Goal: Task Accomplishment & Management: Manage account settings

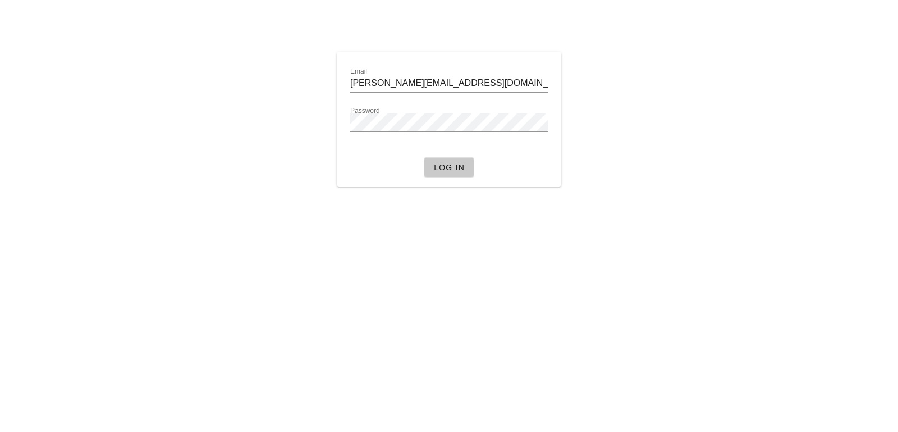
click at [456, 175] on button "Log in" at bounding box center [449, 167] width 51 height 20
click at [281, 123] on div "Email ammie.l@fedfedfed.com Password At least 8 characters Log in" at bounding box center [449, 119] width 665 height 148
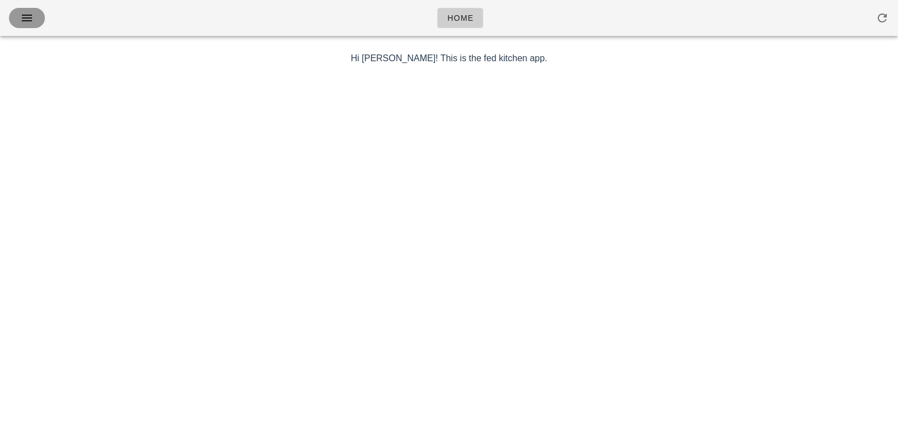
click at [27, 16] on icon "button" at bounding box center [26, 17] width 13 height 13
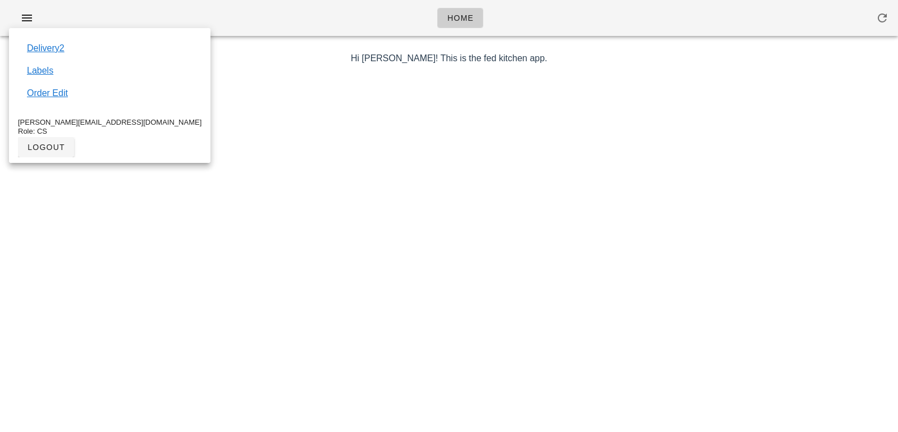
click at [157, 74] on div at bounding box center [449, 270] width 652 height 393
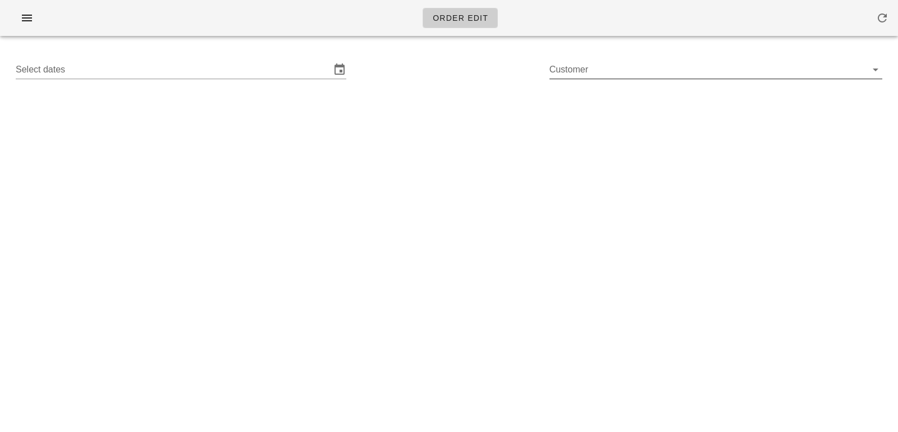
click at [606, 62] on input "Customer" at bounding box center [707, 70] width 315 height 18
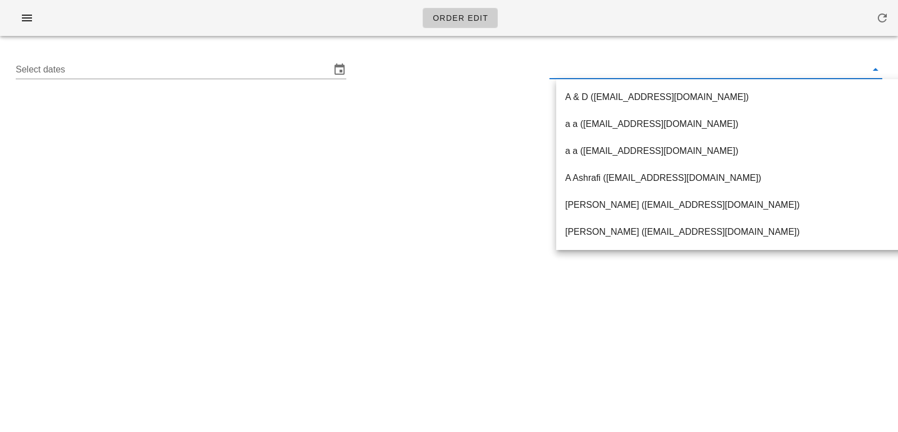
paste input "[EMAIL_ADDRESS][DOMAIN_NAME]"
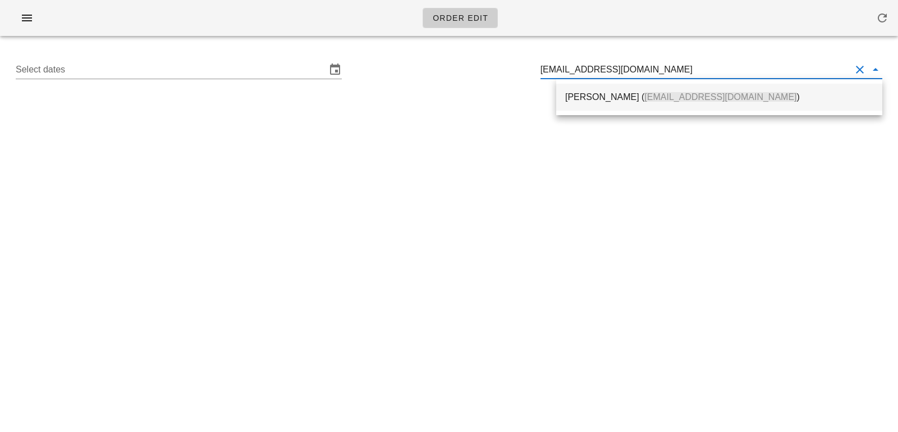
click at [606, 99] on div "Oksana Musiienko ( musiienko.oksana@gmail.com )" at bounding box center [719, 96] width 308 height 11
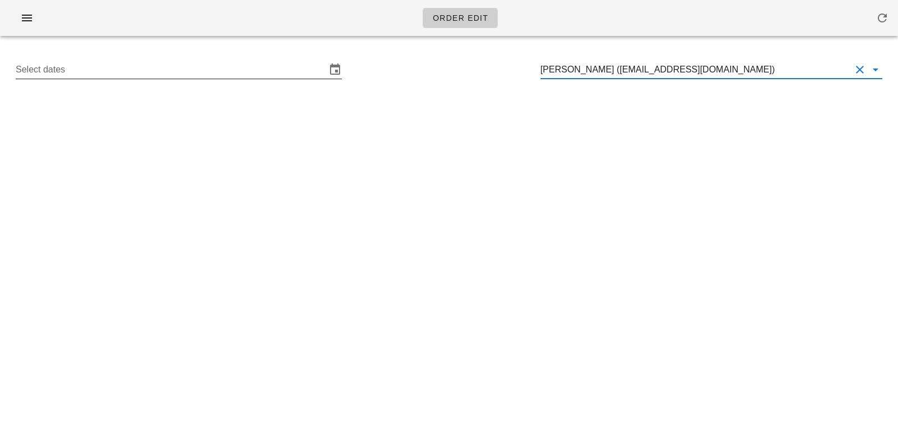
type input "[PERSON_NAME] ([EMAIL_ADDRESS][DOMAIN_NAME])"
click at [116, 73] on input "Select dates" at bounding box center [171, 70] width 310 height 18
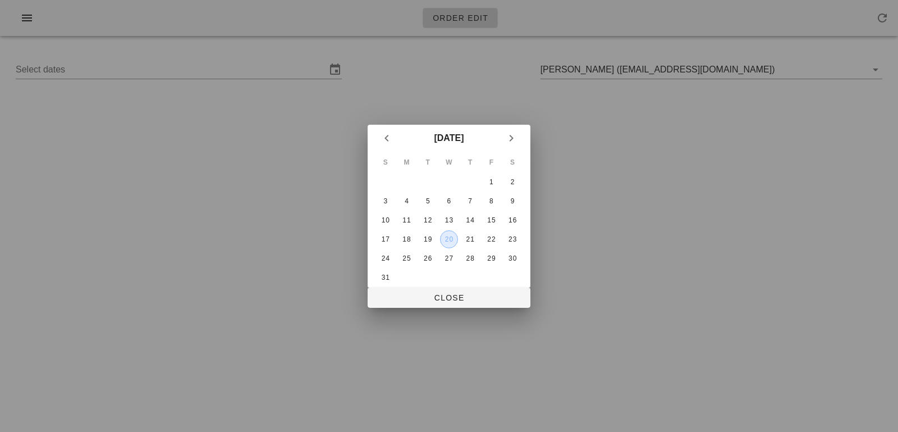
click at [451, 239] on div "20" at bounding box center [449, 239] width 17 height 8
click at [455, 294] on span "Close" at bounding box center [449, 297] width 145 height 9
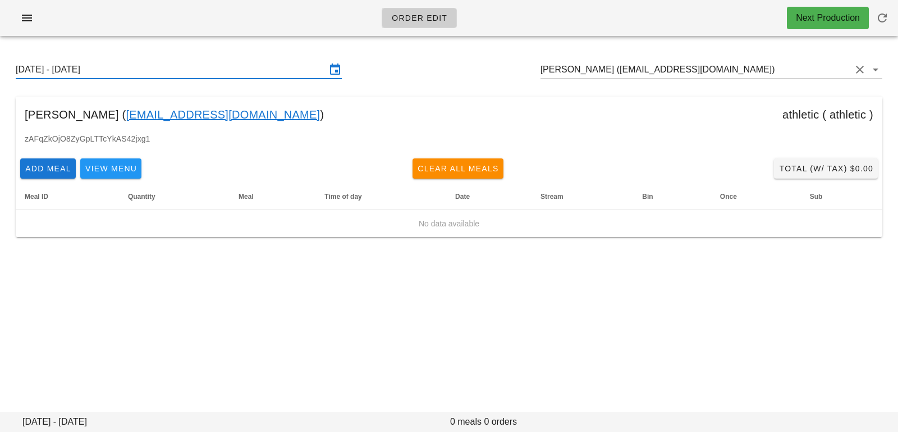
click at [781, 69] on input "Oksana Musiienko (musiienko.oksana@gmail.com)" at bounding box center [696, 70] width 310 height 18
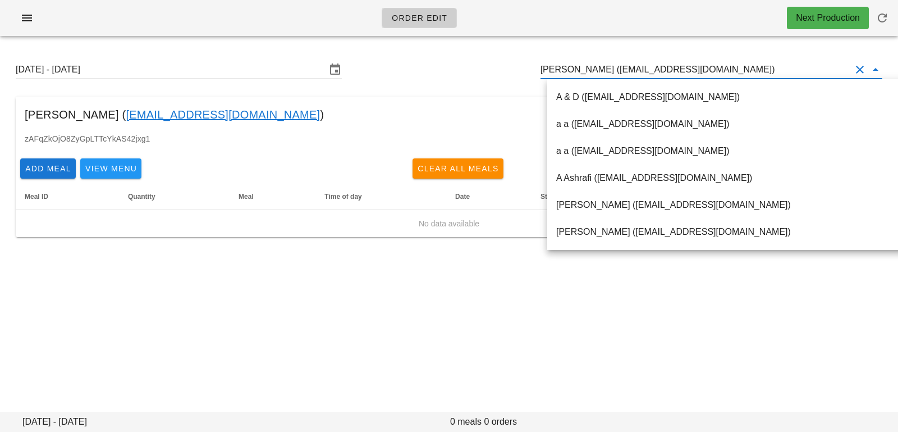
click at [782, 70] on input "Oksana Musiienko (musiienko.oksana@gmail.com)" at bounding box center [696, 70] width 310 height 18
click at [432, 99] on div "Oksana Musiienko ( musiienko.oksana@gmail.com ) athletic ( athletic )" at bounding box center [449, 115] width 867 height 36
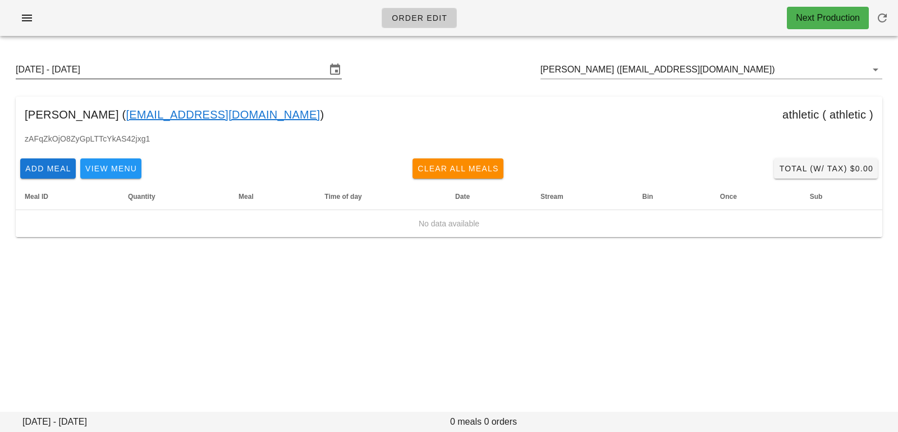
click at [315, 75] on input "[DATE] - [DATE]" at bounding box center [171, 70] width 310 height 18
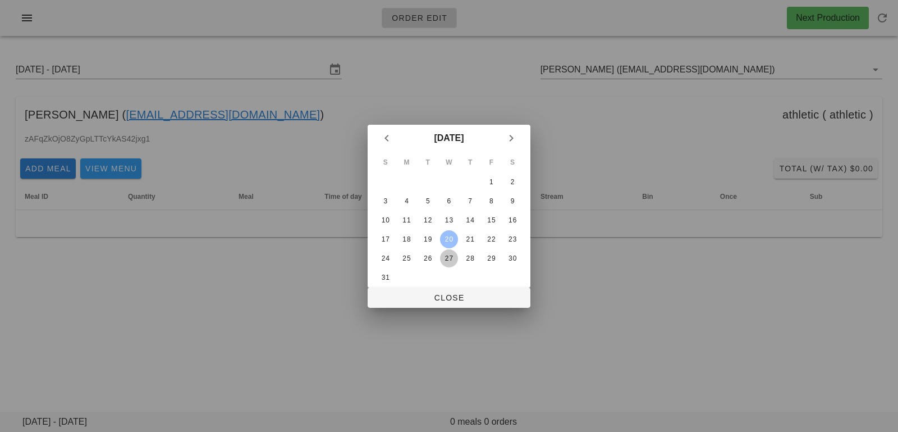
click at [453, 259] on div "27" at bounding box center [449, 258] width 18 height 8
click at [454, 289] on button "Close" at bounding box center [449, 297] width 163 height 20
type input "[DATE] - [DATE]"
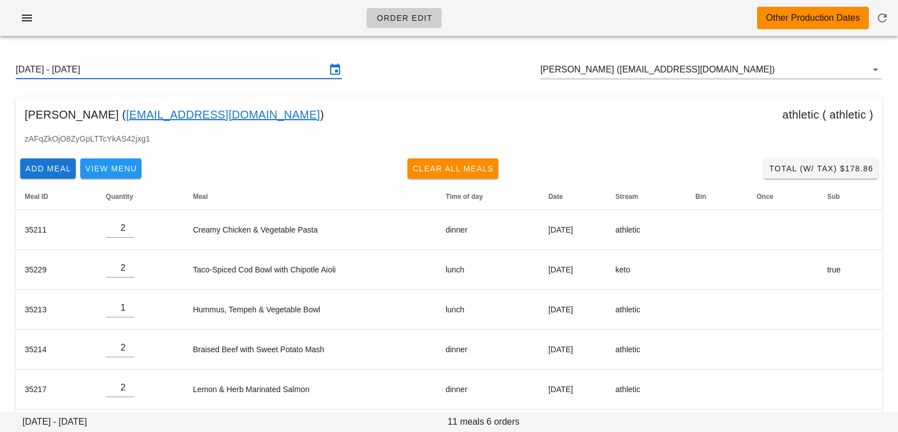
scroll to position [49, 0]
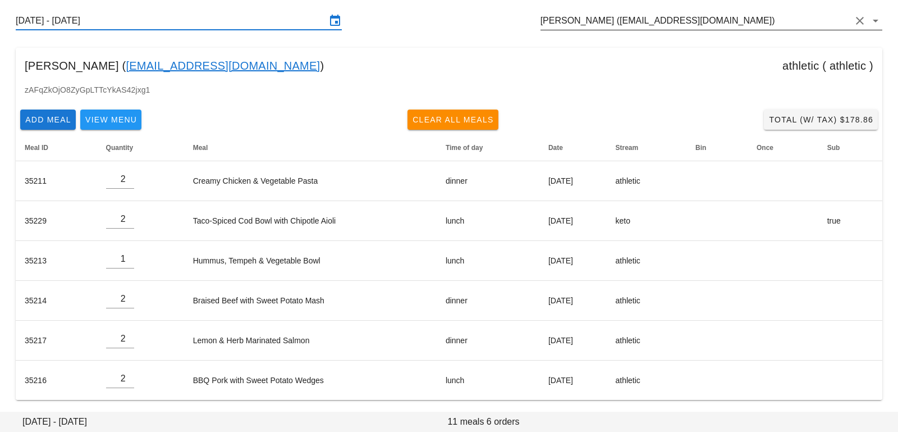
click at [780, 19] on input "Oksana Musiienko (musiienko.oksana@gmail.com)" at bounding box center [696, 21] width 310 height 18
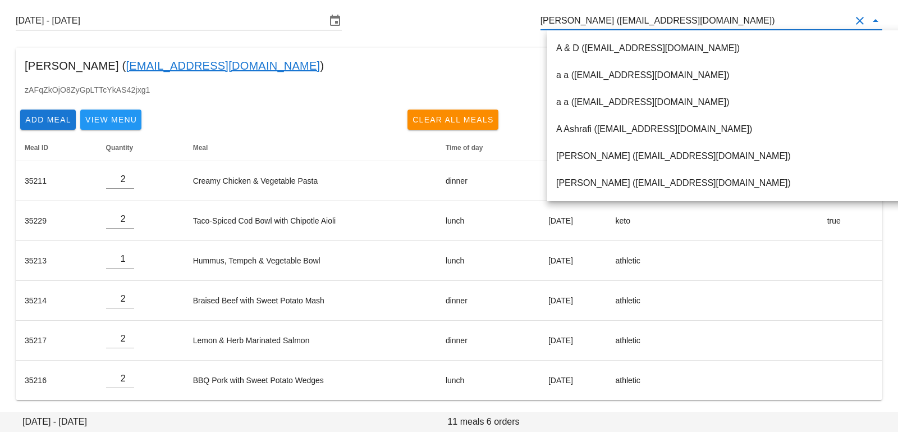
paste input "adiadiva@gmail.com"
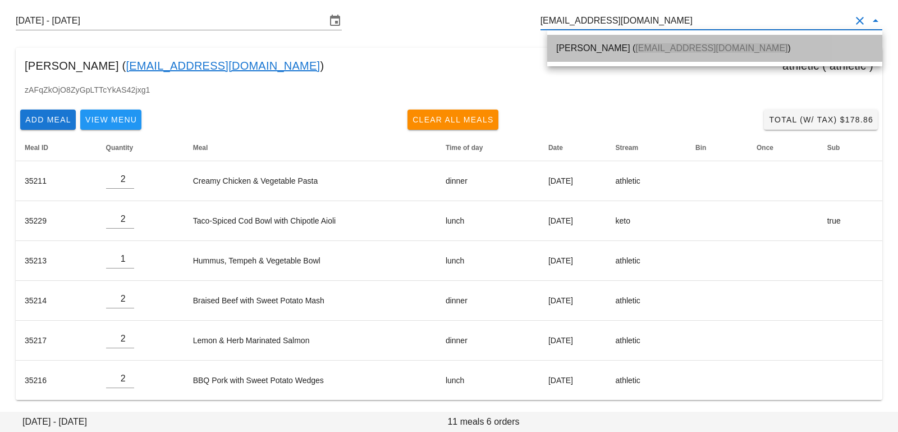
click at [679, 41] on div "Rebecca Johnson ( adiadiva@gmail.com )" at bounding box center [714, 48] width 317 height 24
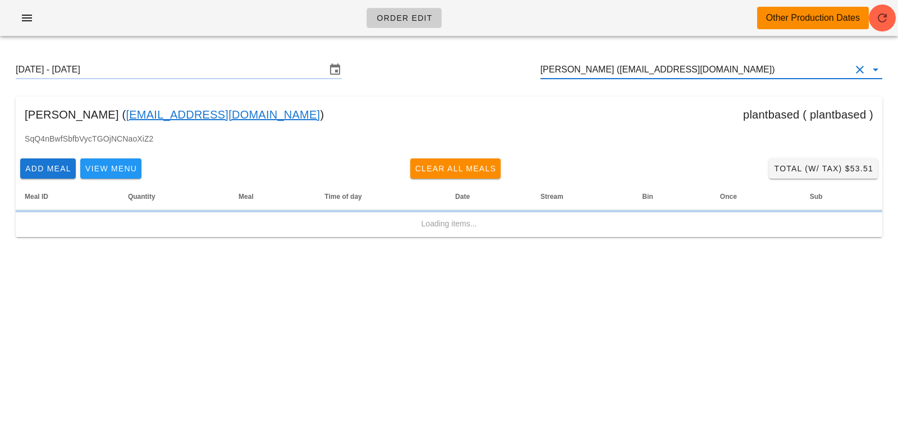
type input "Rebecca Johnson (adiadiva@gmail.com)"
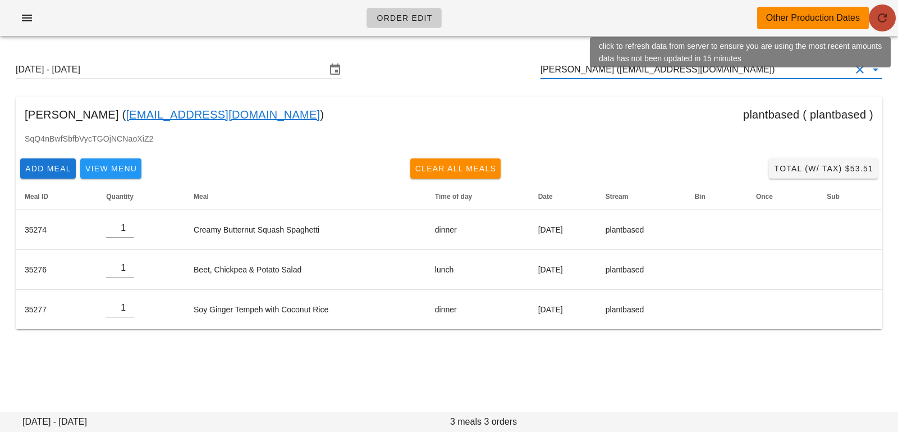
click at [886, 24] on icon "button" at bounding box center [882, 17] width 13 height 13
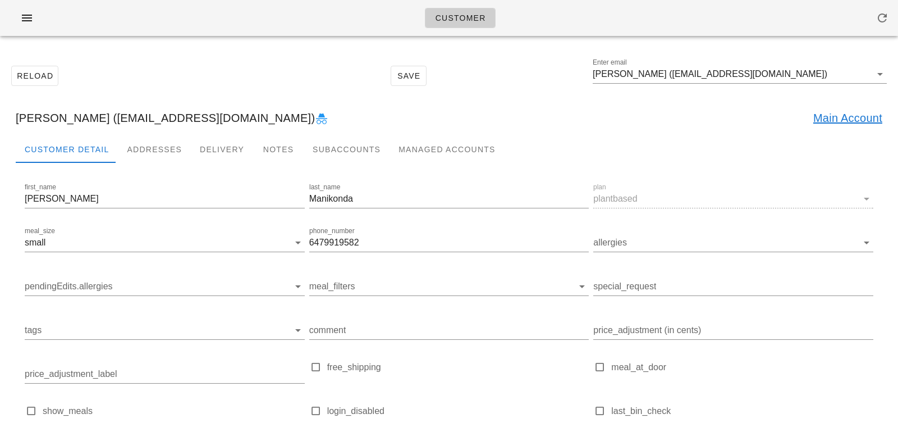
drag, startPoint x: 132, startPoint y: 117, endPoint x: 302, endPoint y: 118, distance: 170.1
click at [302, 118] on div "Shashank Manikonda (manikondashashank1@gmail.com) Main Account" at bounding box center [449, 118] width 885 height 36
copy div "manikondashashank1@gmail.com"
click at [178, 155] on div "Addresses" at bounding box center [154, 149] width 73 height 27
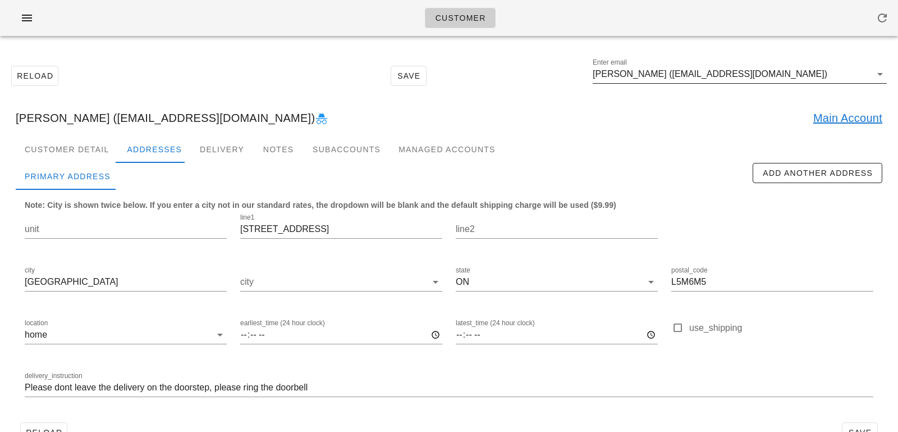
click at [680, 74] on input "Shashank Manikonda (manikondashashank1@gmail.com)" at bounding box center [732, 74] width 278 height 18
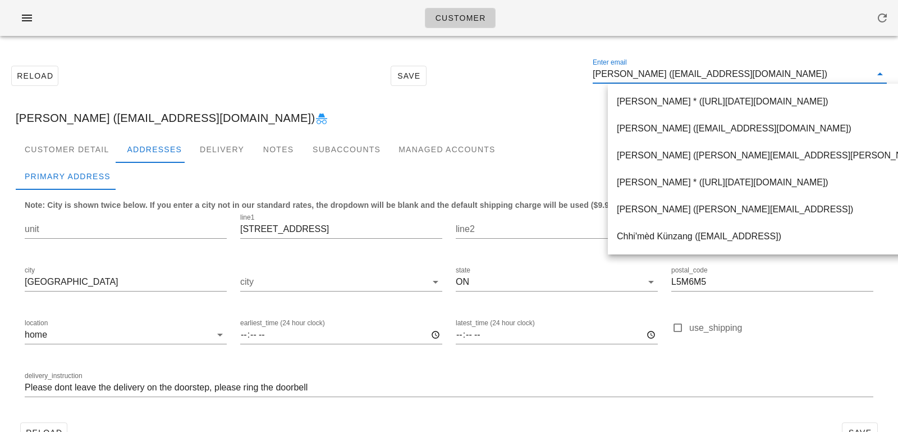
click at [693, 76] on input "Shashank Manikonda (manikondashashank1@gmail.com)" at bounding box center [732, 74] width 278 height 18
drag, startPoint x: 690, startPoint y: 75, endPoint x: 885, endPoint y: 77, distance: 194.8
click at [886, 79] on div "Enter email Shashank Manikonda (manikondashashank1@gmail.com)" at bounding box center [740, 74] width 294 height 18
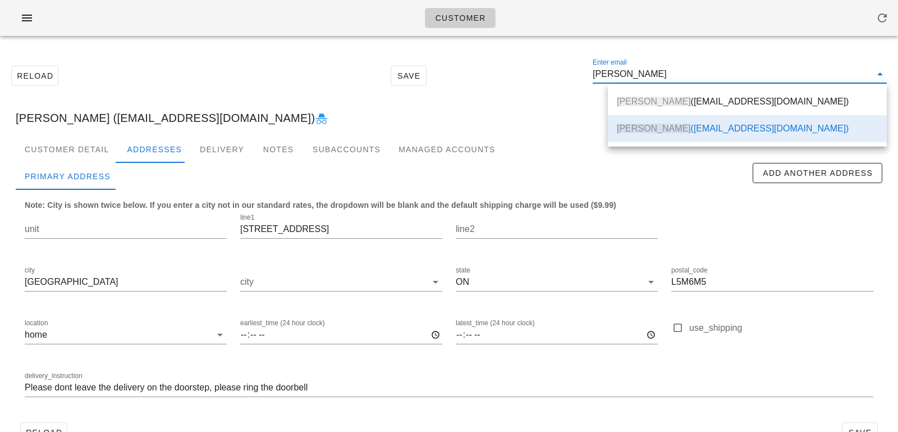
click at [498, 112] on div "Shashank Manikonda (manikondashashank1@gmail.com) Main Account" at bounding box center [449, 118] width 885 height 36
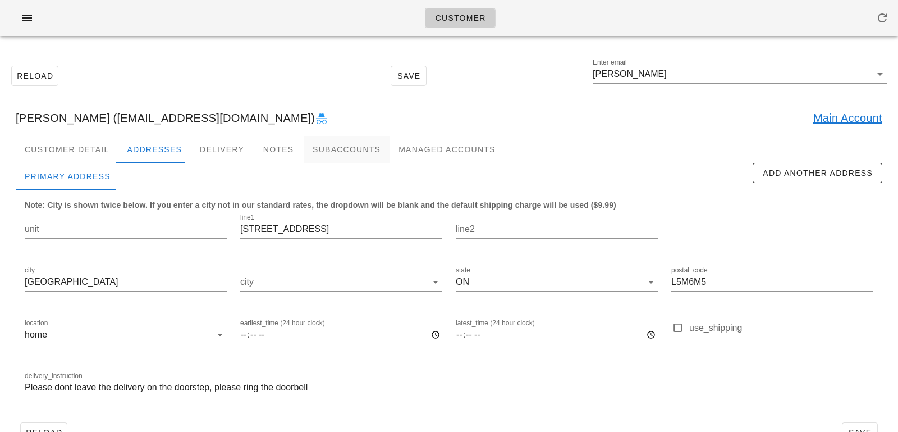
scroll to position [0, 0]
click at [357, 149] on div "Subaccounts" at bounding box center [347, 149] width 86 height 27
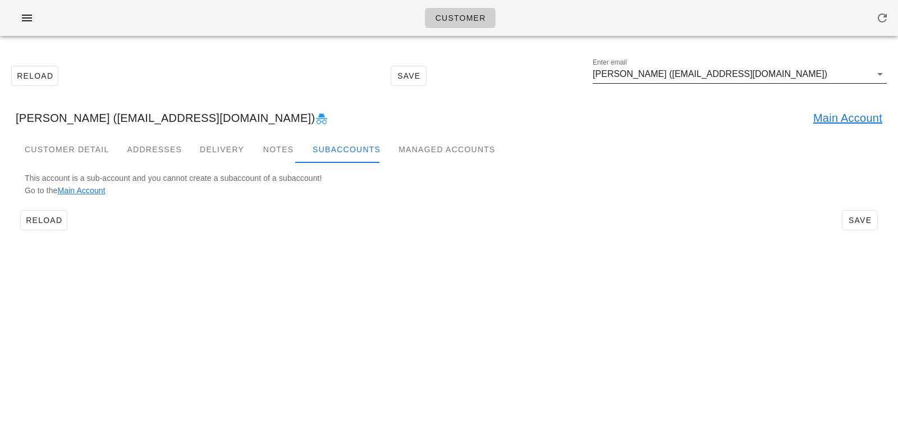
click at [848, 81] on input "Shashank Manikonda (manikondashashank1@gmail.com)" at bounding box center [732, 74] width 278 height 18
click at [844, 75] on input "Shashank Manikonda (manikondashashank1@gmail.com)" at bounding box center [732, 74] width 278 height 18
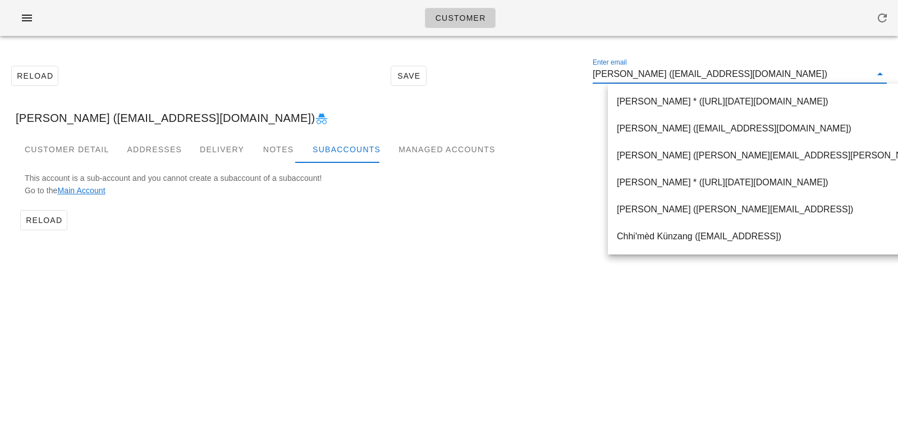
drag, startPoint x: 844, startPoint y: 75, endPoint x: 539, endPoint y: 59, distance: 305.2
click at [541, 60] on div "Reload Save Enter email Shashank Manikonda (manikondashashank1@gmail.com)" at bounding box center [449, 76] width 885 height 48
paste input "musiienko.oksana@gmail.com"
type input "musiienko.oksana@gmail.com"
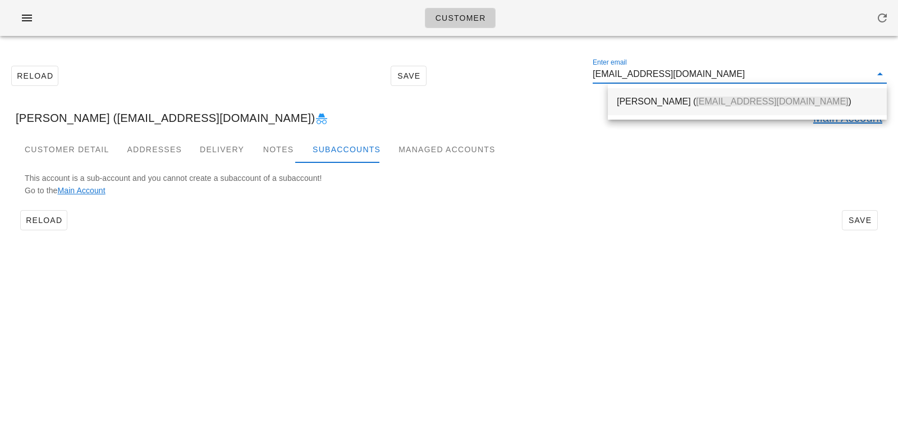
click at [625, 103] on div "Oksana Musiienko ( musiienko.oksana@gmail.com )" at bounding box center [747, 101] width 261 height 11
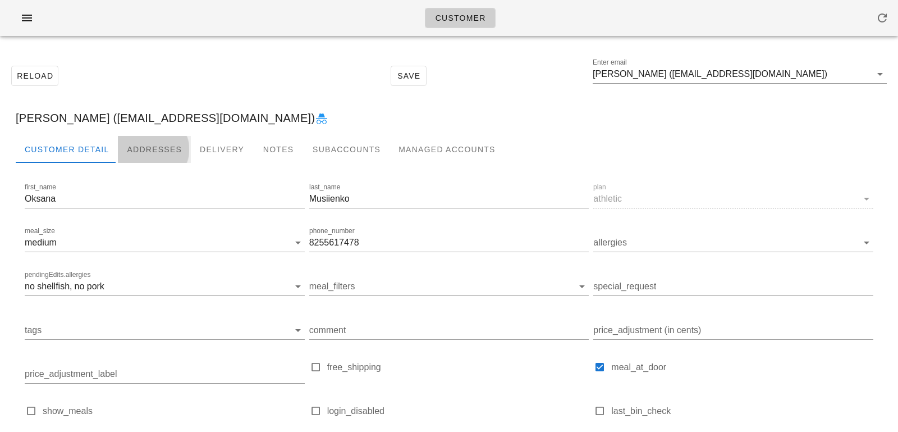
click at [154, 140] on div "Addresses" at bounding box center [154, 149] width 73 height 27
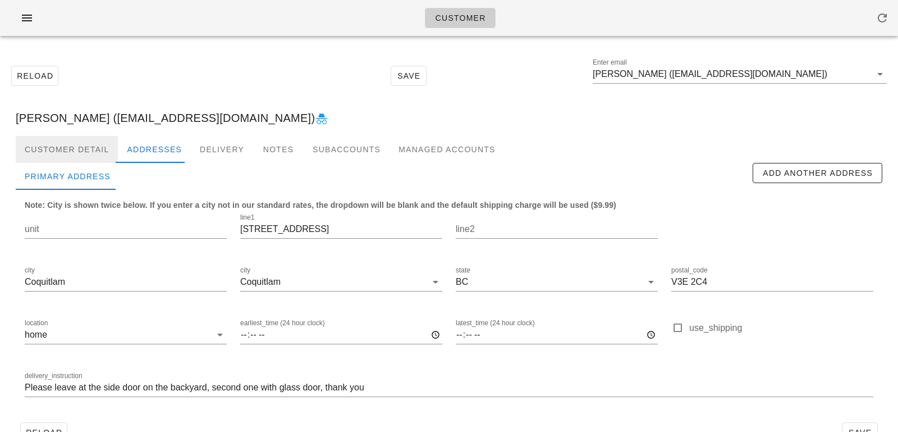
click at [102, 146] on div "Customer Detail" at bounding box center [67, 149] width 102 height 27
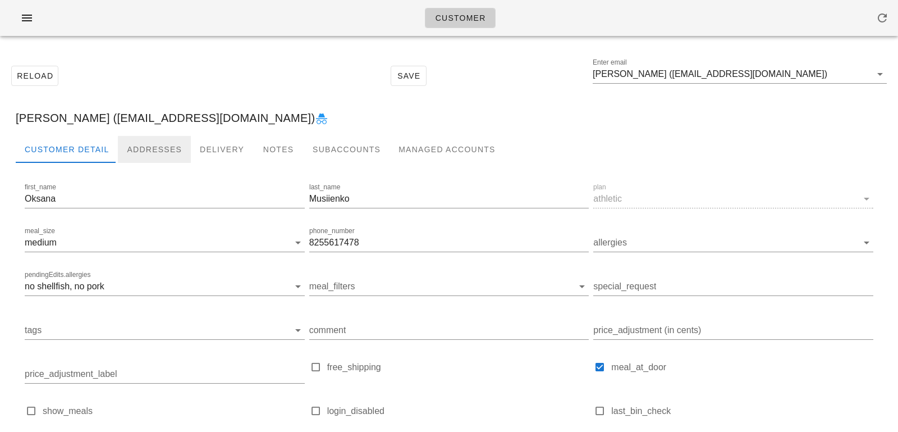
click at [152, 154] on div "Addresses" at bounding box center [154, 149] width 73 height 27
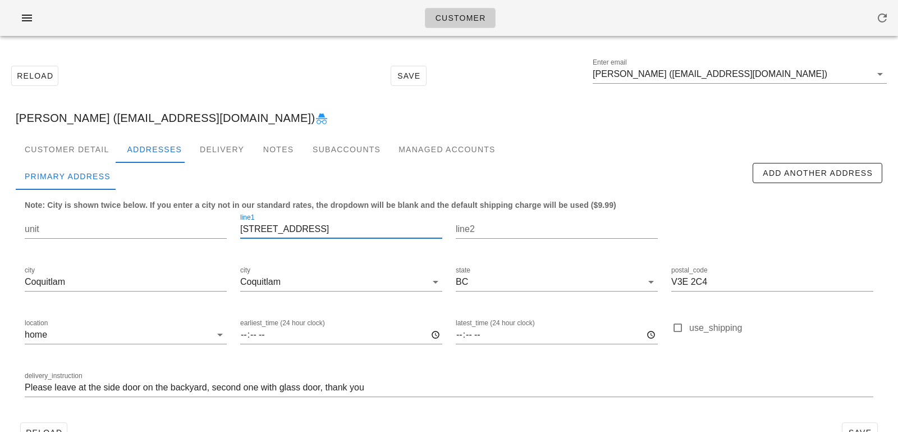
click at [307, 229] on input "2566 Peregrine place" at bounding box center [341, 229] width 202 height 18
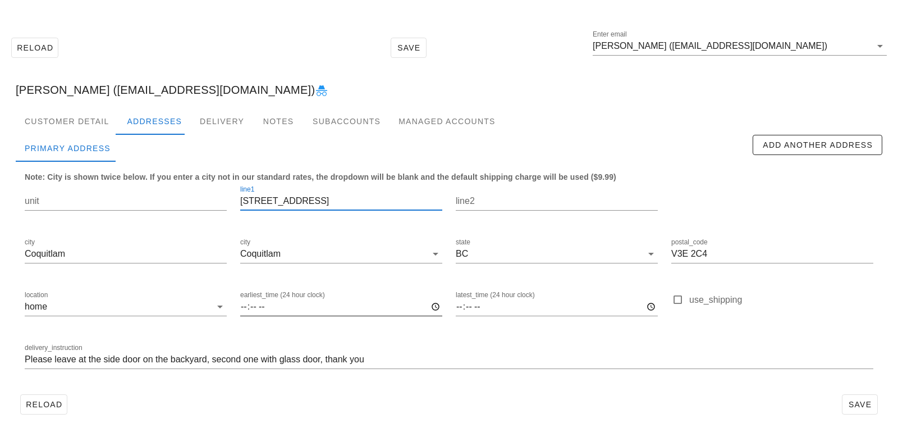
scroll to position [31, 0]
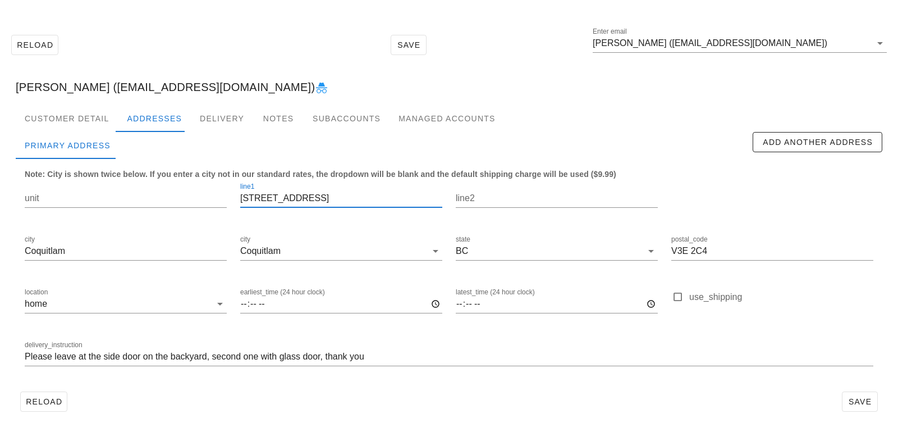
type input "2566 Peregrine Place"
click at [860, 390] on div "Reload Save" at bounding box center [449, 401] width 867 height 29
click at [860, 401] on span "Save" at bounding box center [860, 401] width 26 height 9
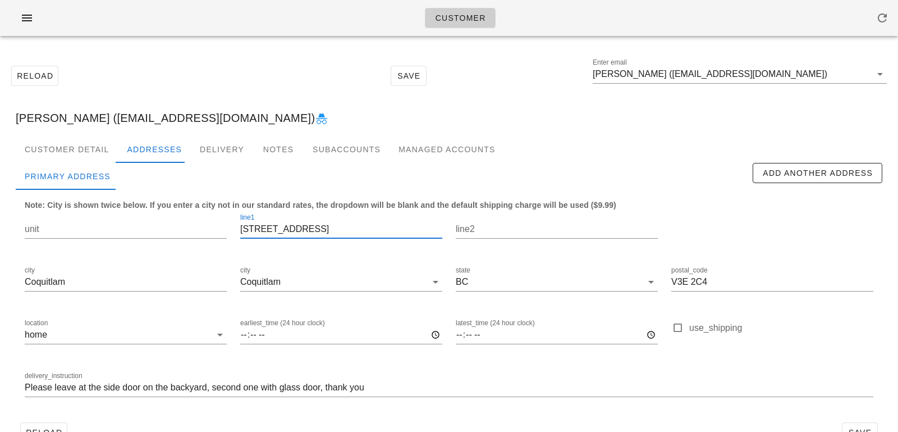
click at [309, 231] on input "2566 Peregrine place" at bounding box center [341, 229] width 202 height 18
type input "2566 Peregrine Place"
click at [97, 144] on div "Customer Detail" at bounding box center [67, 149] width 102 height 27
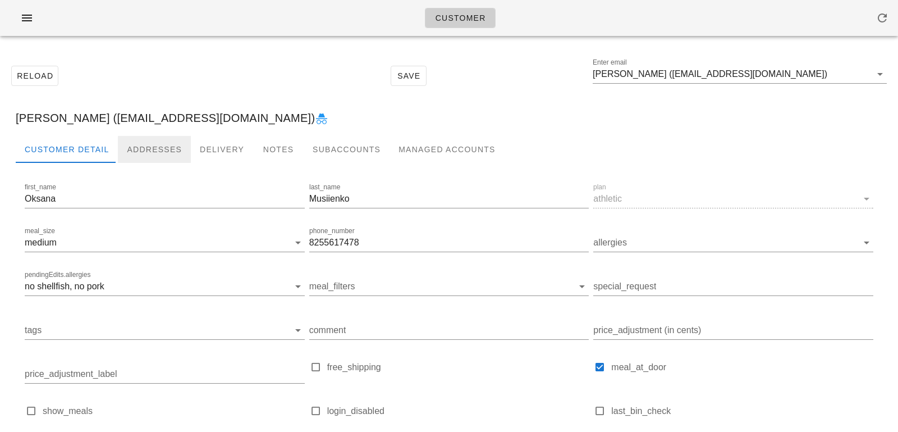
click at [144, 152] on div "Addresses" at bounding box center [154, 149] width 73 height 27
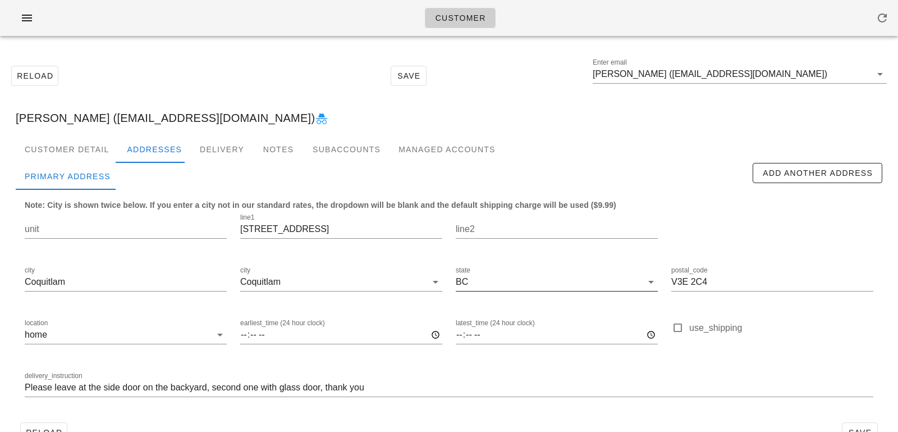
scroll to position [31, 0]
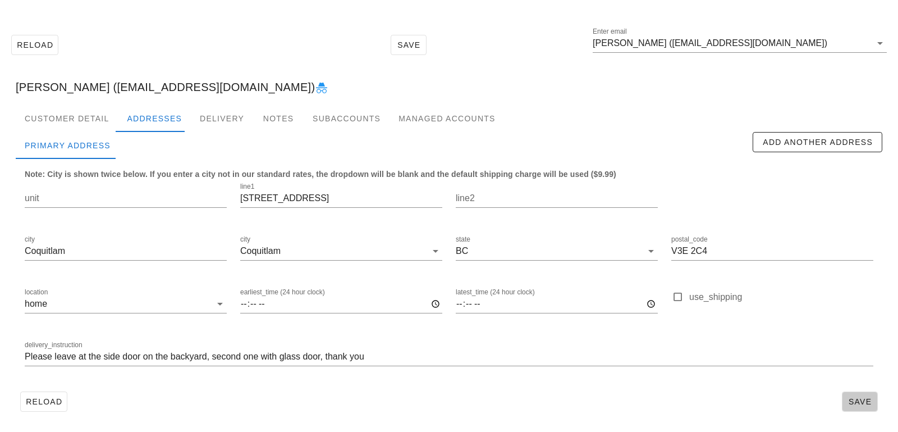
click at [855, 400] on span "Save" at bounding box center [860, 401] width 26 height 9
click at [63, 126] on div "Customer Detail" at bounding box center [67, 118] width 102 height 27
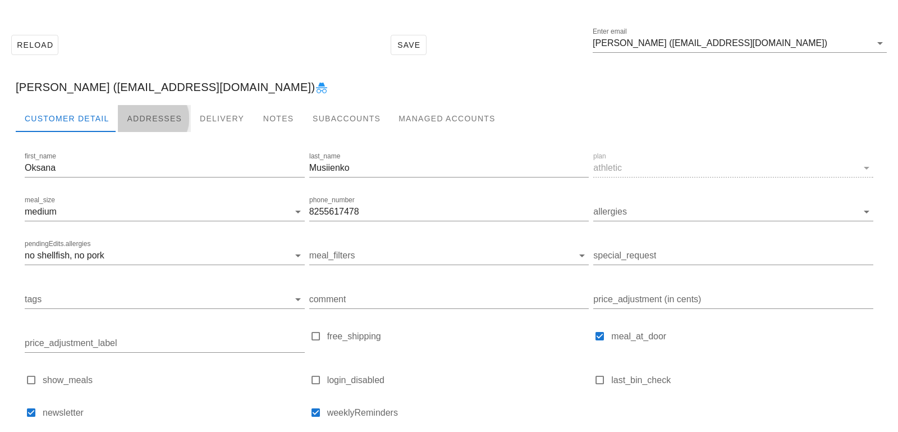
click at [164, 113] on div "Addresses" at bounding box center [154, 118] width 73 height 27
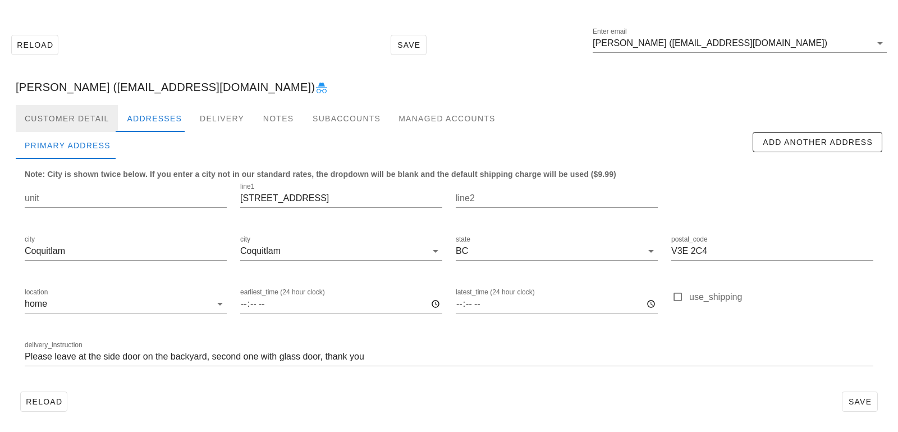
click at [84, 114] on div "Customer Detail" at bounding box center [67, 118] width 102 height 27
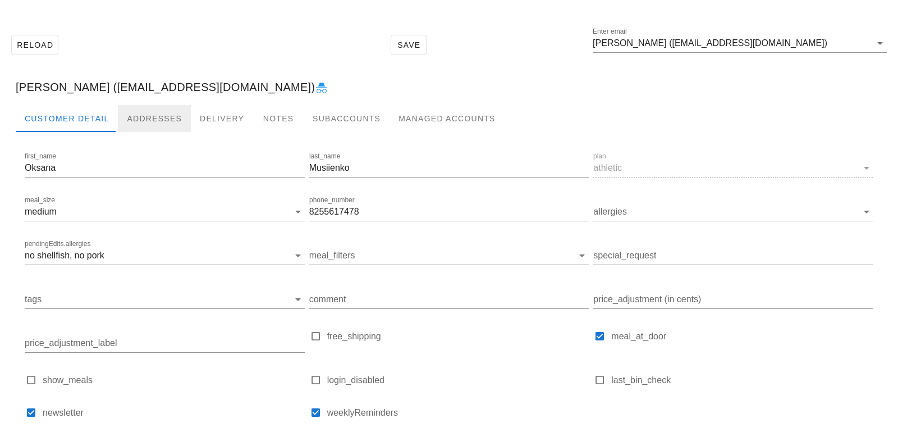
click at [154, 118] on div "Addresses" at bounding box center [154, 118] width 73 height 27
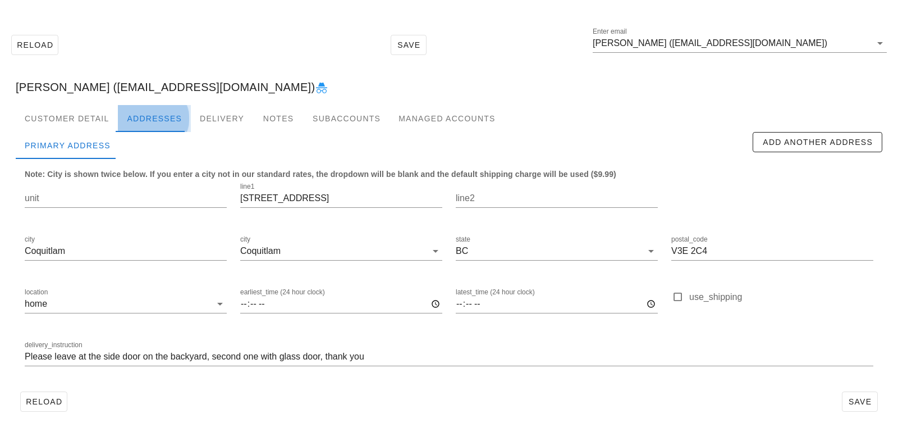
click at [118, 121] on div "Addresses" at bounding box center [154, 118] width 73 height 27
click at [101, 117] on div "Customer Detail" at bounding box center [67, 118] width 102 height 27
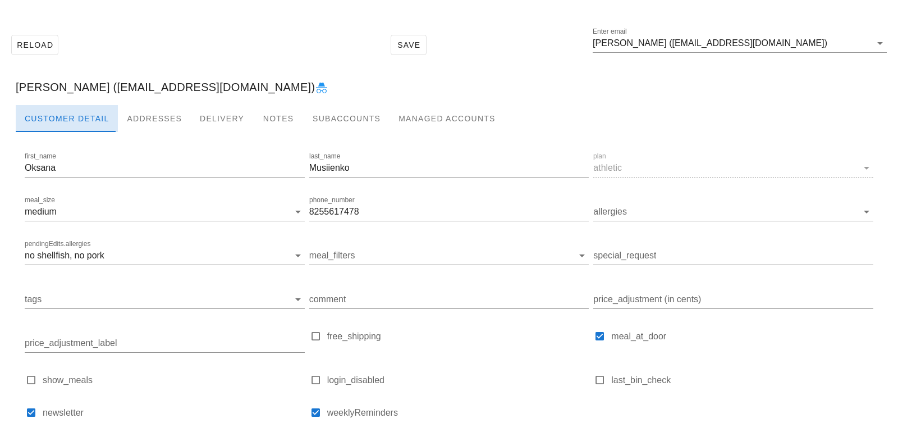
click at [78, 109] on div "Customer Detail" at bounding box center [67, 118] width 102 height 27
click at [118, 109] on div "Addresses" at bounding box center [154, 118] width 73 height 27
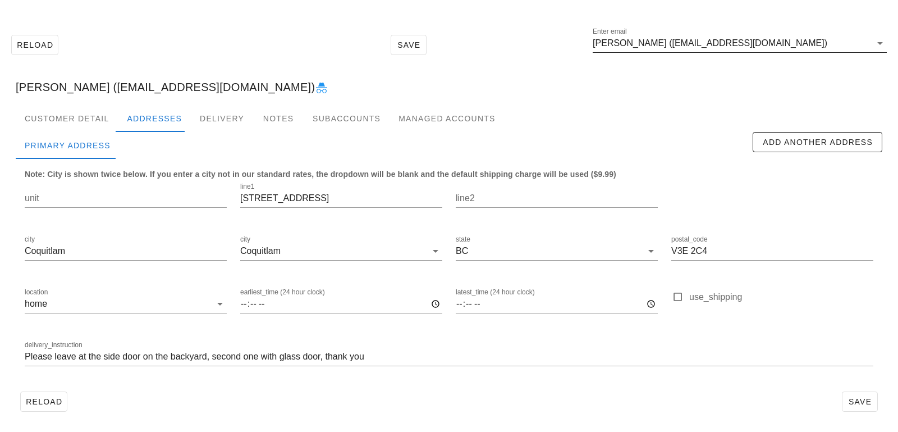
click at [812, 43] on input "Oksana Musiienko (musiienko.oksana@gmail.com)" at bounding box center [732, 43] width 278 height 18
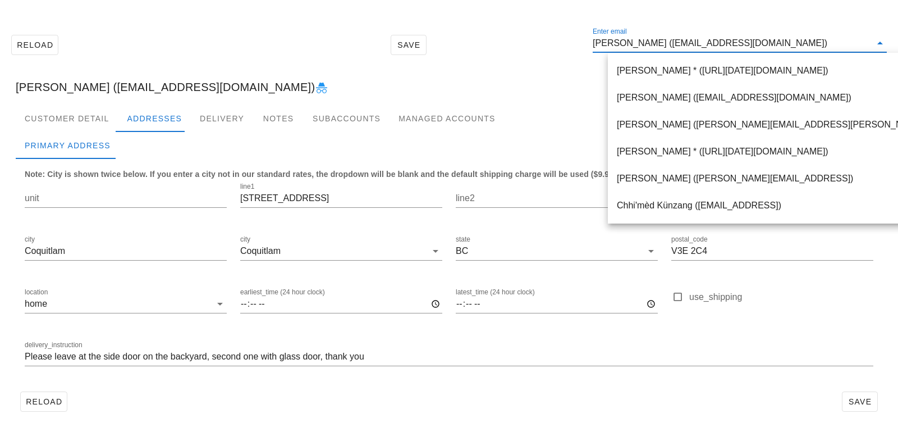
paste input "fabrizio.prive@gmail.com"
type input "fabrizio.prive@gmail.com"
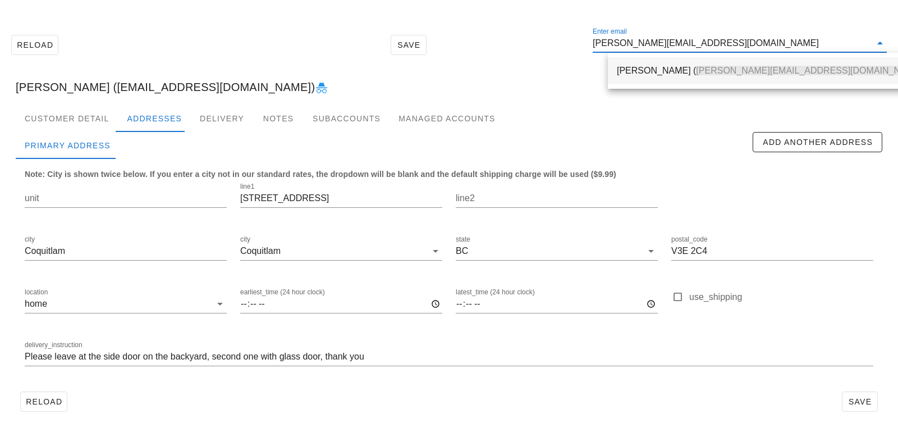
click at [625, 65] on div "Fabrizio Foz ( Fabrizio.prive@gmail.com )" at bounding box center [771, 70] width 308 height 11
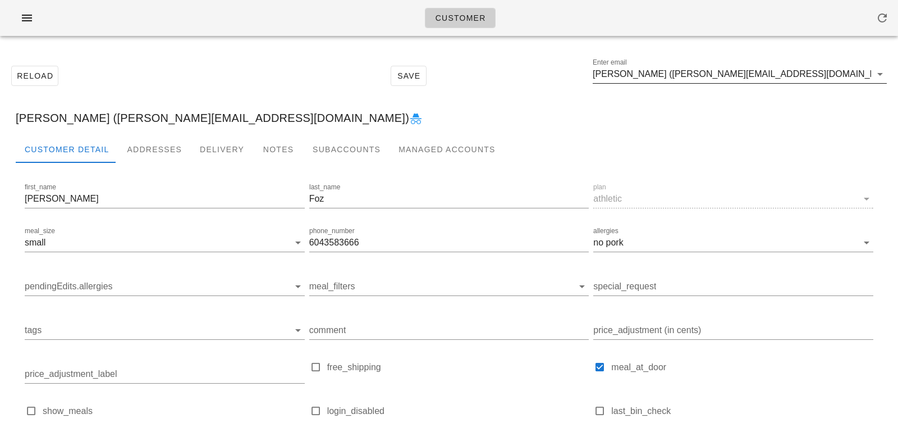
drag, startPoint x: 786, startPoint y: 66, endPoint x: 782, endPoint y: 77, distance: 11.9
click at [786, 66] on input "Fabrizio Foz (Fabrizio.prive@gmail.com)" at bounding box center [732, 74] width 278 height 18
click at [782, 77] on input "Fabrizio Foz (Fabrizio.prive@gmail.com)" at bounding box center [732, 74] width 278 height 18
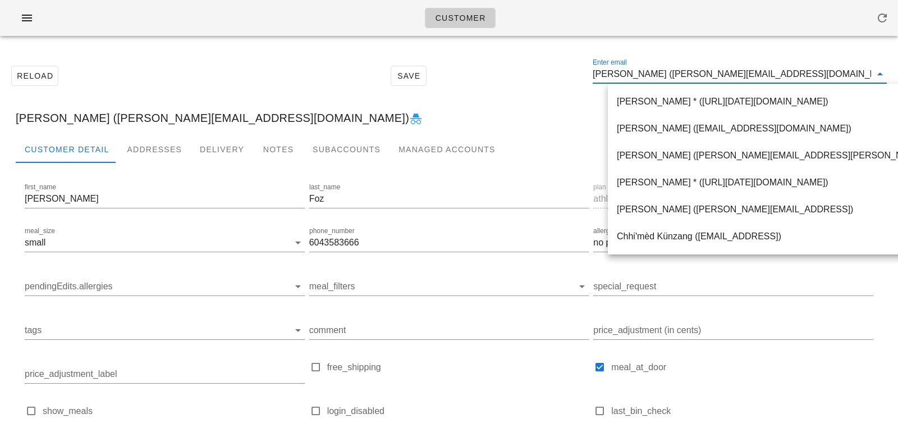
drag, startPoint x: 782, startPoint y: 77, endPoint x: 588, endPoint y: 67, distance: 195.0
click at [590, 67] on div "Reload Save Enter email Fabrizio Foz (Fabrizio.prive@gmail.com)" at bounding box center [449, 76] width 885 height 48
paste input "adiadiva@gmail.com"
type input "adiadiva@gmail.com"
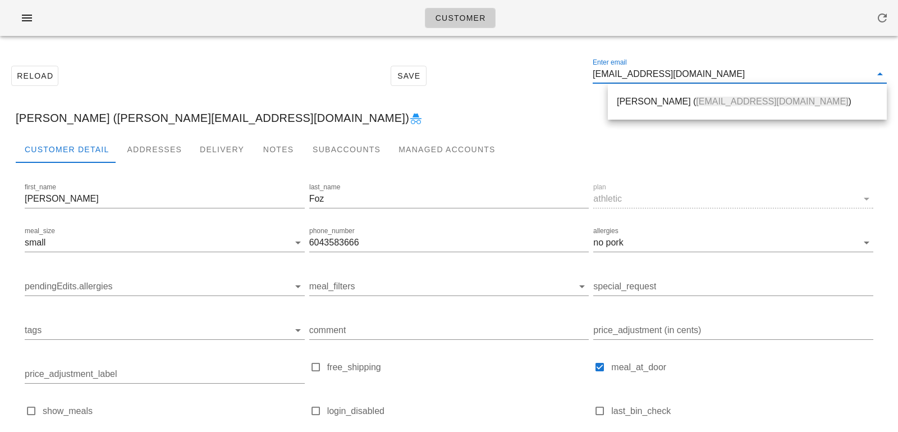
click at [628, 101] on div "Rebecca Johnson ( adiadiva@gmail.com )" at bounding box center [747, 101] width 261 height 11
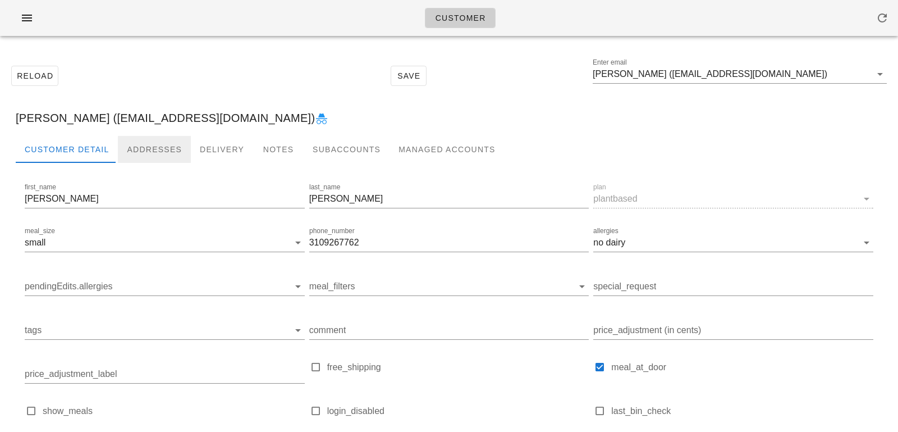
click at [151, 160] on div "Addresses" at bounding box center [154, 149] width 73 height 27
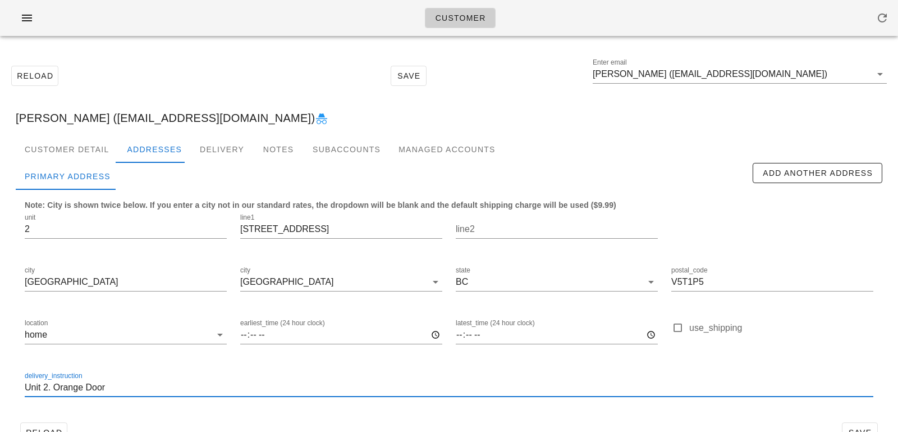
click at [109, 392] on input "Unit 2. Orange Door" at bounding box center [449, 387] width 849 height 18
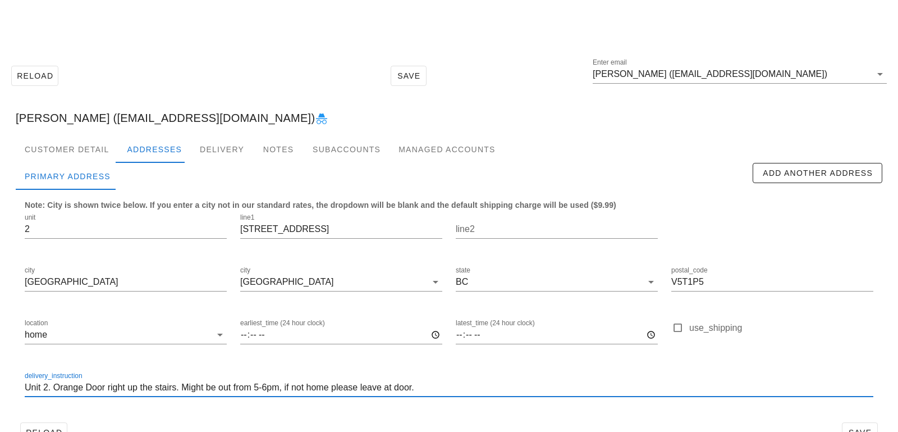
scroll to position [31, 0]
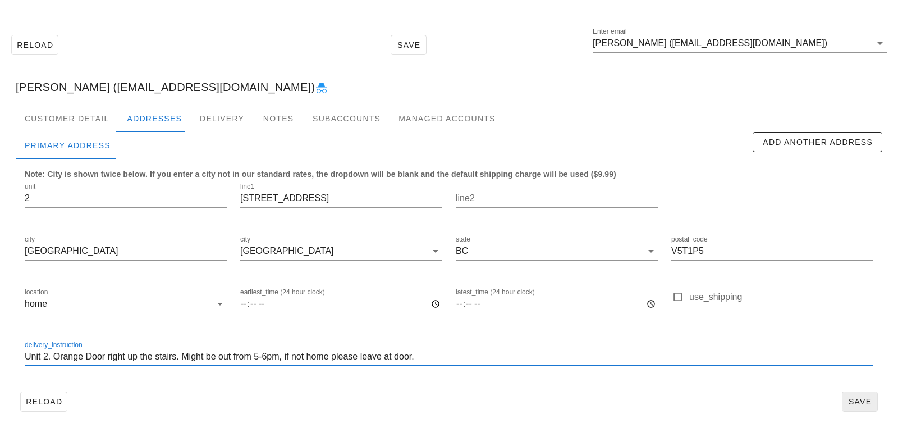
type input "Unit 2. Orange Door right up the stairs. Might be out from 5-6pm, if not home p…"
click at [855, 397] on span "Save" at bounding box center [860, 401] width 26 height 9
click at [288, 356] on input "Unit 2. Orange Door right up the stairs. Might be out from 5-6pm, if not home p…" at bounding box center [449, 356] width 849 height 18
click at [337, 355] on input "Unit 2. Orange Door right up the stairs. Might be out from 5-6pm. If not home p…" at bounding box center [449, 356] width 849 height 18
click at [457, 356] on input "Unit 2. Orange Door right up the stairs. Might be out from 5-6pm. If not home, …" at bounding box center [449, 356] width 849 height 18
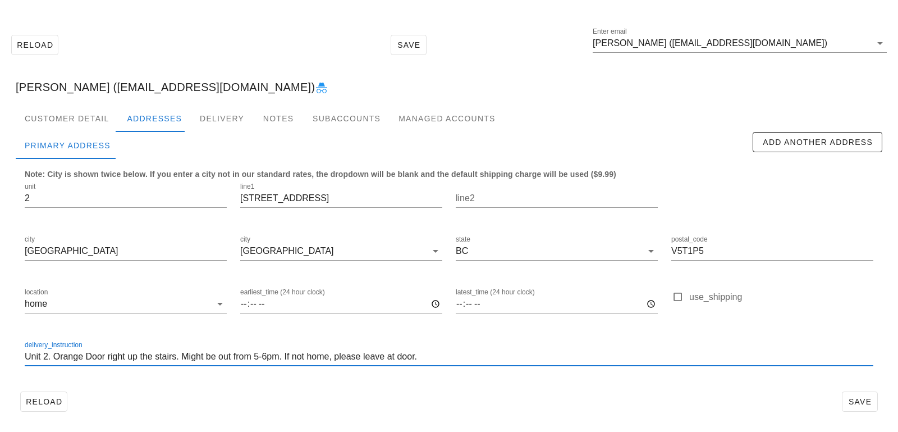
scroll to position [0, 0]
drag, startPoint x: 447, startPoint y: 361, endPoint x: 0, endPoint y: 339, distance: 447.3
click at [0, 339] on div "Reload Save Enter email Rebecca Johnson (adiadiva@gmail.com) Rebecca Johnson (a…" at bounding box center [449, 223] width 898 height 418
type input "Unit 2. Orange Door right up the stairs. Might be out from 5-6pm. If not home, …"
click at [436, 376] on div at bounding box center [449, 374] width 849 height 8
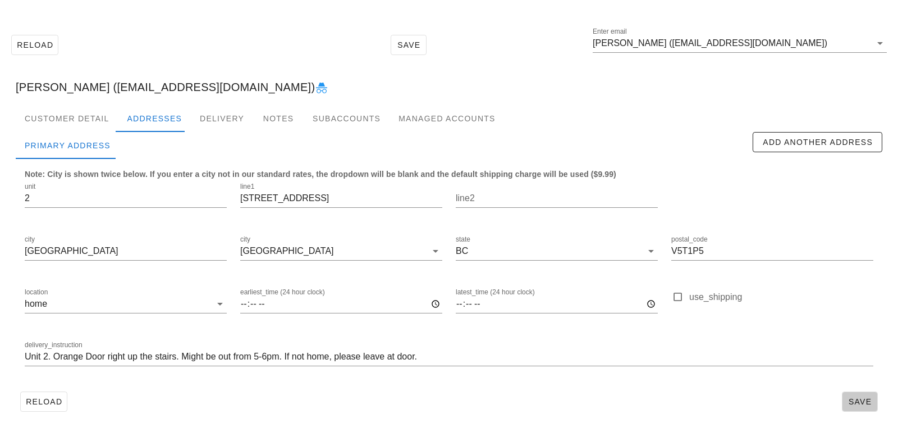
click at [853, 406] on span "Save" at bounding box center [860, 401] width 26 height 9
click at [289, 116] on div "Notes" at bounding box center [278, 118] width 51 height 27
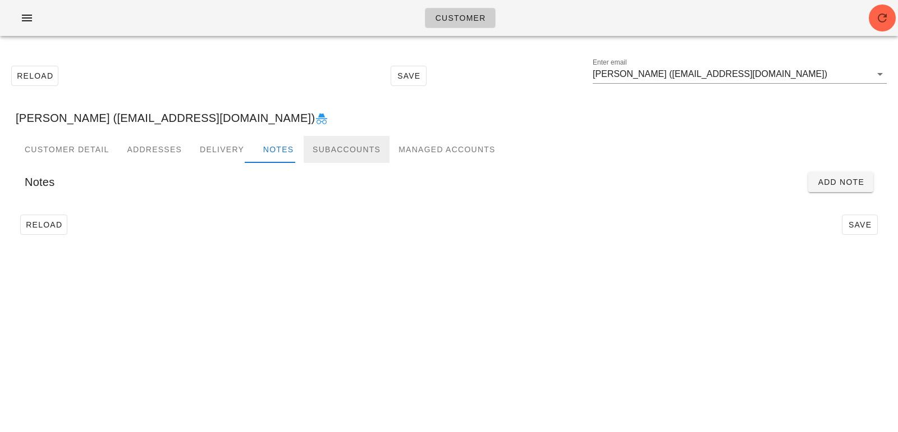
click at [327, 150] on div "Subaccounts" at bounding box center [347, 149] width 86 height 27
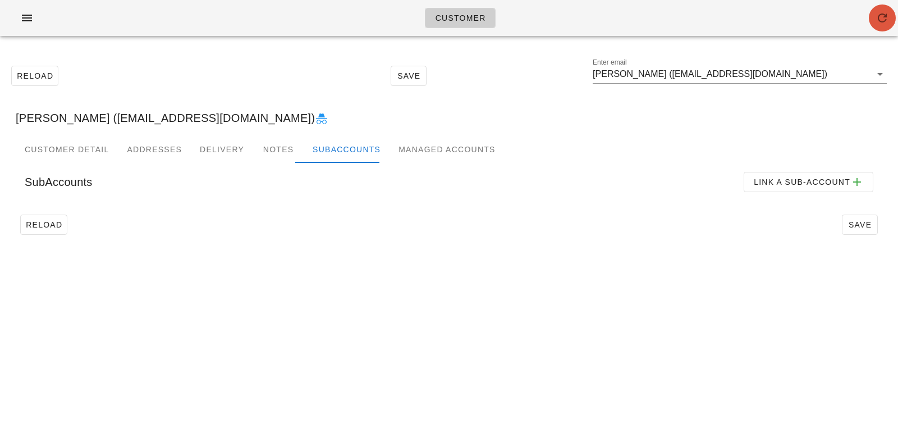
click at [877, 17] on icon "button" at bounding box center [882, 17] width 13 height 13
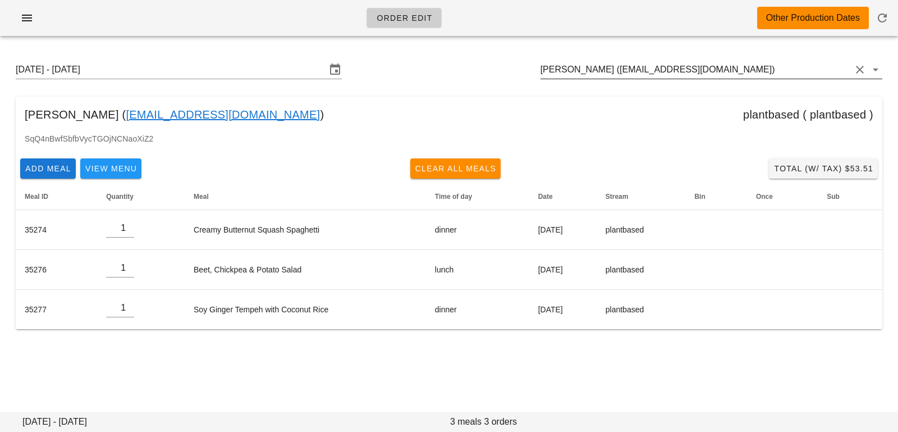
click at [753, 69] on input "[PERSON_NAME] ([EMAIL_ADDRESS][DOMAIN_NAME])" at bounding box center [696, 70] width 310 height 18
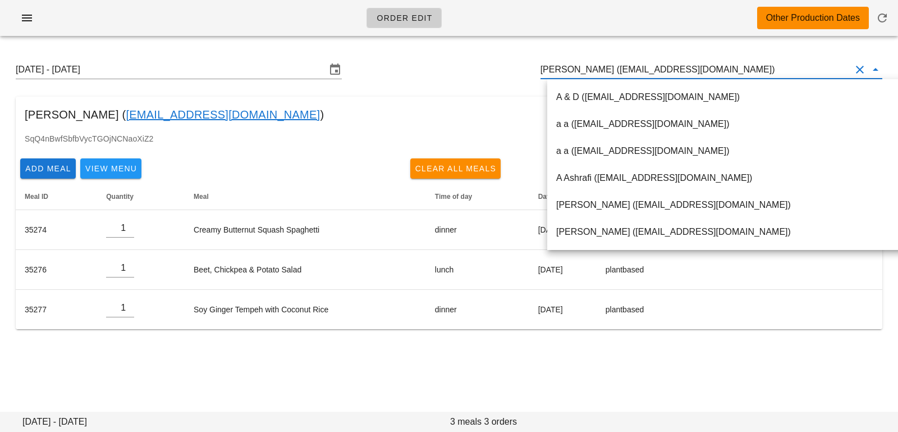
paste input "[EMAIL_ADDRESS][DOMAIN_NAME]"
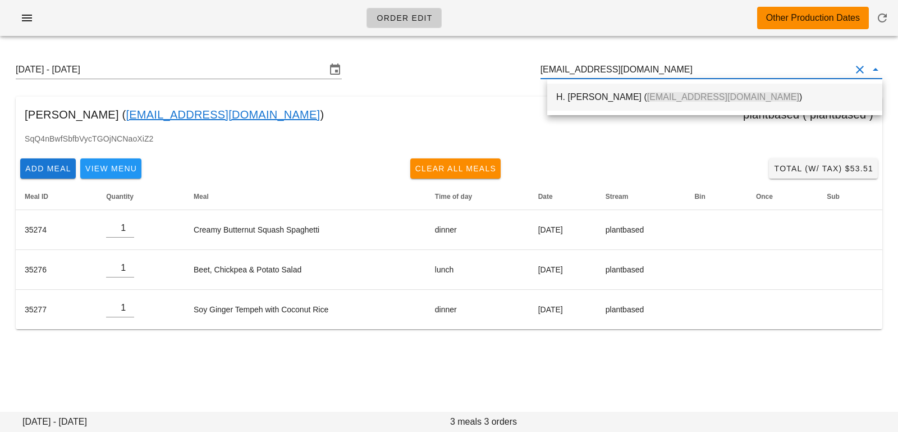
click at [698, 102] on span "[EMAIL_ADDRESS][DOMAIN_NAME]" at bounding box center [723, 97] width 152 height 10
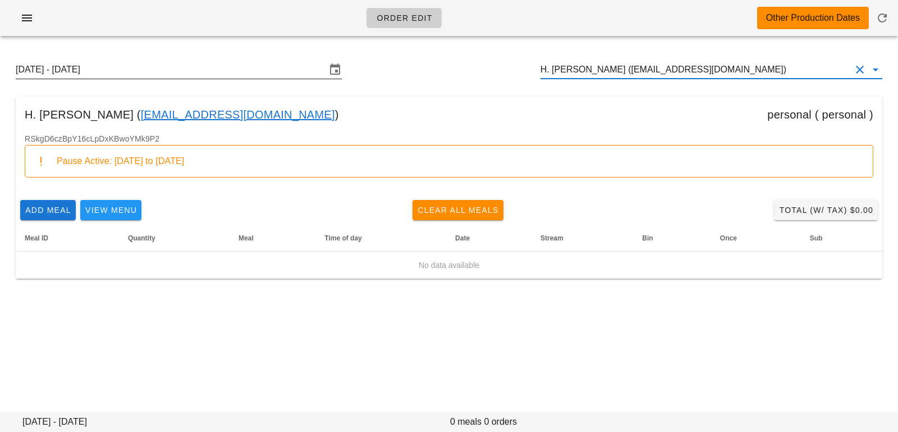
type input "H. [PERSON_NAME] ([EMAIL_ADDRESS][DOMAIN_NAME])"
click at [255, 73] on input "[DATE] - [DATE]" at bounding box center [171, 70] width 310 height 18
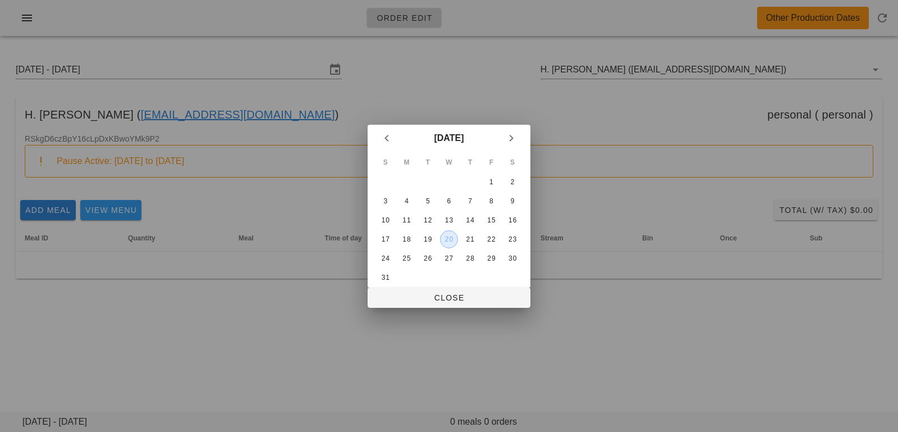
click at [448, 241] on div "20" at bounding box center [449, 239] width 17 height 8
click at [450, 296] on span "Close" at bounding box center [449, 297] width 145 height 9
type input "[DATE] - [DATE]"
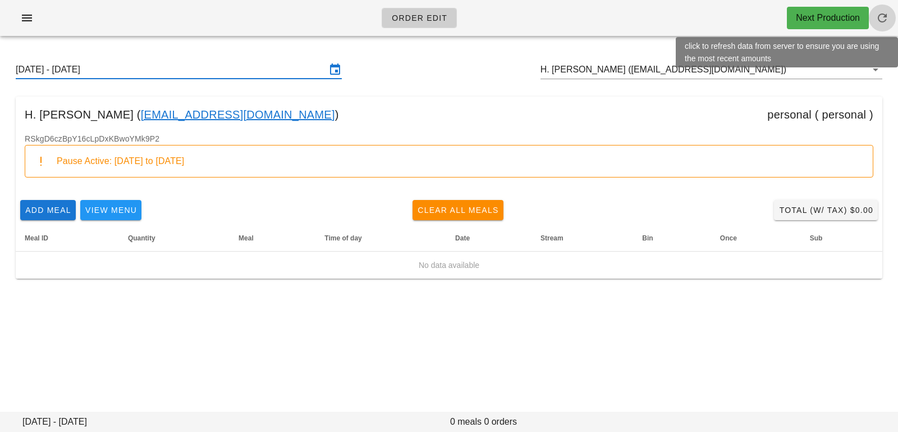
click at [889, 16] on span "button" at bounding box center [882, 17] width 27 height 13
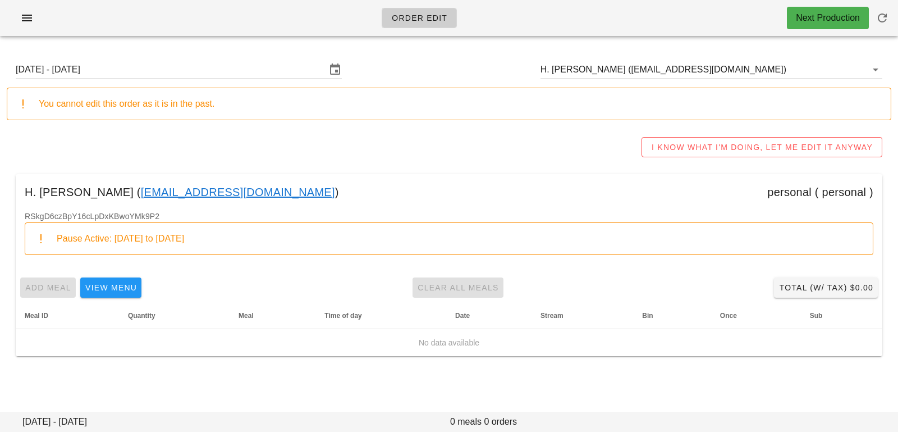
click at [186, 59] on div "[DATE] - [DATE] H. [PERSON_NAME] ([EMAIL_ADDRESS][DOMAIN_NAME])" at bounding box center [449, 70] width 885 height 36
click at [192, 73] on input "[DATE] - [DATE]" at bounding box center [171, 70] width 310 height 18
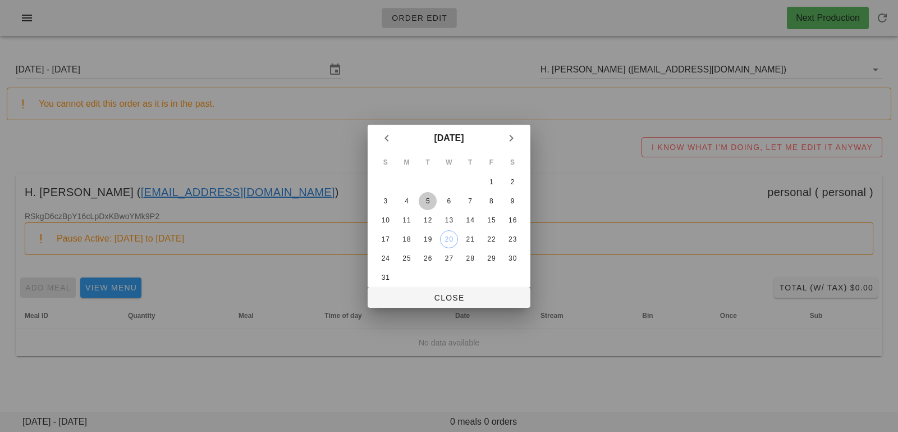
click at [427, 201] on div "5" at bounding box center [428, 201] width 18 height 8
click at [436, 291] on button "Close" at bounding box center [449, 297] width 163 height 20
type input "Sunday August 3 - Saturday August 9"
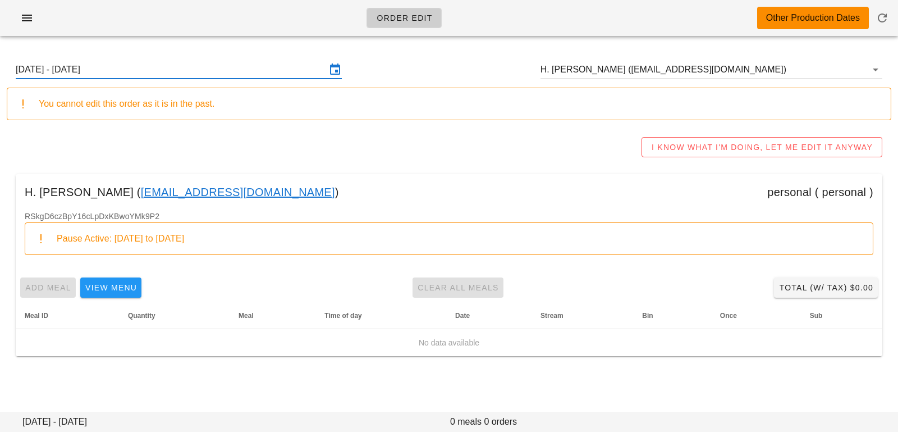
click at [740, 58] on div "Sunday August 3 - Saturday August 9 H. Susanna Ahonen (susannacda@yahoo.ca)" at bounding box center [449, 70] width 885 height 36
click at [746, 72] on input "H. Susanna Ahonen (susannacda@yahoo.ca)" at bounding box center [696, 70] width 310 height 18
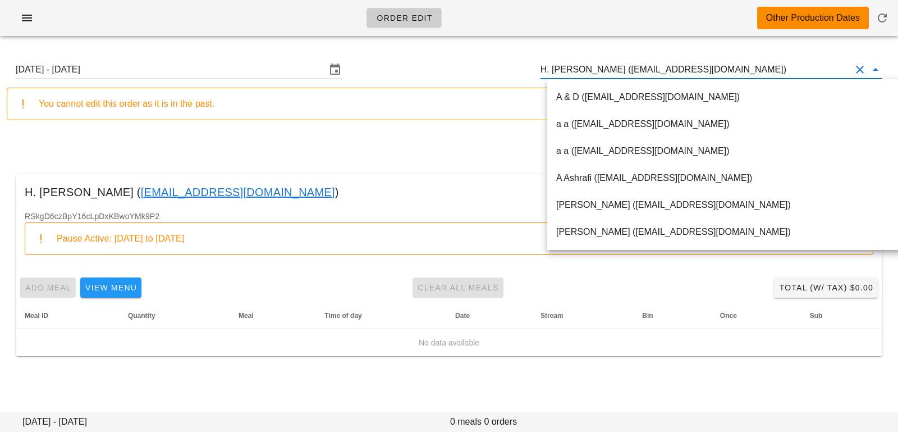
paste input "sh.esc93@gmail.com"
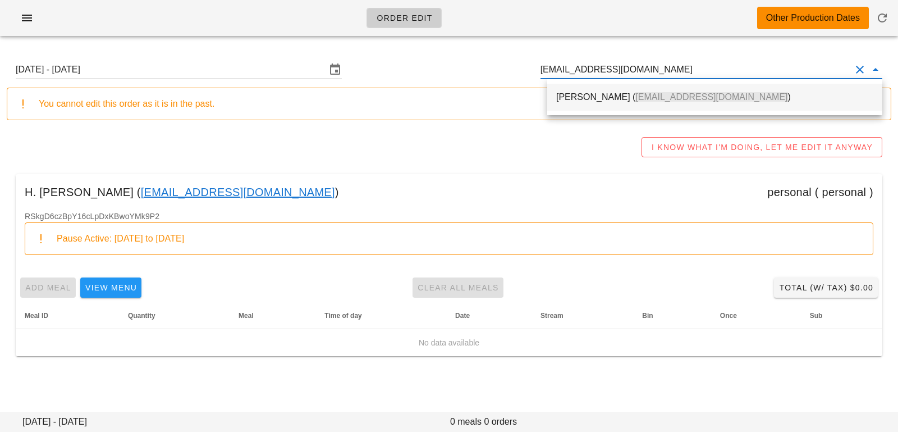
click at [654, 104] on div "Shirin Escarcha ( sh.esc93@gmail.com )" at bounding box center [714, 97] width 317 height 24
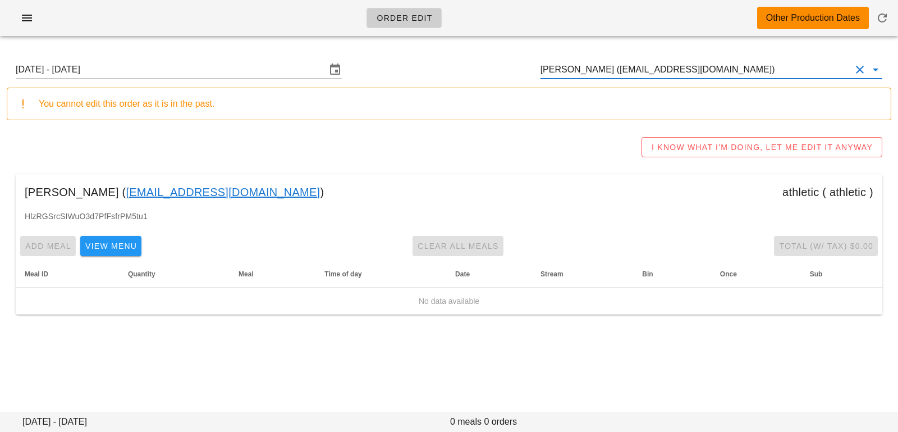
type input "Shirin Escarcha (sh.esc93@gmail.com)"
click at [221, 69] on input "Sunday August 3 - Saturday August 9" at bounding box center [171, 70] width 310 height 18
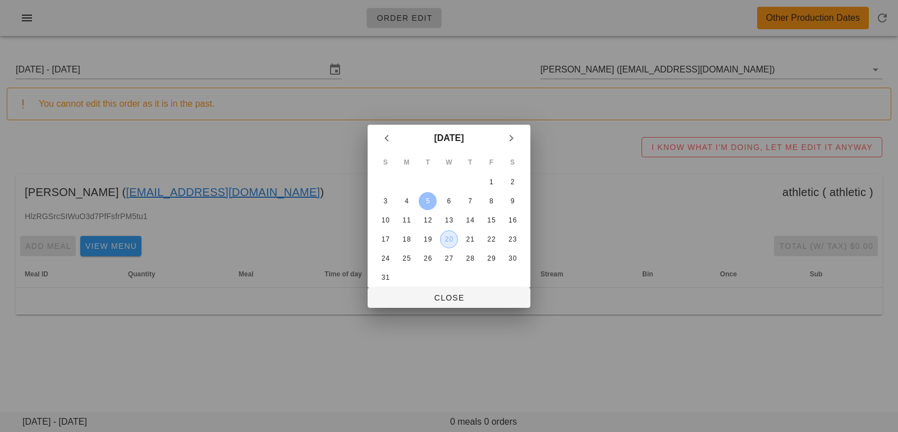
click at [452, 241] on div "20" at bounding box center [449, 239] width 17 height 8
click at [451, 297] on span "Close" at bounding box center [449, 297] width 145 height 9
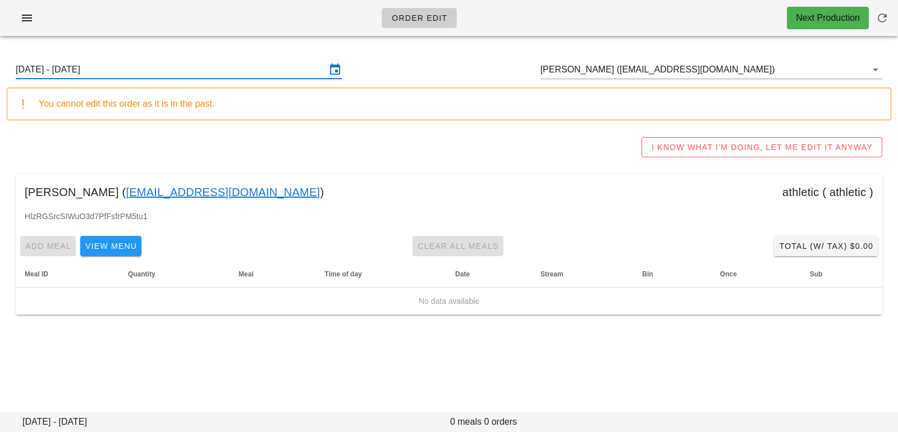
click at [239, 70] on input "Sunday August 17 - Saturday August 23" at bounding box center [171, 70] width 310 height 18
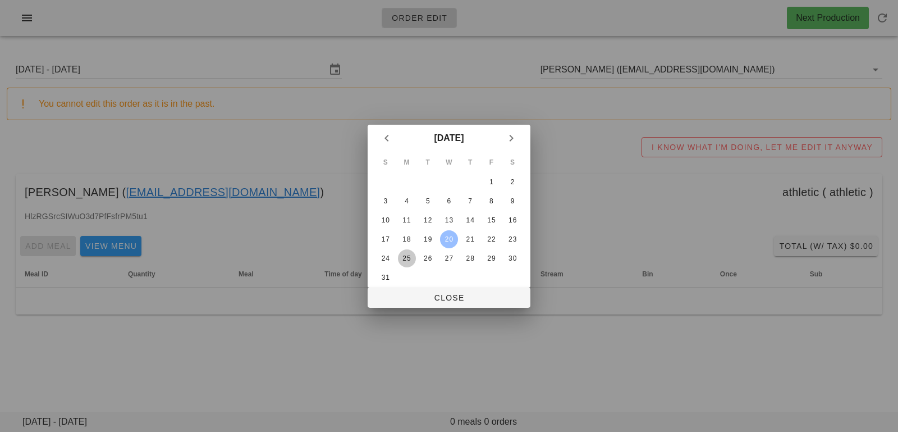
click at [406, 254] on div "25" at bounding box center [407, 258] width 18 height 8
click at [414, 301] on span "Close" at bounding box center [449, 297] width 145 height 9
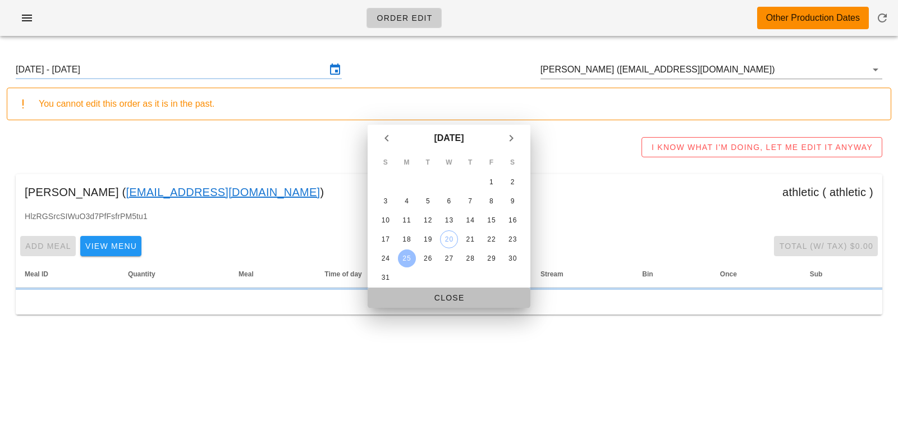
type input "[DATE] - [DATE]"
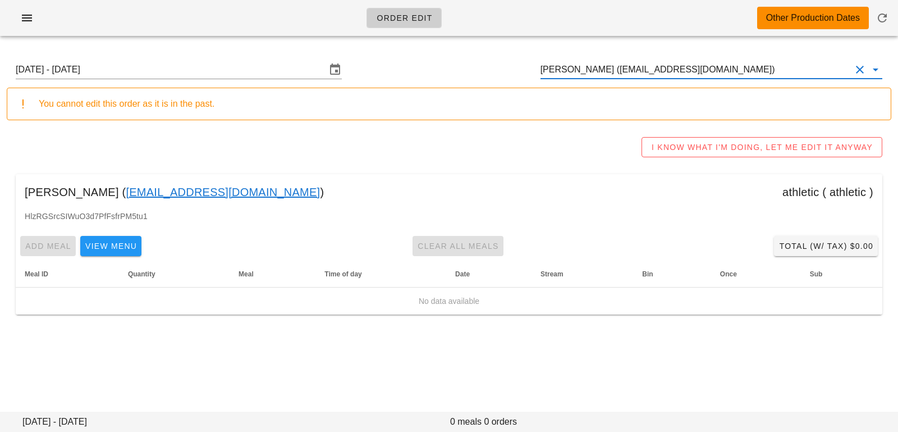
click at [729, 62] on input "Shirin Escarcha (sh.esc93@gmail.com)" at bounding box center [696, 70] width 310 height 18
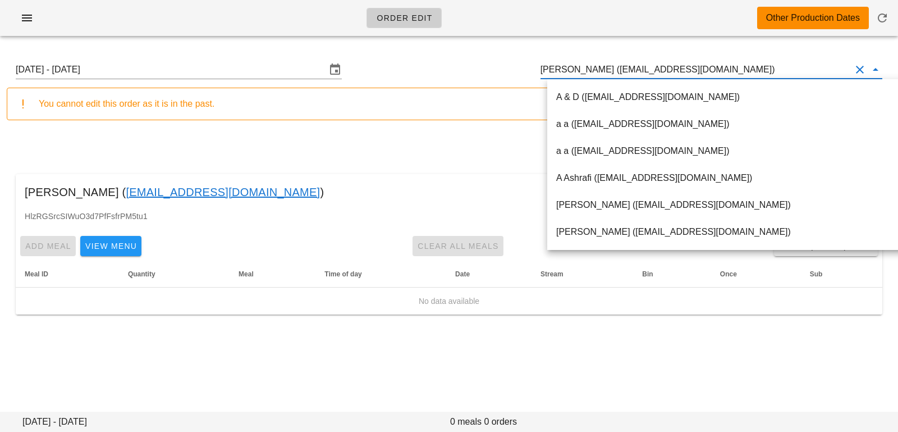
drag, startPoint x: 724, startPoint y: 71, endPoint x: 484, endPoint y: 42, distance: 241.0
click at [485, 42] on div "Order Edit Other Production Dates Sunday August 24 - Saturday August 30 Shirin …" at bounding box center [449, 216] width 898 height 432
paste input "marianpdelacroix@gmail.com"
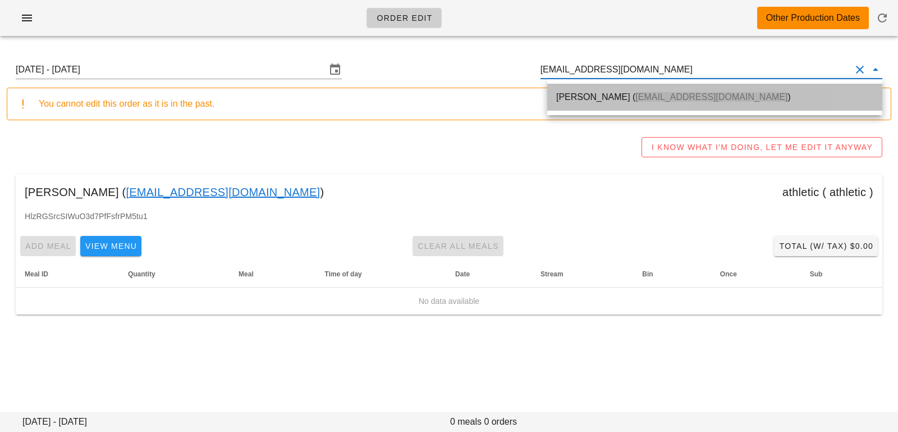
click at [577, 106] on div "Marian De La Croix ( marianpdelacroix@gmail.com )" at bounding box center [714, 97] width 317 height 24
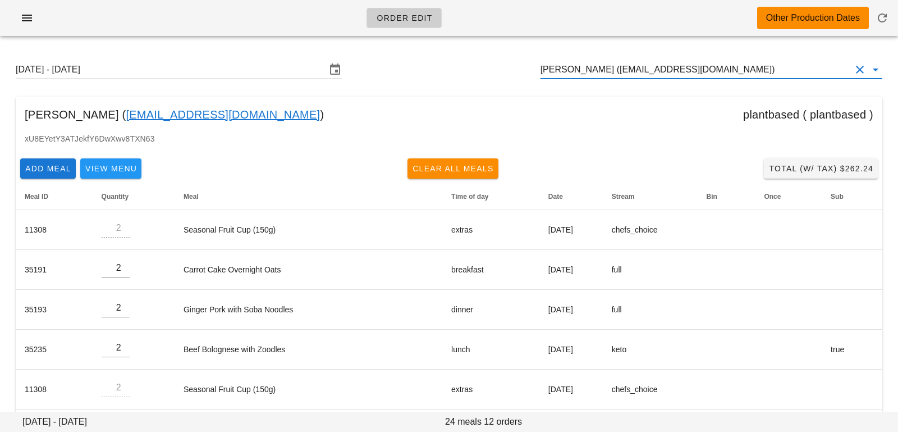
type input "Marian De La Croix (marianpdelacroix@gmail.com)"
click at [882, 15] on icon "button" at bounding box center [882, 17] width 13 height 13
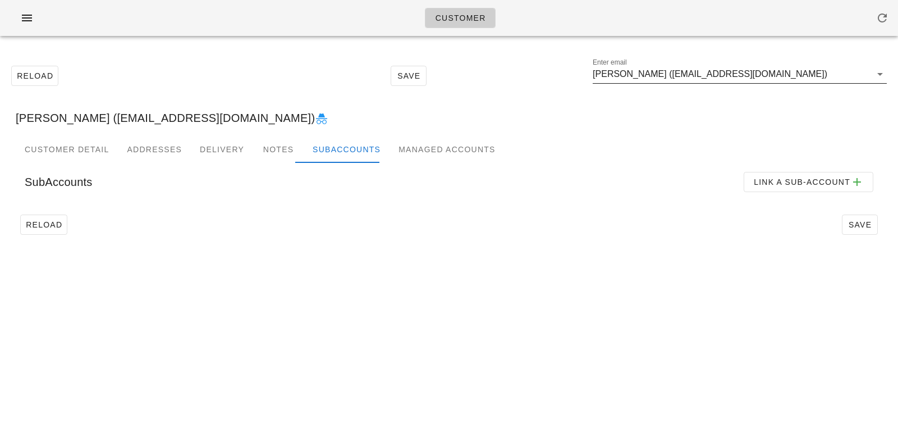
click at [782, 67] on input "Rebecca Johnson (adiadiva@gmail.com)" at bounding box center [732, 74] width 278 height 18
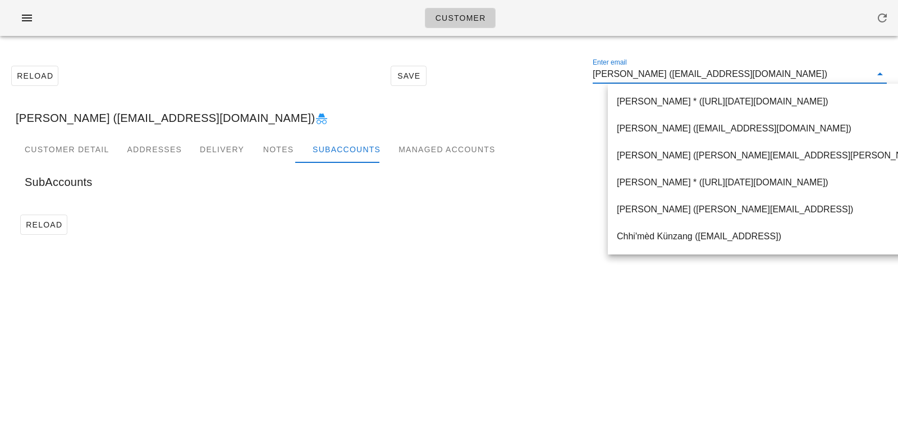
click at [784, 75] on input "Rebecca Johnson (adiadiva@gmail.com)" at bounding box center [732, 74] width 278 height 18
drag, startPoint x: 784, startPoint y: 75, endPoint x: 475, endPoint y: 35, distance: 311.8
click at [478, 36] on div "Customer Reload Save Enter email Rebecca Johnson (adiadiva@gmail.com) Rebecca J…" at bounding box center [449, 216] width 898 height 432
paste input "sh.esc93@gmail.com"
type input "sh.esc93@gmail.com"
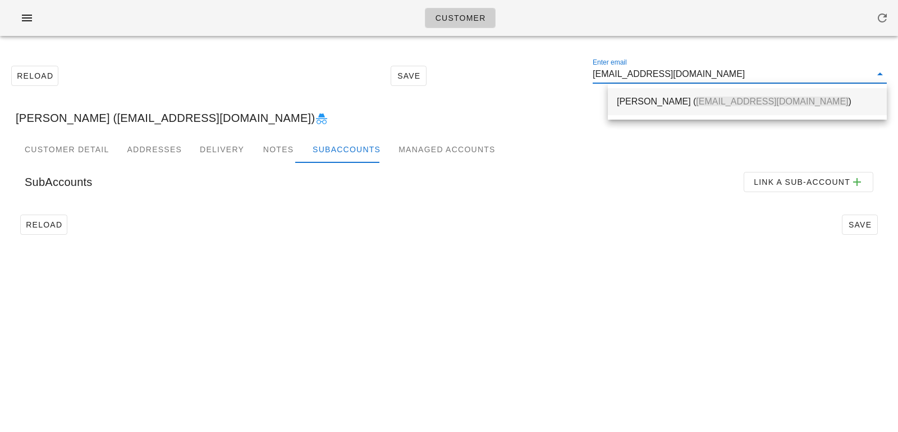
click at [666, 93] on div "Shirin Escarcha ( sh.esc93@gmail.com )" at bounding box center [747, 101] width 261 height 24
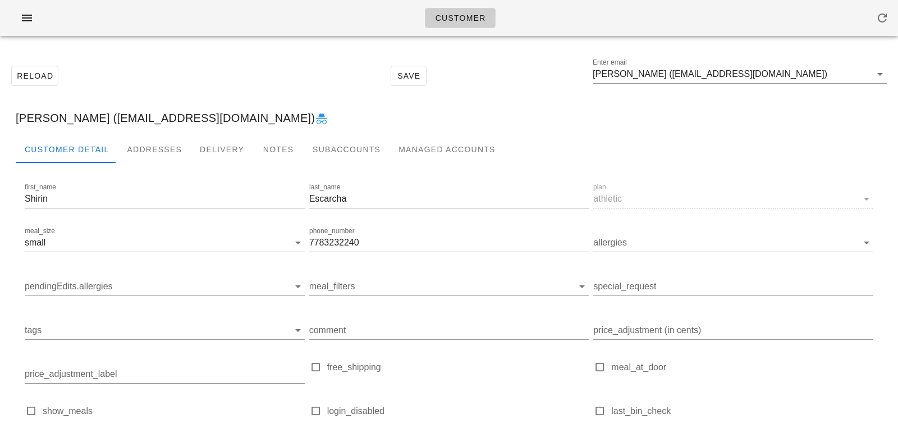
click at [149, 131] on div "Shirin Escarcha (sh.esc93@gmail.com)" at bounding box center [449, 118] width 885 height 36
click at [149, 158] on div "Addresses" at bounding box center [154, 149] width 73 height 27
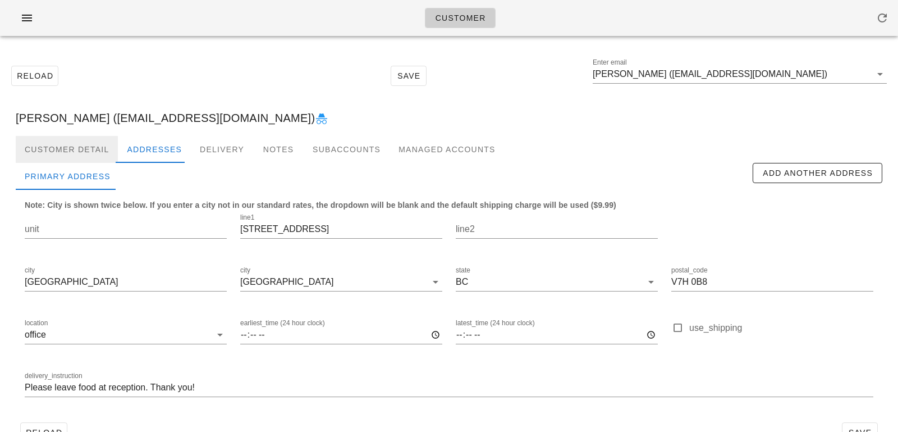
click at [64, 148] on div "Customer Detail" at bounding box center [67, 149] width 102 height 27
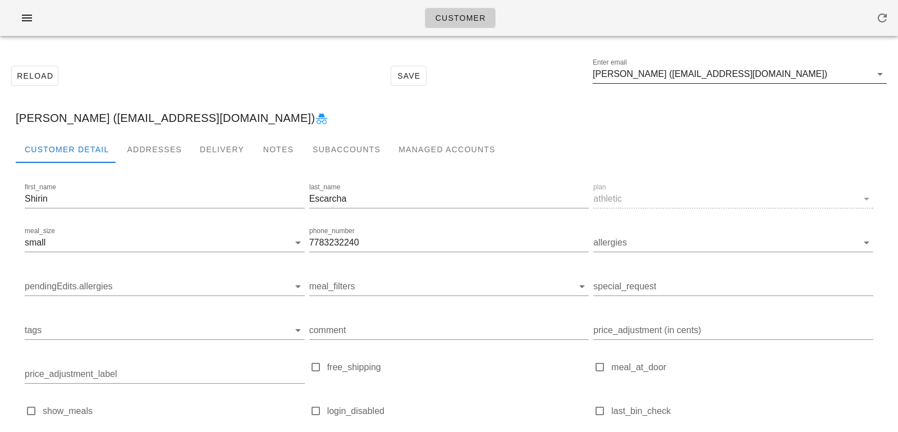
click at [669, 71] on input "Shirin Escarcha (sh.esc93@gmail.com)" at bounding box center [732, 74] width 278 height 18
click at [668, 75] on input "Shirin Escarcha (sh.esc93@gmail.com)" at bounding box center [732, 74] width 278 height 18
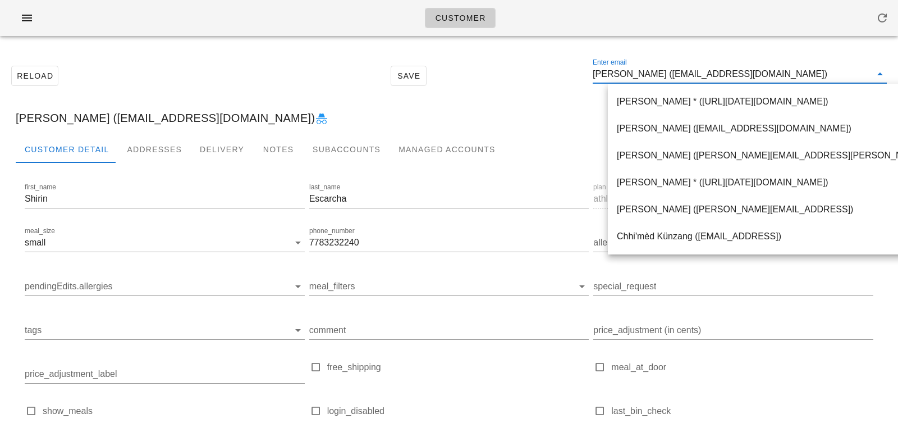
scroll to position [1, 0]
drag, startPoint x: 668, startPoint y: 75, endPoint x: 768, endPoint y: 75, distance: 99.9
click at [768, 75] on input "Shirin Escarcha (sh.esc93@gmail.com)" at bounding box center [732, 74] width 278 height 18
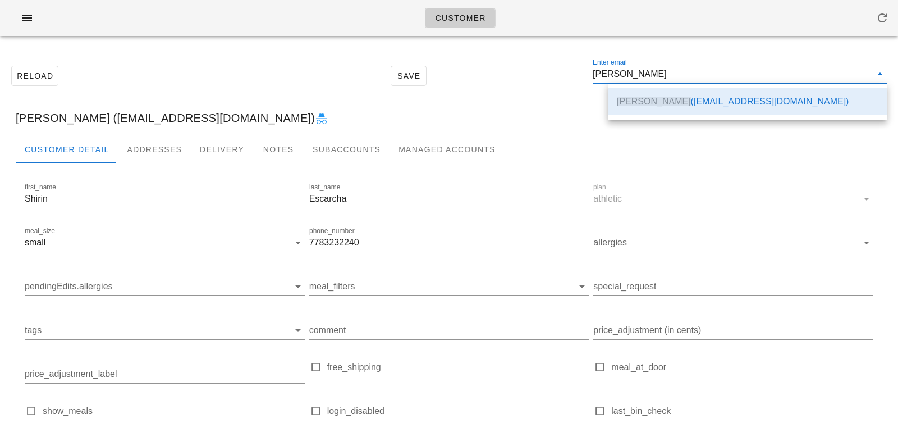
click at [517, 99] on div "Reload Save Enter email Shirin Escarcha" at bounding box center [449, 76] width 885 height 48
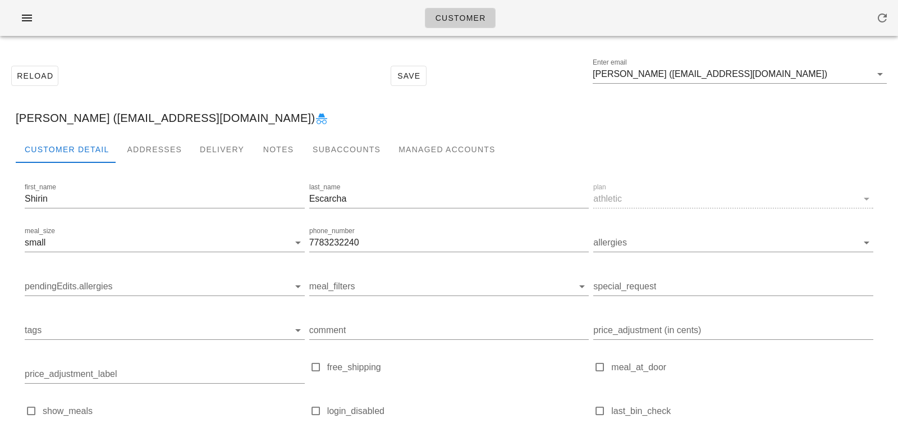
scroll to position [0, 0]
click at [782, 75] on input "Shirin Escarcha (sh.esc93@gmail.com)" at bounding box center [732, 74] width 278 height 18
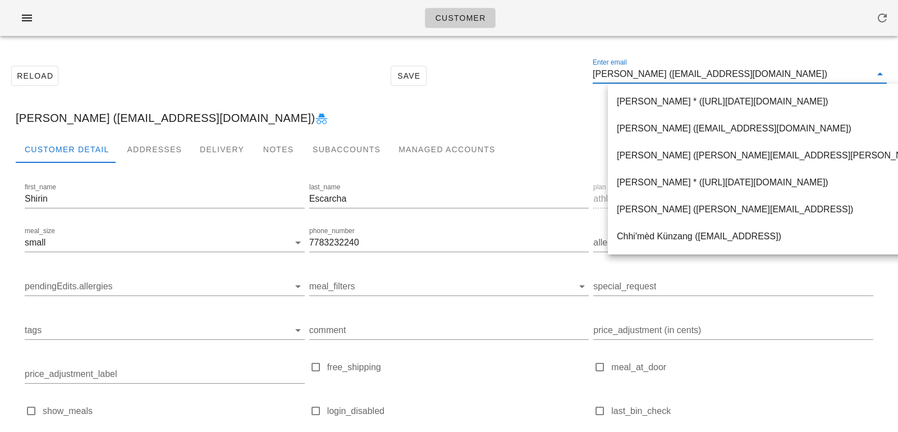
paste input "[EMAIL_ADDRESS][DOMAIN_NAME]"
type input "[EMAIL_ADDRESS][DOMAIN_NAME]"
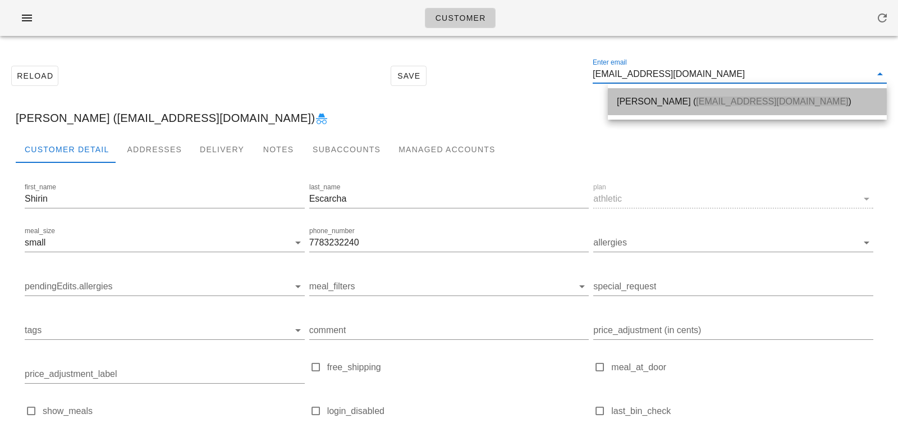
click at [694, 107] on div "[PERSON_NAME] ( [EMAIL_ADDRESS][DOMAIN_NAME] )" at bounding box center [747, 101] width 261 height 24
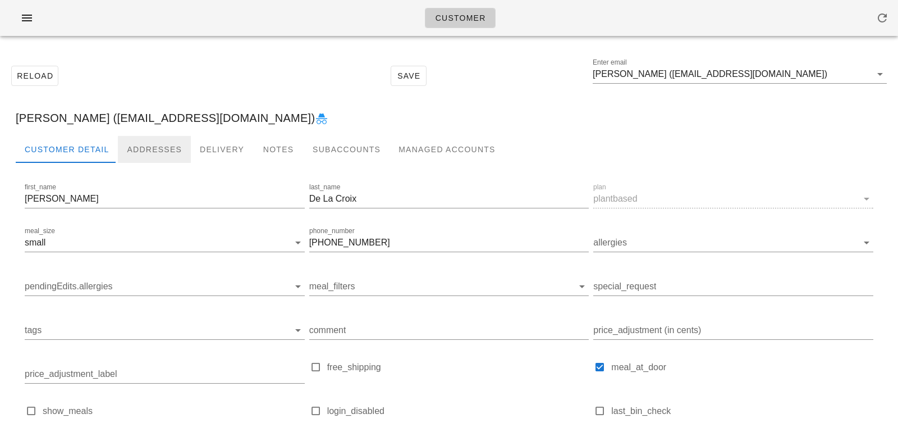
click at [131, 142] on div "Addresses" at bounding box center [154, 149] width 73 height 27
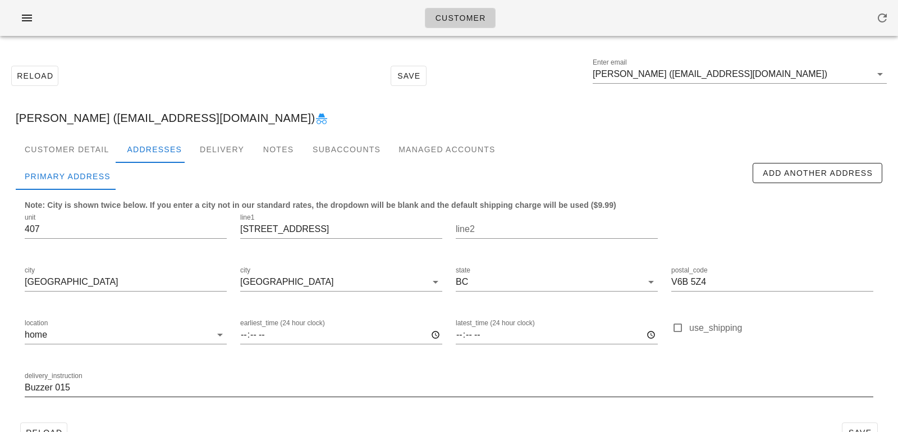
click at [28, 389] on input "Buzzer 015" at bounding box center [449, 387] width 849 height 18
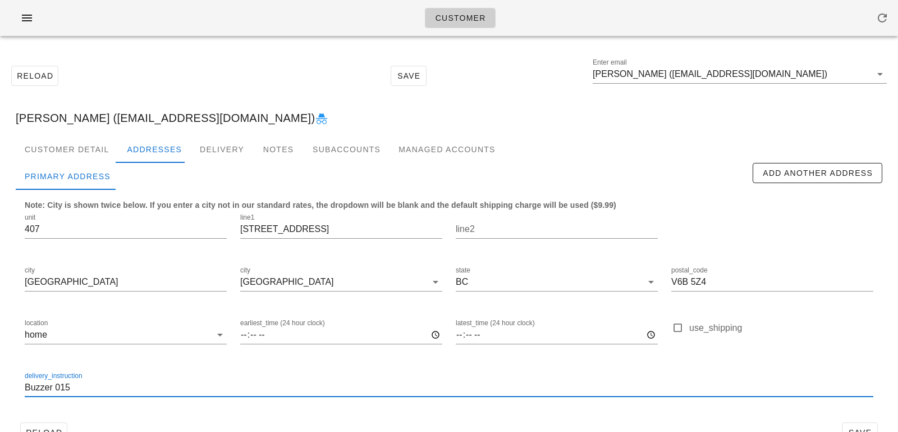
click at [26, 388] on input "Buzzer 015" at bounding box center [449, 387] width 849 height 18
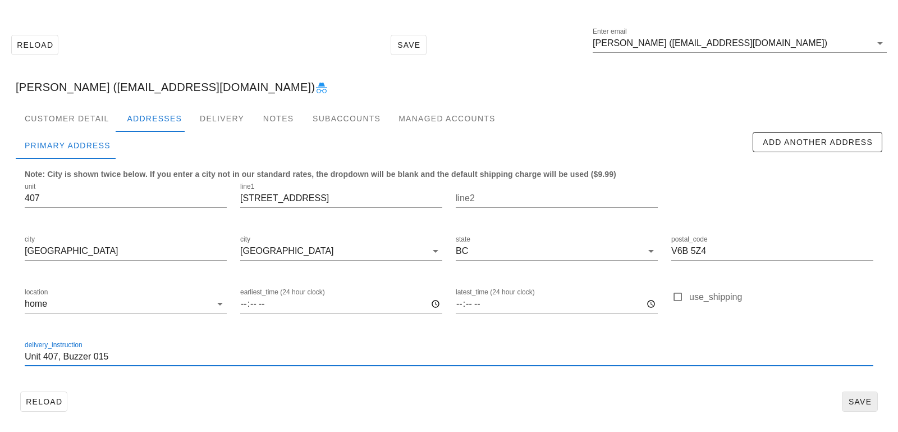
type input "Unit 407, Buzzer 015"
click at [856, 393] on button "Save" at bounding box center [860, 401] width 36 height 20
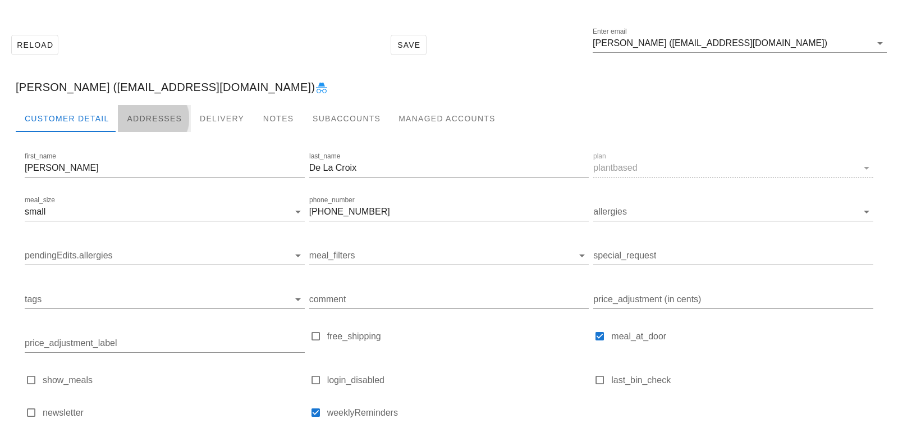
click at [144, 116] on div "Addresses" at bounding box center [154, 118] width 73 height 27
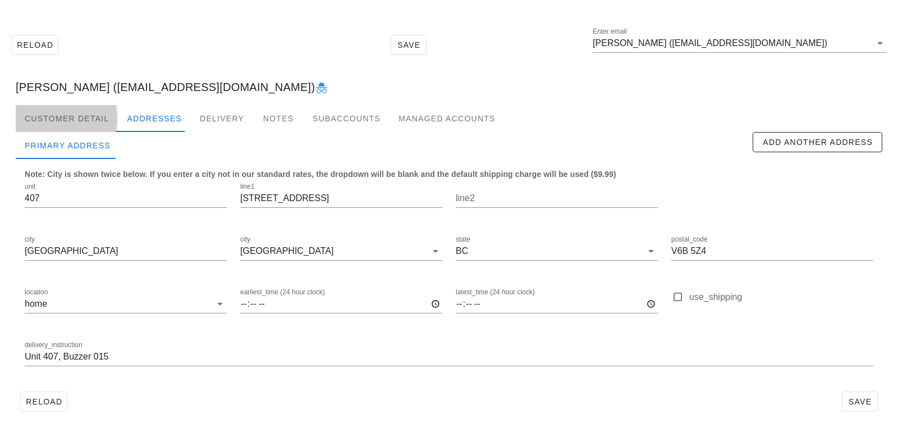
click at [95, 117] on div "Customer Detail" at bounding box center [67, 118] width 102 height 27
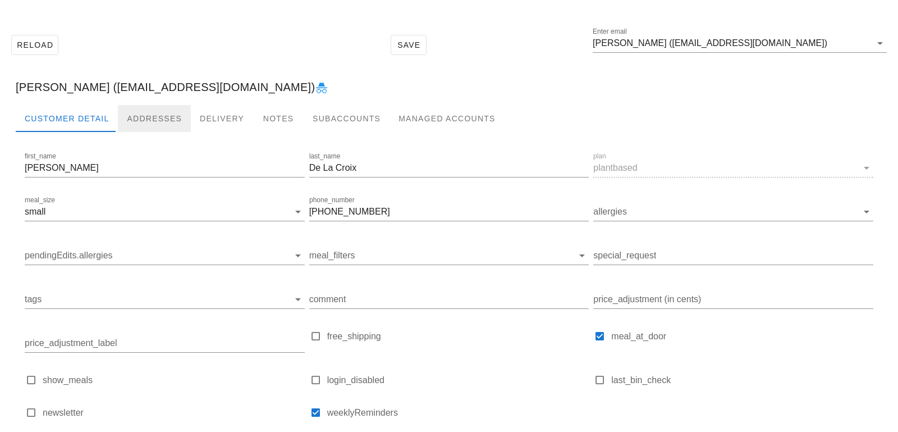
click at [150, 121] on div "Addresses" at bounding box center [154, 118] width 73 height 27
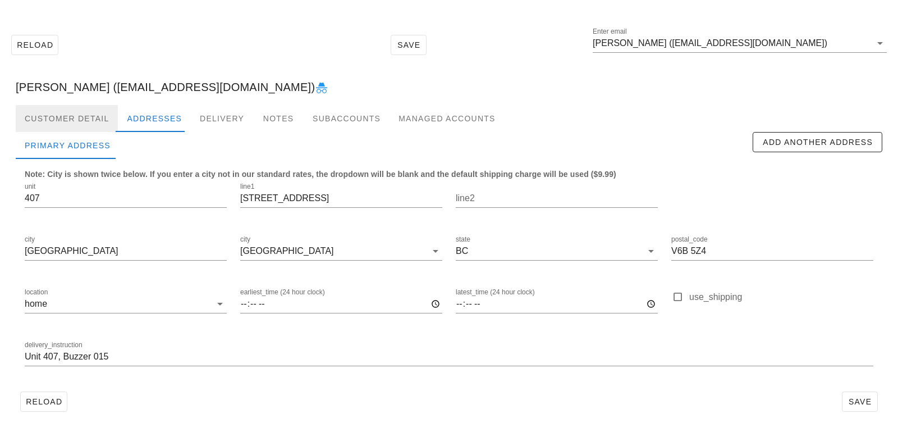
click at [94, 116] on div "Customer Detail" at bounding box center [67, 118] width 102 height 27
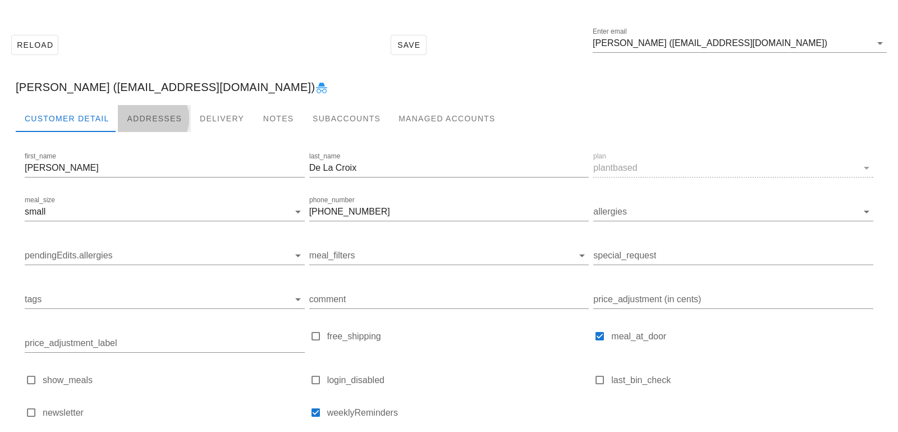
click at [153, 117] on div "Addresses" at bounding box center [154, 118] width 73 height 27
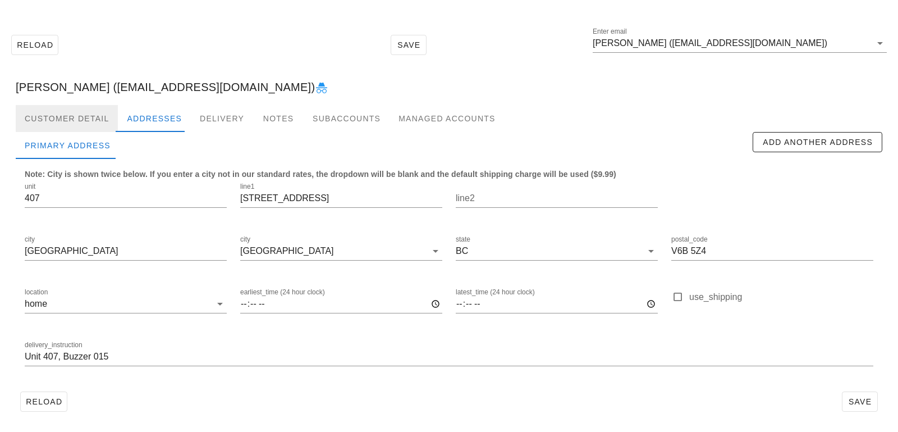
click at [88, 117] on div "Customer Detail" at bounding box center [67, 118] width 102 height 27
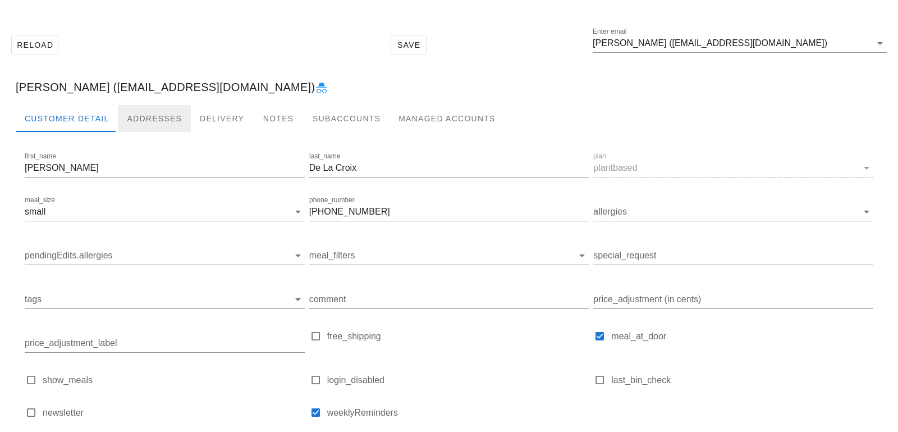
click at [143, 116] on div "Addresses" at bounding box center [154, 118] width 73 height 27
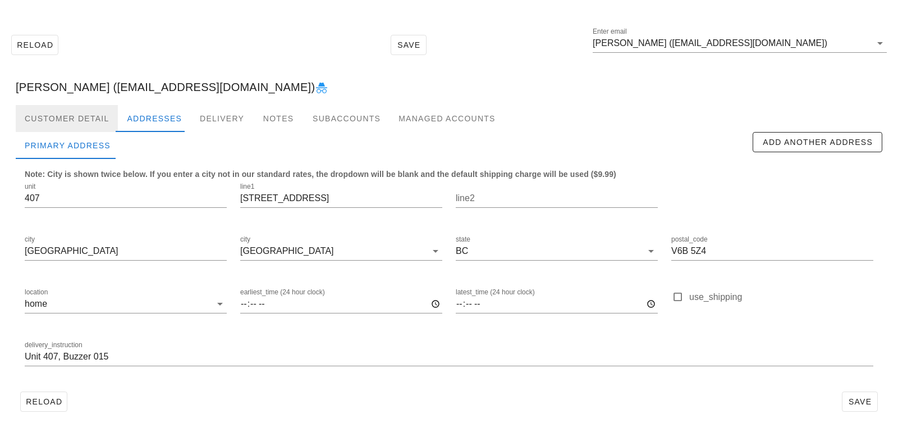
click at [91, 113] on div "Customer Detail" at bounding box center [67, 118] width 102 height 27
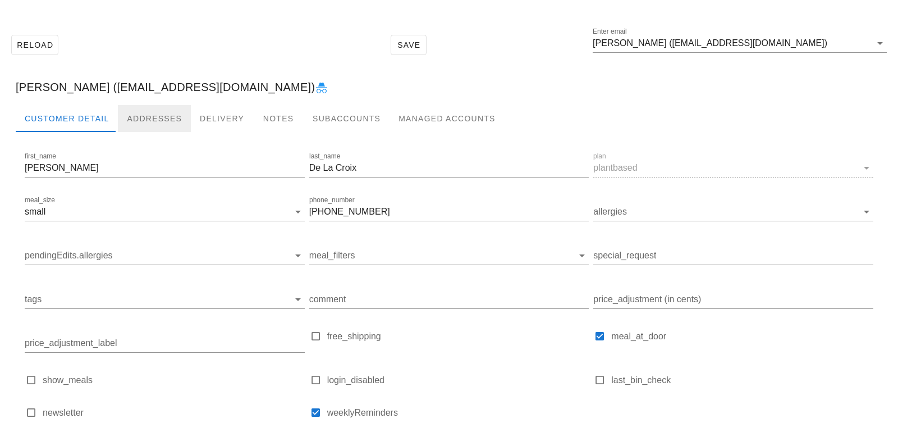
click at [157, 121] on div "Addresses" at bounding box center [154, 118] width 73 height 27
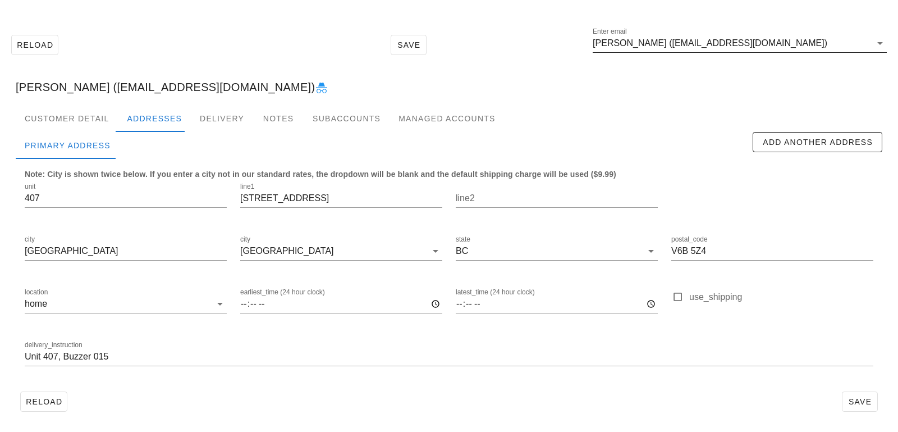
click at [819, 49] on input "[PERSON_NAME] ([EMAIL_ADDRESS][DOMAIN_NAME])" at bounding box center [732, 43] width 278 height 18
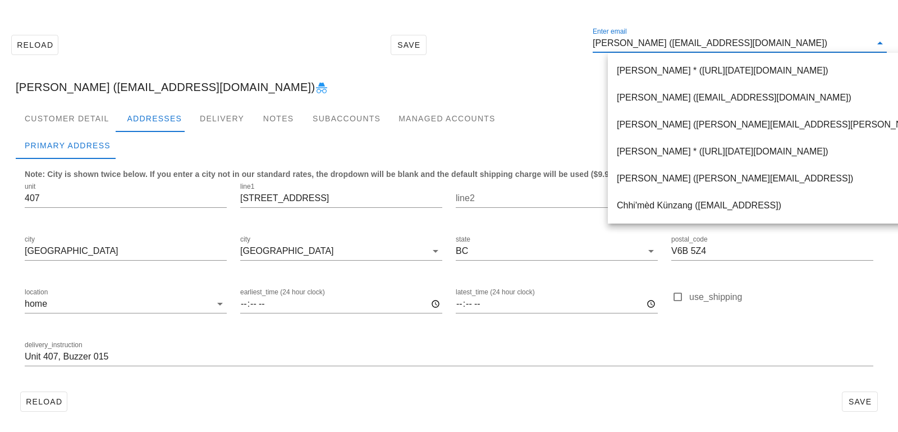
paste input "[EMAIL_ADDRESS][DOMAIN_NAME]"
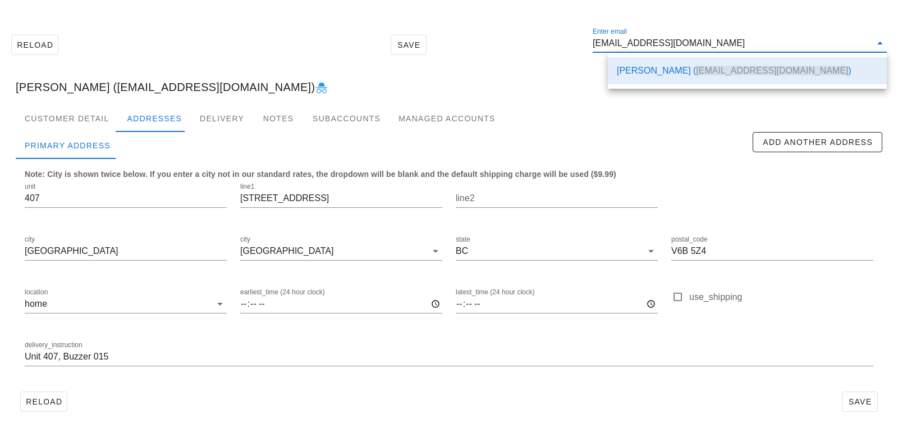
click at [677, 63] on div "Marian De La Croix ( marianpdelacroix@gmail.com )" at bounding box center [747, 70] width 261 height 24
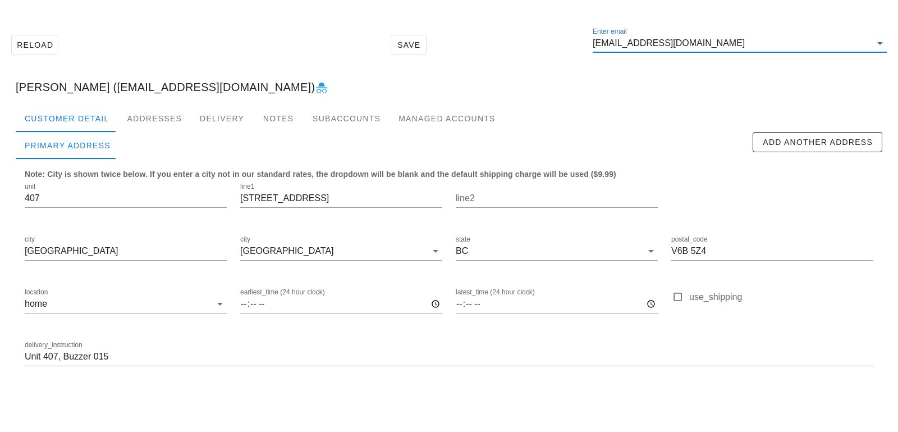
type input "[PERSON_NAME] ([EMAIL_ADDRESS][DOMAIN_NAME])"
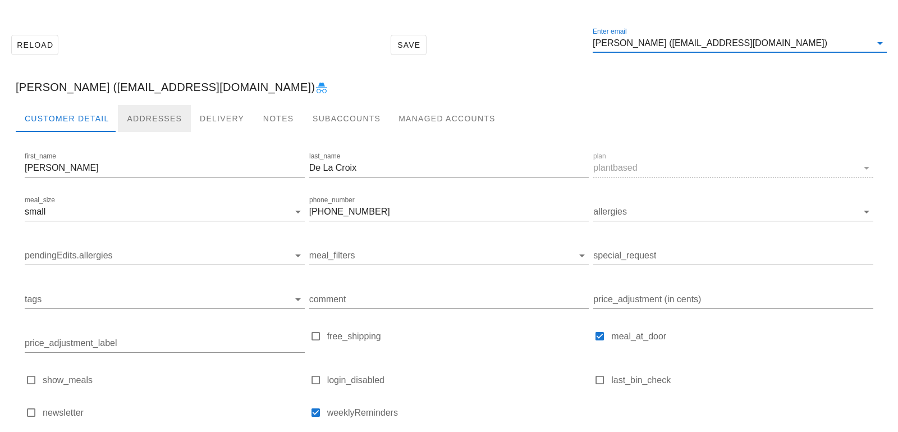
click at [146, 118] on div "Addresses" at bounding box center [154, 118] width 73 height 27
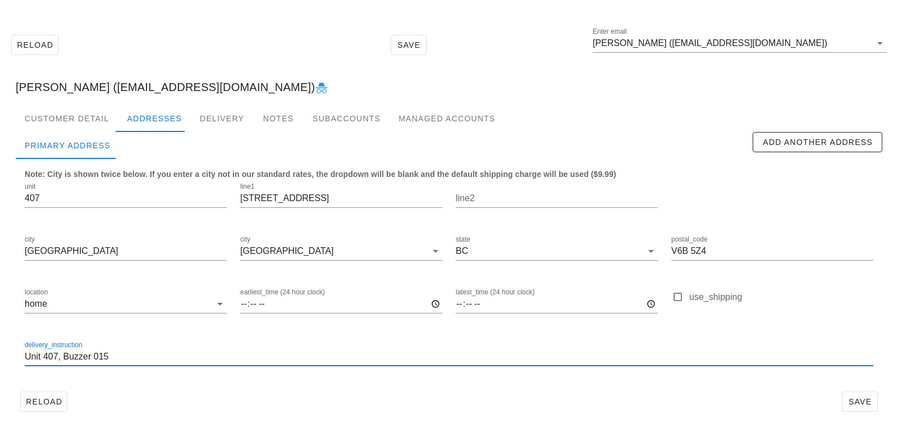
click at [165, 360] on input "Unit 407, Buzzer 015" at bounding box center [449, 356] width 849 height 18
type input "Unit 407, Buzzer 015. If unable to access elevator, please leave in [GEOGRAPHIC…"
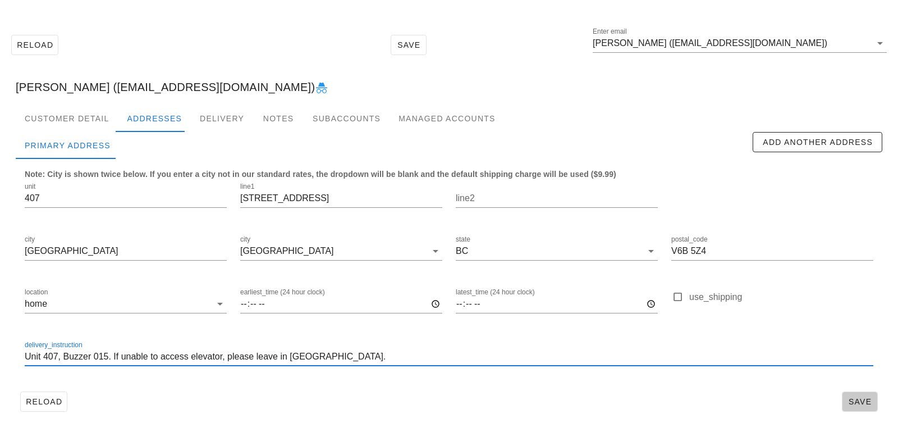
click at [863, 409] on button "Save" at bounding box center [860, 401] width 36 height 20
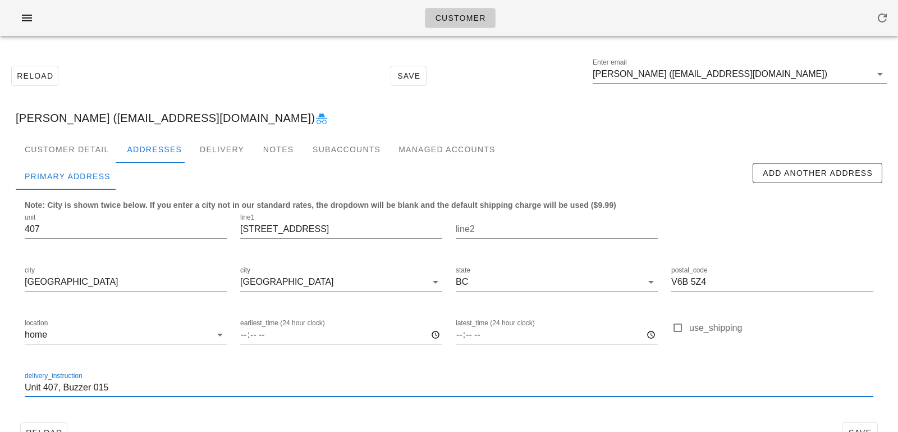
click at [117, 387] on input "Unit 407, Buzzer 015" at bounding box center [449, 387] width 849 height 18
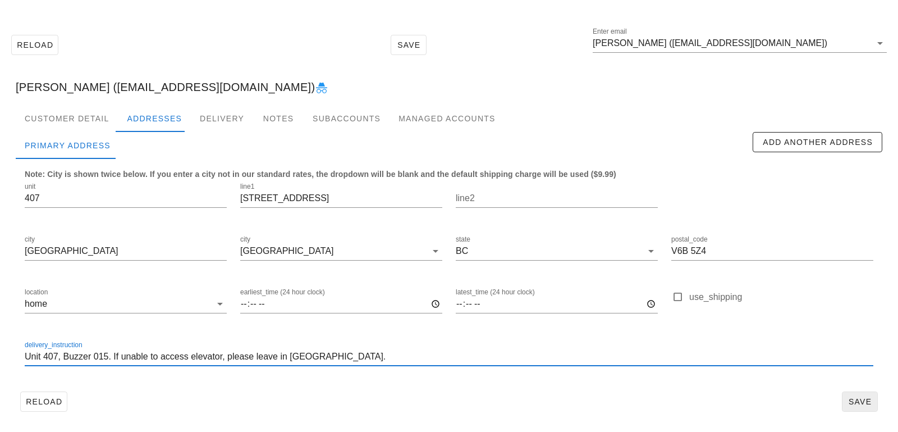
type input "Unit 407, Buzzer 015. If unable to access elevator, please leave in [GEOGRAPHIC…"
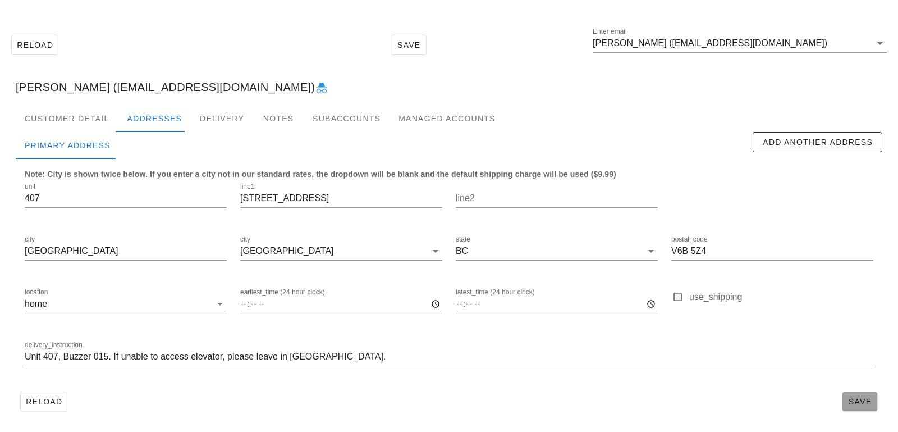
click at [857, 404] on span "Save" at bounding box center [860, 401] width 26 height 9
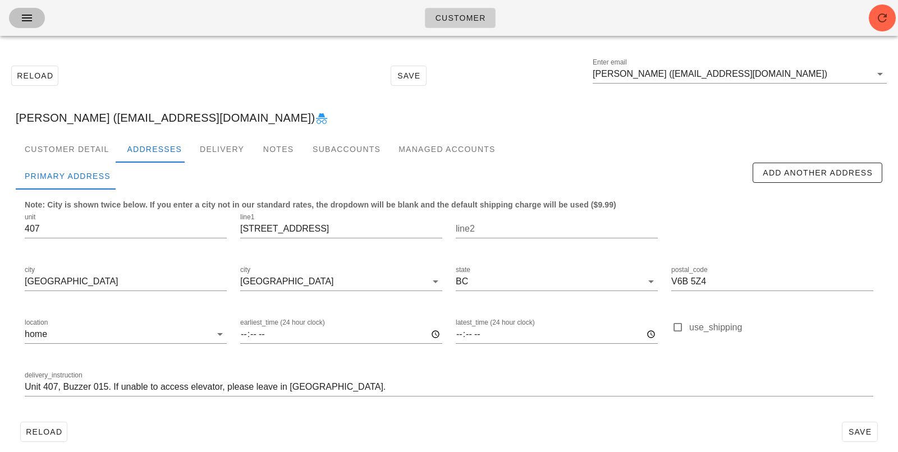
click at [29, 21] on icon "button" at bounding box center [26, 17] width 13 height 13
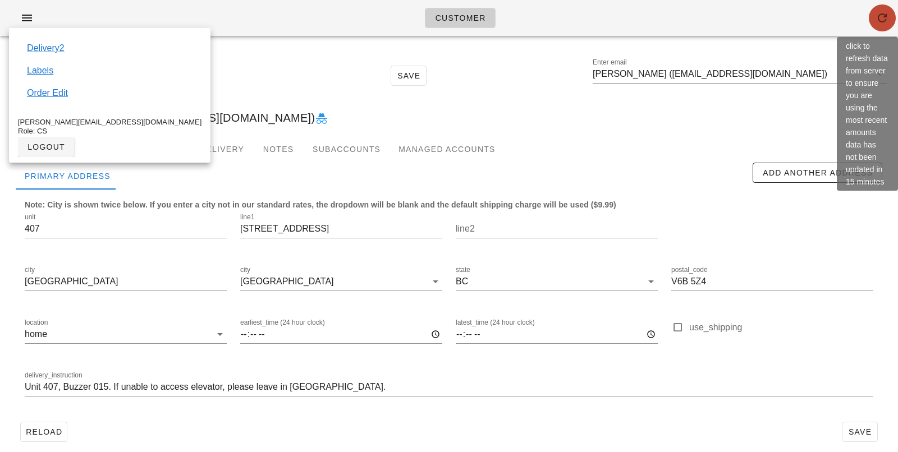
click at [889, 22] on span "button" at bounding box center [882, 17] width 27 height 13
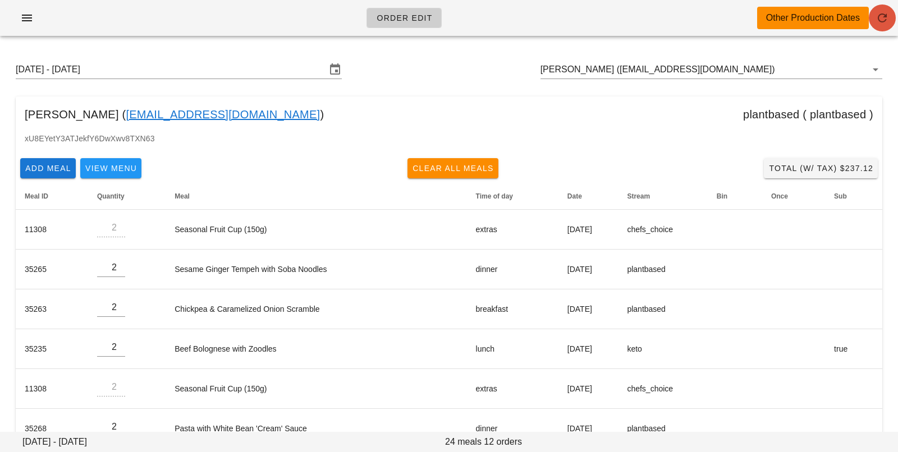
click at [885, 18] on icon "button" at bounding box center [882, 17] width 13 height 13
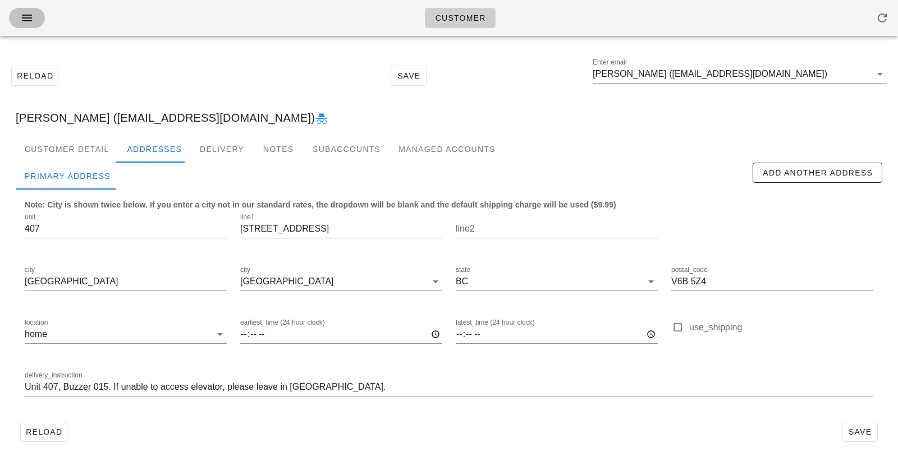
click at [29, 20] on icon "button" at bounding box center [26, 17] width 13 height 13
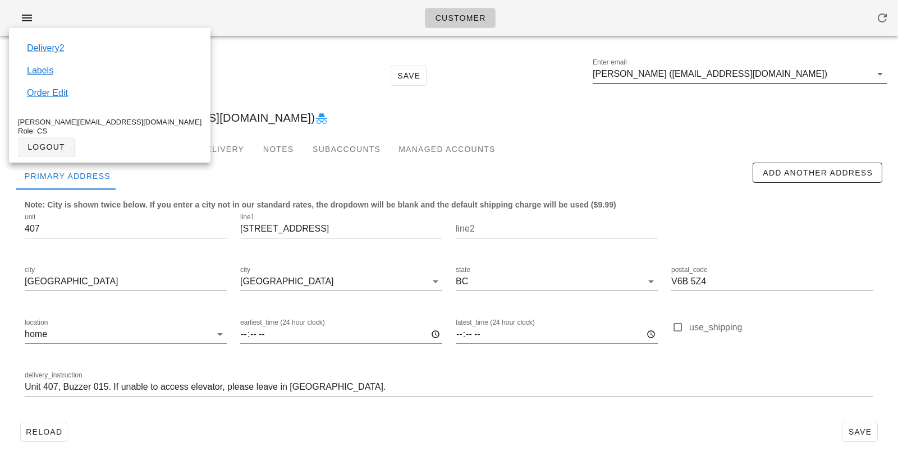
click at [808, 75] on input "[PERSON_NAME] ([EMAIL_ADDRESS][DOMAIN_NAME])" at bounding box center [732, 74] width 278 height 18
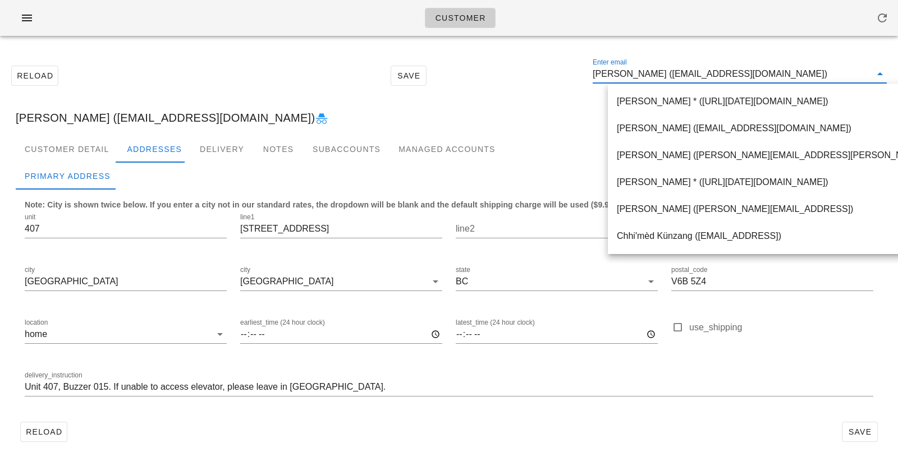
click at [837, 75] on input "[PERSON_NAME] ([EMAIL_ADDRESS][DOMAIN_NAME])" at bounding box center [732, 74] width 278 height 18
drag, startPoint x: 837, startPoint y: 75, endPoint x: 526, endPoint y: 57, distance: 311.5
click at [529, 59] on div "Reload Save Enter email Marian De La Croix (marianpdelacroix@gmail.com)" at bounding box center [449, 76] width 885 height 48
paste input "lrebernak@shaw.ca"
type input "lrebernak@shaw.ca"
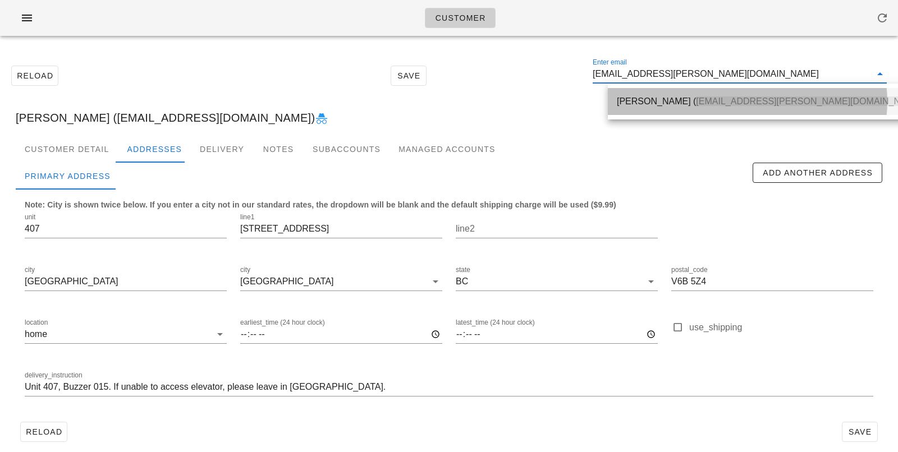
click at [628, 113] on div "Lisa Rebernak ( lrebernak@shaw.ca )" at bounding box center [771, 101] width 308 height 24
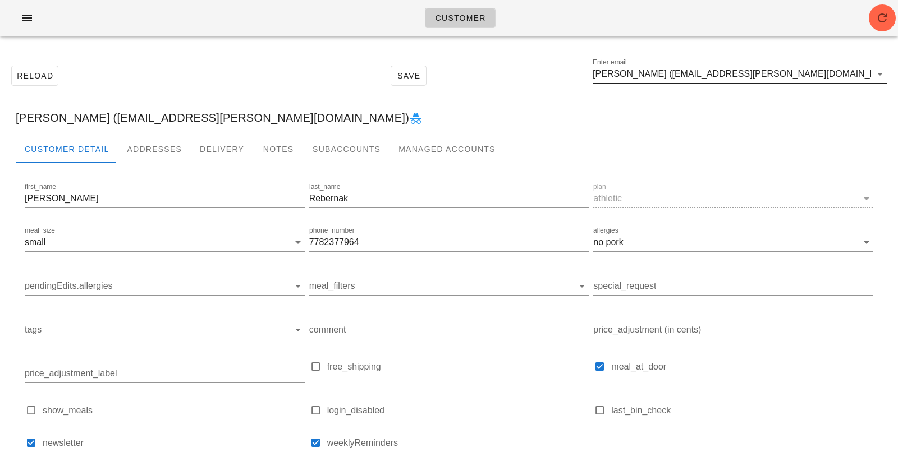
click at [759, 71] on input "Lisa Rebernak (lrebernak@shaw.ca)" at bounding box center [732, 74] width 278 height 18
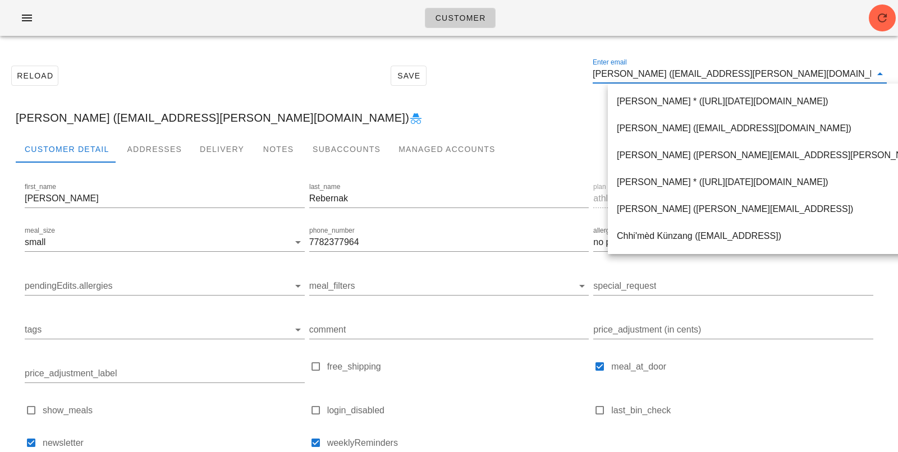
paste input "cee.delash@gmail.com"
type input "cee.delash@gmail.com"
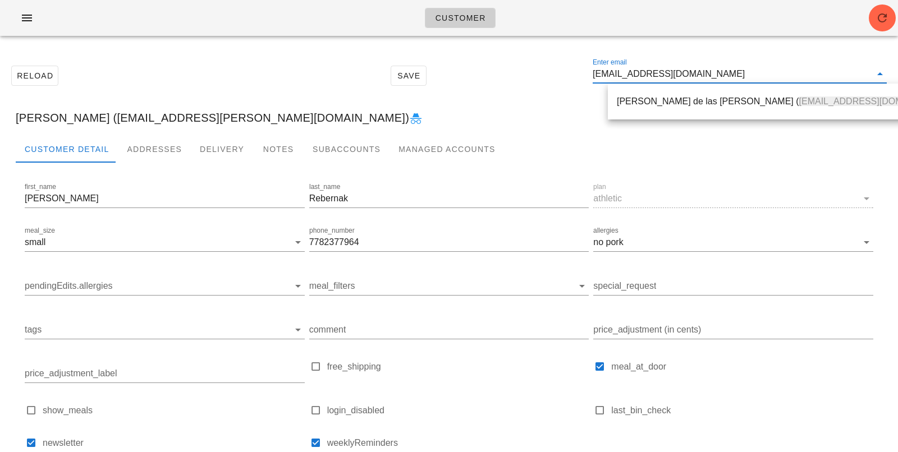
click at [672, 94] on div "Celia de las Heras Garcia ( cee.delash@gmail.com )" at bounding box center [785, 101] width 337 height 24
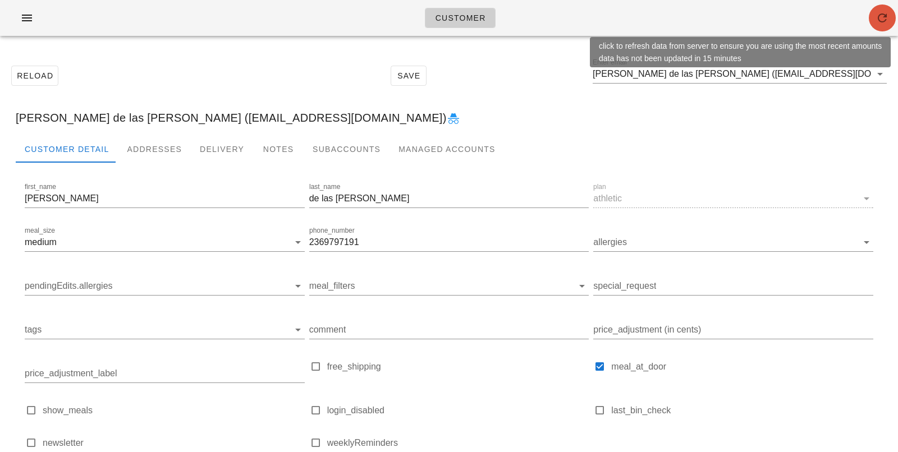
click at [882, 14] on icon "button" at bounding box center [882, 17] width 13 height 13
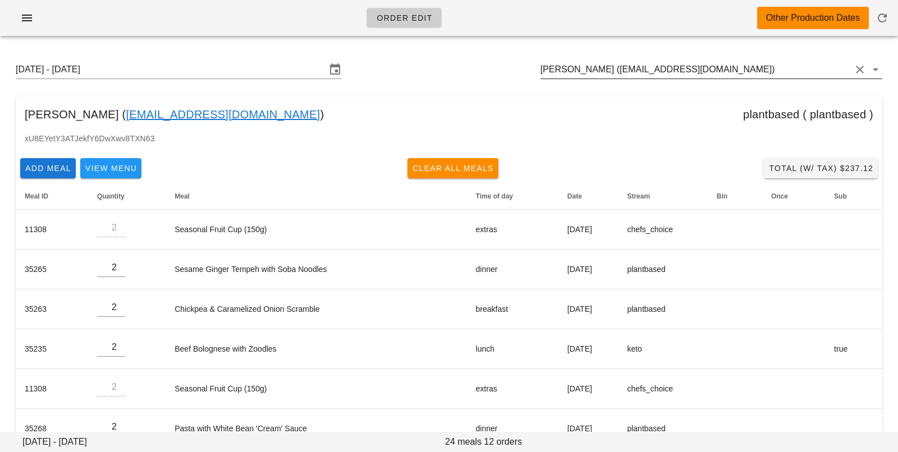
click at [780, 68] on input "[PERSON_NAME] ([EMAIL_ADDRESS][DOMAIN_NAME])" at bounding box center [696, 70] width 310 height 18
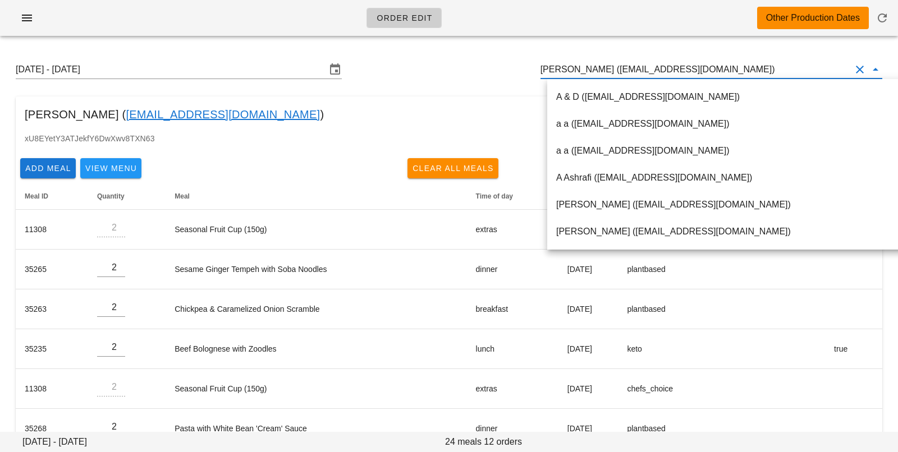
paste input "[EMAIL_ADDRESS][DOMAIN_NAME]"
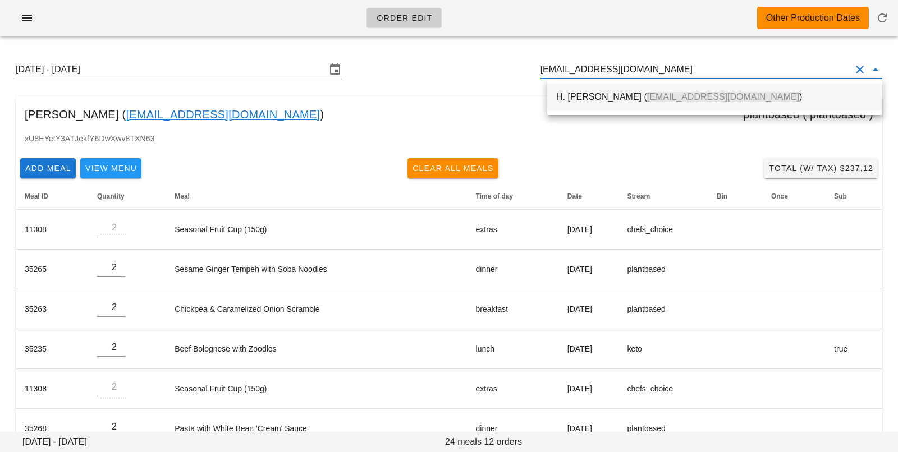
click at [597, 102] on div "H. [PERSON_NAME] ( [EMAIL_ADDRESS][DOMAIN_NAME] )" at bounding box center [714, 96] width 317 height 11
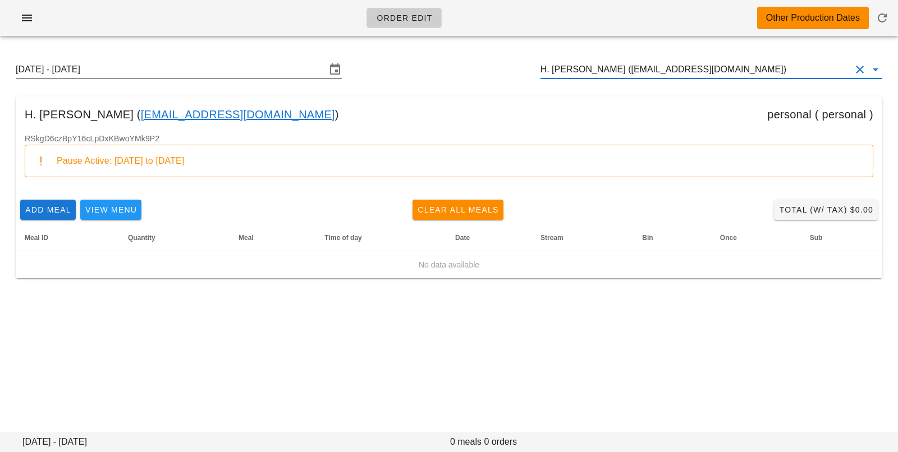
type input "H. [PERSON_NAME] ([EMAIL_ADDRESS][DOMAIN_NAME])"
click at [250, 69] on input "Sunday August 24 - Saturday August 30" at bounding box center [171, 70] width 310 height 18
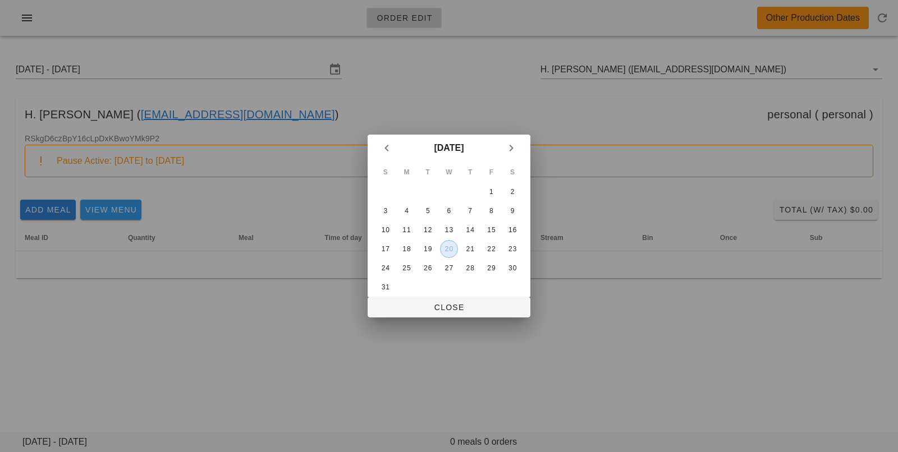
click at [450, 246] on div "20" at bounding box center [449, 249] width 17 height 8
click at [450, 307] on span "Close" at bounding box center [449, 307] width 145 height 9
type input "[DATE] - [DATE]"
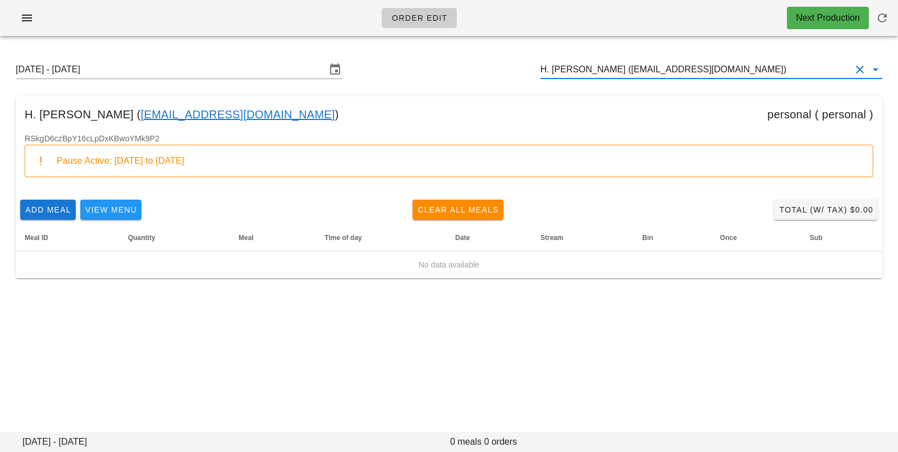
click at [737, 74] on input "H. Susanna Ahonen (susannacda@yahoo.ca)" at bounding box center [696, 70] width 310 height 18
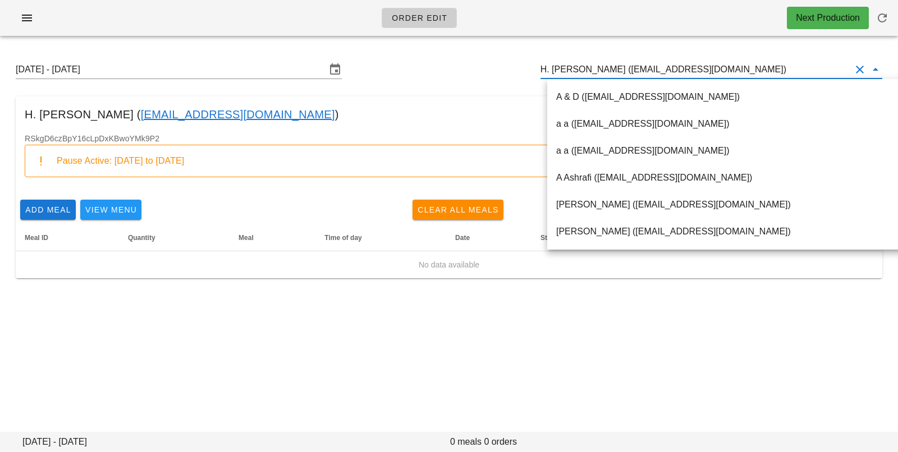
paste input "lrebernak@shaw.ca"
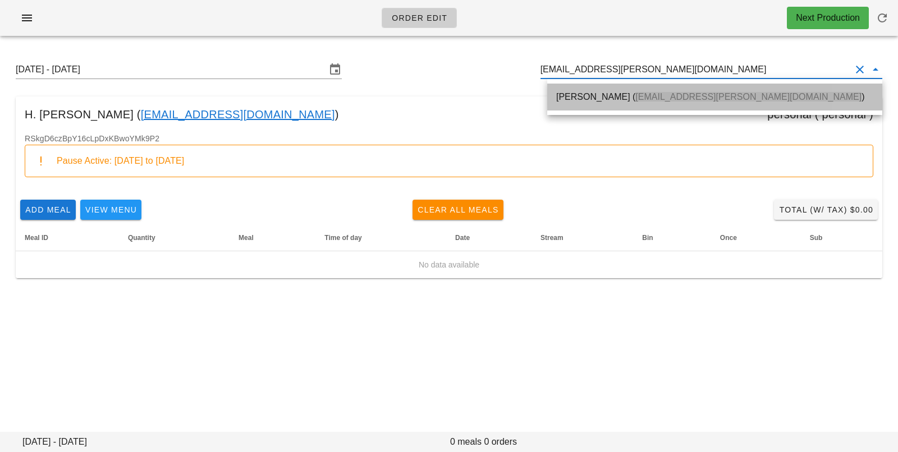
click at [700, 88] on div "Lisa Rebernak ( lrebernak@shaw.ca )" at bounding box center [714, 97] width 317 height 24
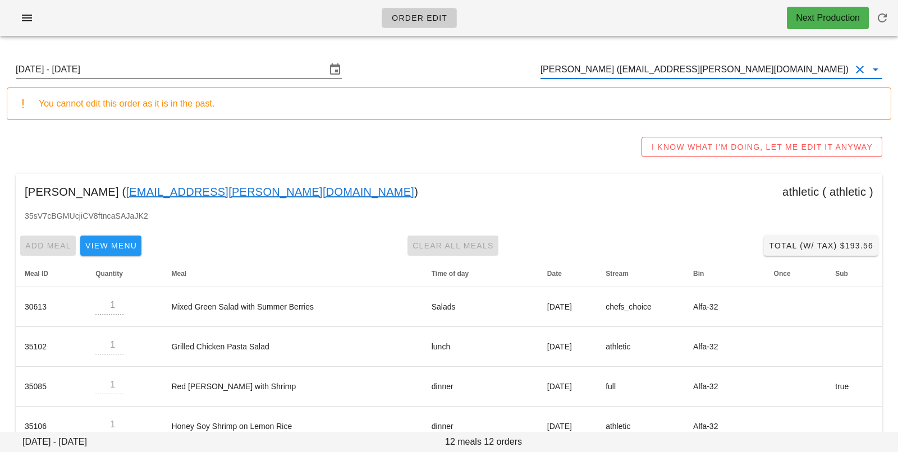
click at [212, 74] on input "[DATE] - [DATE]" at bounding box center [171, 70] width 310 height 18
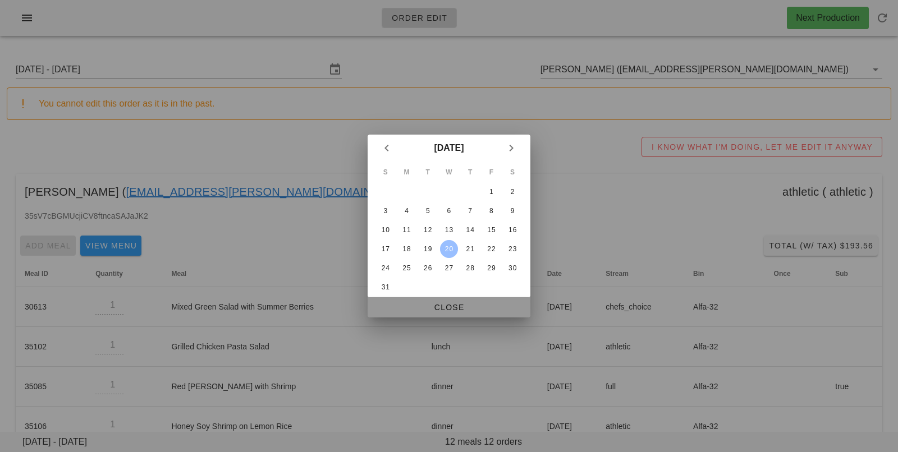
click at [405, 312] on span "Close" at bounding box center [449, 307] width 145 height 9
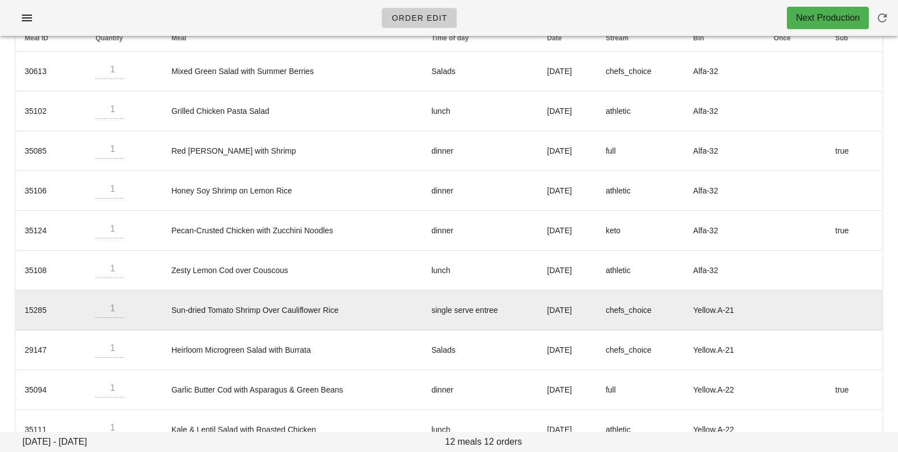
scroll to position [227, 0]
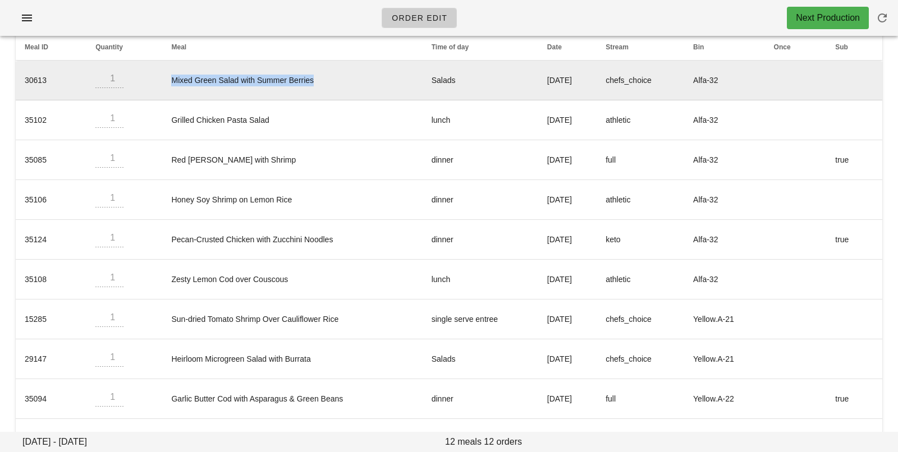
drag, startPoint x: 315, startPoint y: 80, endPoint x: 163, endPoint y: 79, distance: 152.1
click at [163, 79] on td "Mixed Green Salad with Summer Berries" at bounding box center [292, 81] width 260 height 40
copy td "Mixed Green Salad with Summer Berries"
click at [328, 81] on td "Mixed Green Salad with Summer Berries" at bounding box center [292, 81] width 260 height 40
drag, startPoint x: 323, startPoint y: 80, endPoint x: 166, endPoint y: 74, distance: 156.7
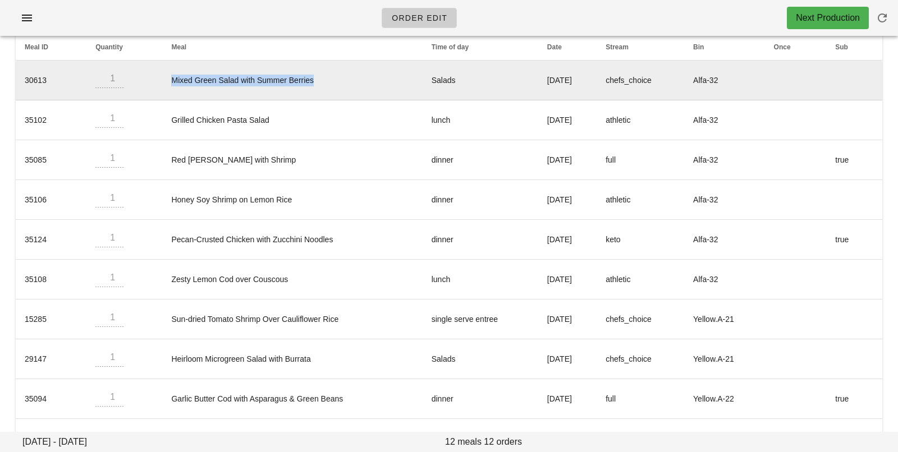
click at [166, 74] on td "Mixed Green Salad with Summer Berries" at bounding box center [292, 81] width 260 height 40
copy td "Mixed Green Salad with Summer Berries"
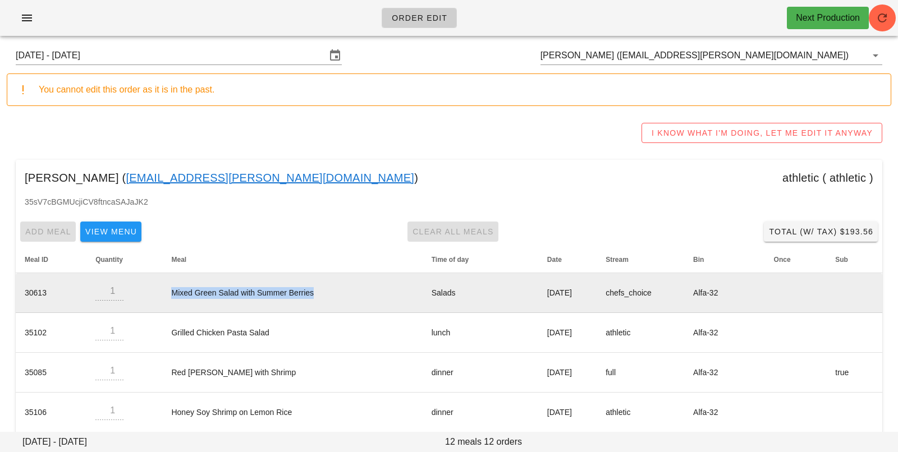
scroll to position [0, 0]
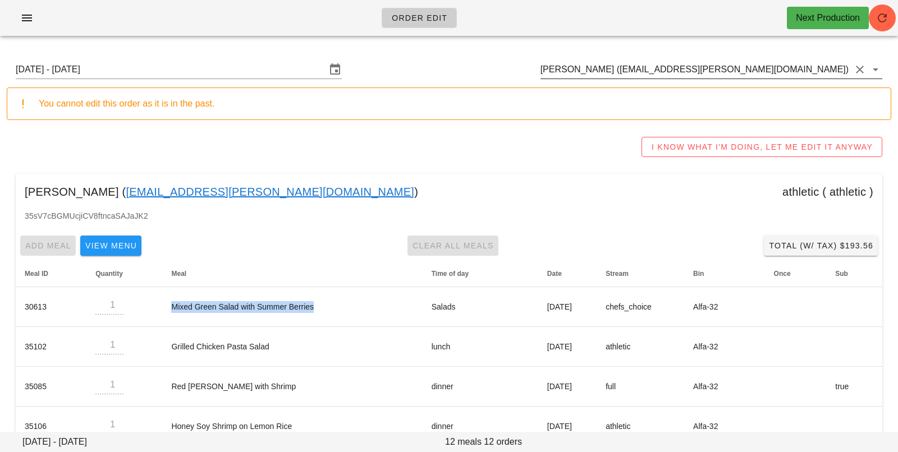
click at [717, 77] on input "Lisa Rebernak (lrebernak@shaw.ca)" at bounding box center [696, 70] width 310 height 18
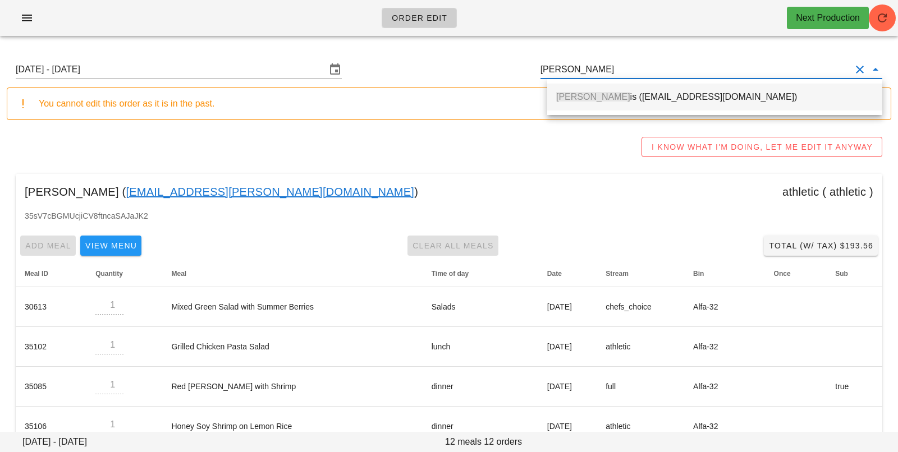
drag, startPoint x: 603, startPoint y: 100, endPoint x: 865, endPoint y: 21, distance: 273.3
click at [603, 99] on div "Gary Dav is (Robertjdavis@live.ca)" at bounding box center [714, 96] width 317 height 11
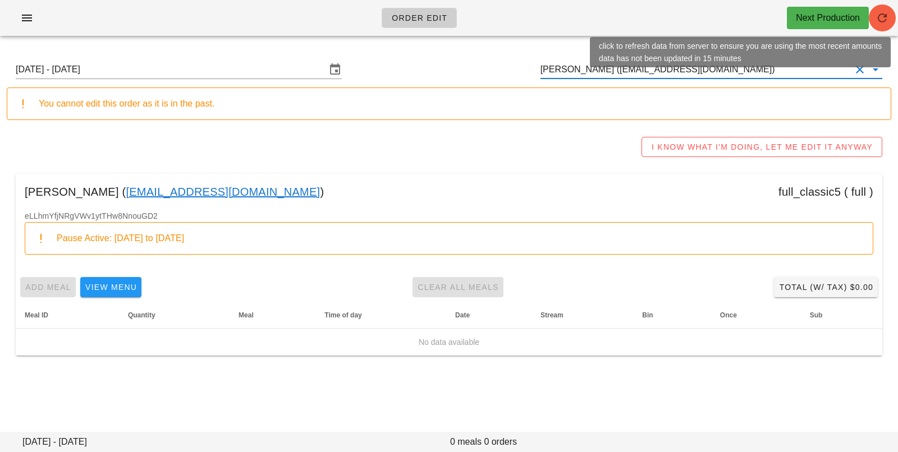
type input "Gary Davis (Robertjdavis@live.ca)"
click at [885, 23] on icon "button" at bounding box center [882, 17] width 13 height 13
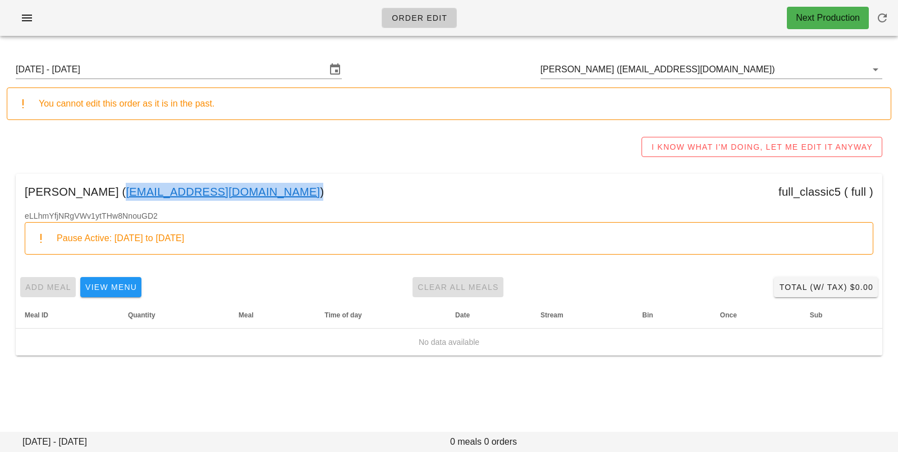
drag, startPoint x: 194, startPoint y: 190, endPoint x: 88, endPoint y: 190, distance: 106.6
click at [88, 190] on div "[PERSON_NAME] ( [EMAIL_ADDRESS][DOMAIN_NAME] ) full_classic5 ( full )" at bounding box center [449, 192] width 867 height 36
copy link "[EMAIL_ADDRESS][DOMAIN_NAME]"
click at [179, 190] on link "[EMAIL_ADDRESS][DOMAIN_NAME]" at bounding box center [223, 192] width 194 height 18
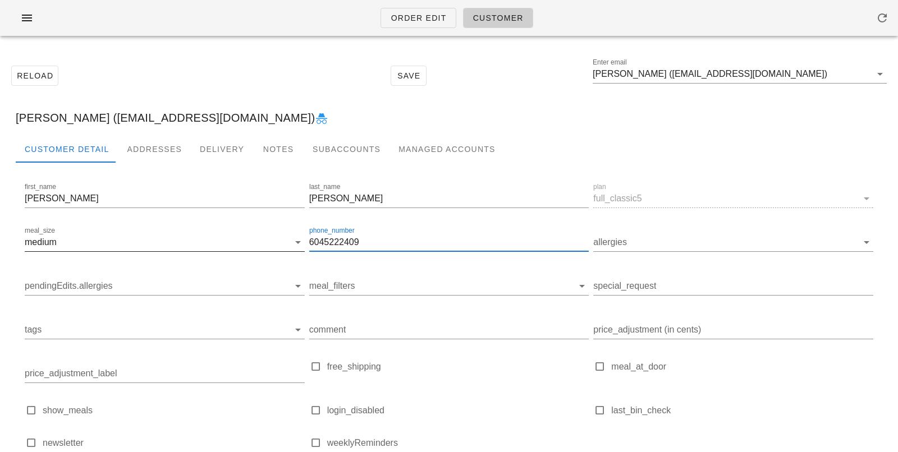
drag, startPoint x: 383, startPoint y: 246, endPoint x: 259, endPoint y: 240, distance: 123.6
click at [259, 240] on div "first_name Gary last_name Davis plan full_classic5 meal_size medium phone_numbe…" at bounding box center [448, 320] width 853 height 284
click at [780, 73] on input "Gary Davis (Robertjdavis@live.ca)" at bounding box center [732, 74] width 278 height 18
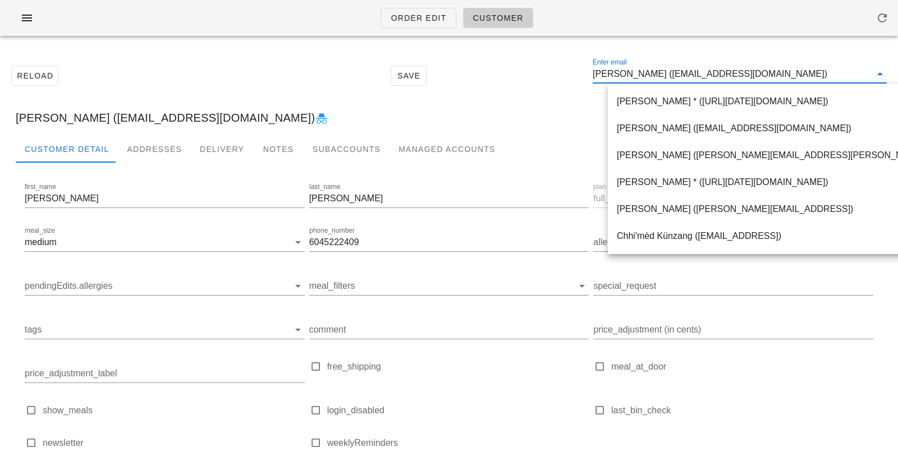
paste input "[EMAIL_ADDRESS][DOMAIN_NAME]"
type input "[EMAIL_ADDRESS][DOMAIN_NAME]"
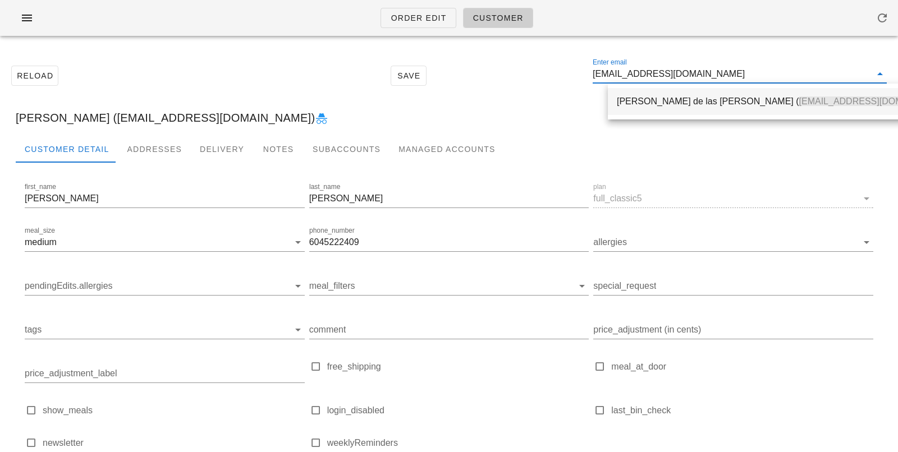
click at [716, 97] on div "[PERSON_NAME] de las [PERSON_NAME] ( [EMAIL_ADDRESS][DOMAIN_NAME] )" at bounding box center [785, 101] width 337 height 11
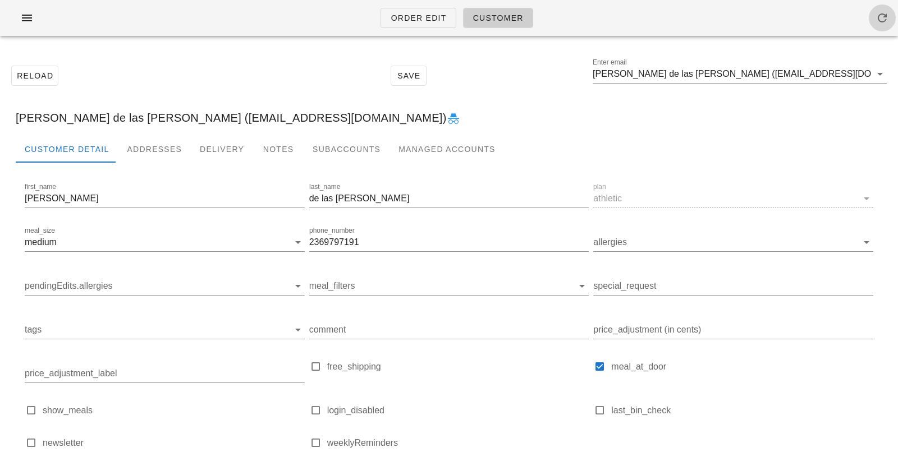
click at [885, 21] on icon "button" at bounding box center [882, 17] width 13 height 13
click at [33, 21] on icon "button" at bounding box center [26, 17] width 13 height 13
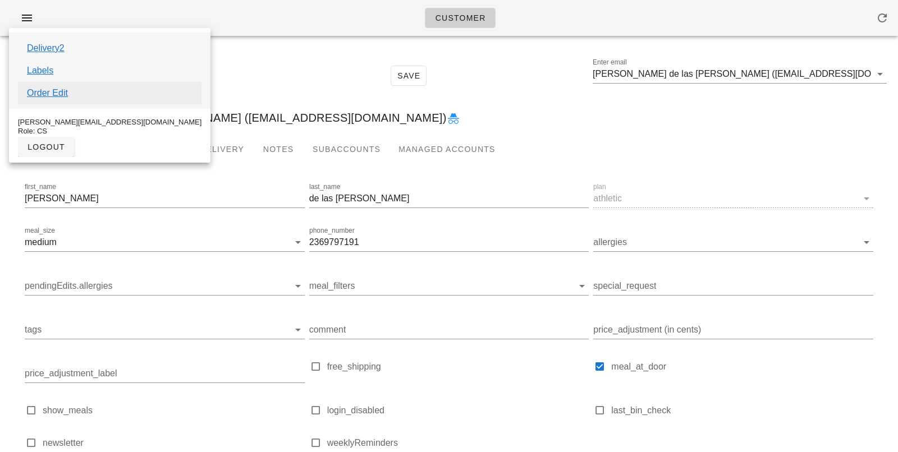
click at [52, 93] on link "Order Edit" at bounding box center [47, 92] width 41 height 13
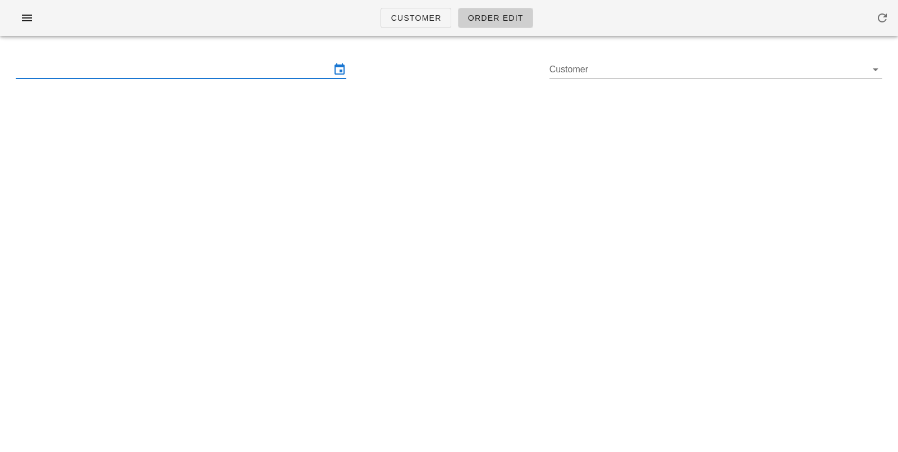
click at [89, 72] on input "text" at bounding box center [173, 70] width 315 height 18
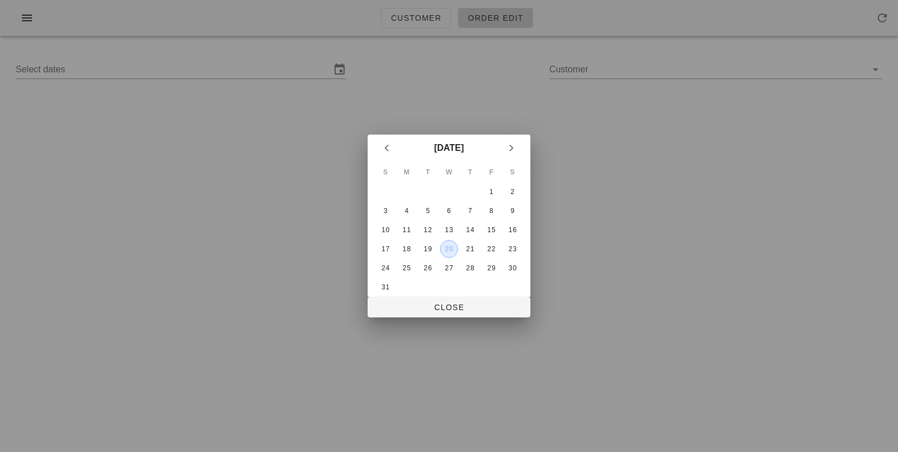
click at [448, 254] on button "20" at bounding box center [449, 249] width 18 height 18
click at [450, 305] on span "Close" at bounding box center [449, 307] width 145 height 9
type input "Sunday August 17 - Saturday August 23"
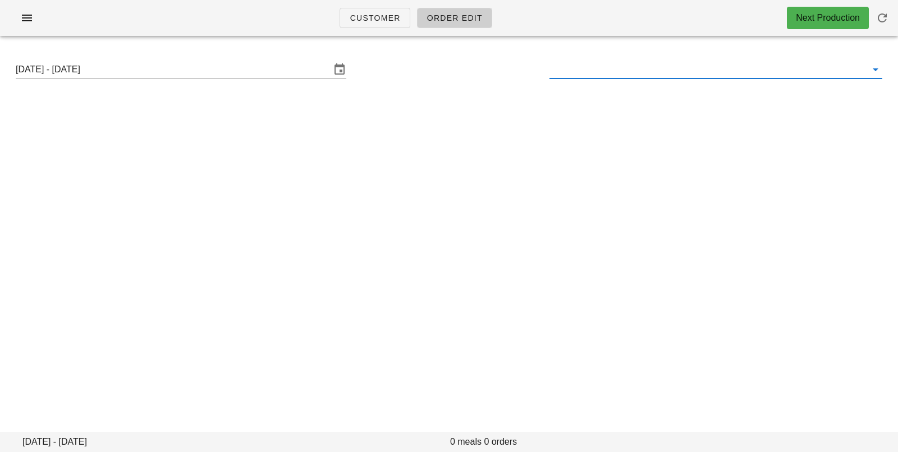
click at [596, 61] on input "text" at bounding box center [707, 70] width 315 height 18
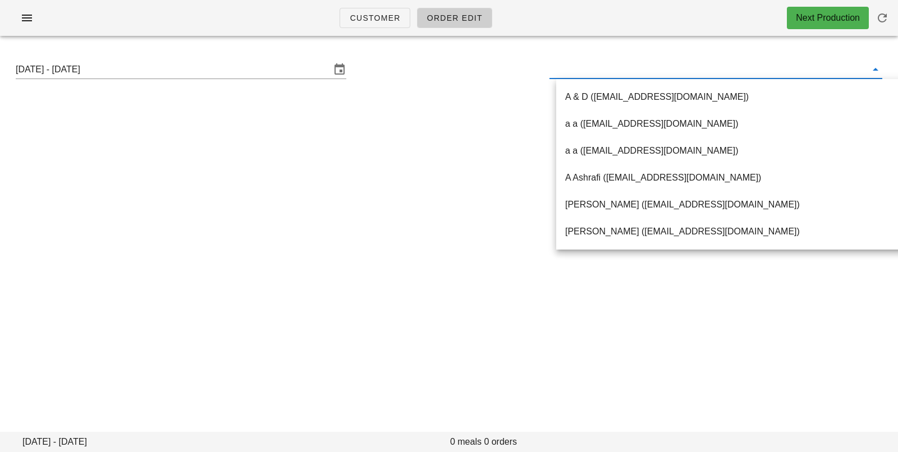
paste input "cee.delash@gmail.com"
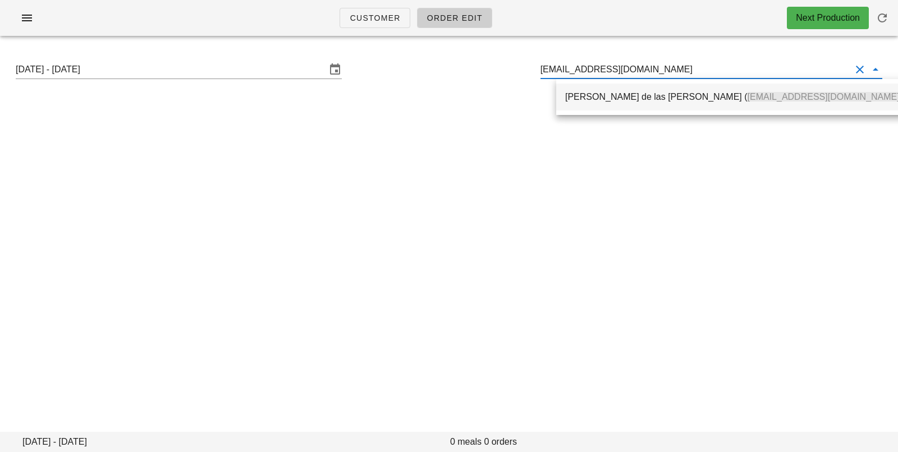
click at [602, 103] on div "Celia de las Heras Garcia ( cee.delash@gmail.com )" at bounding box center [733, 97] width 337 height 24
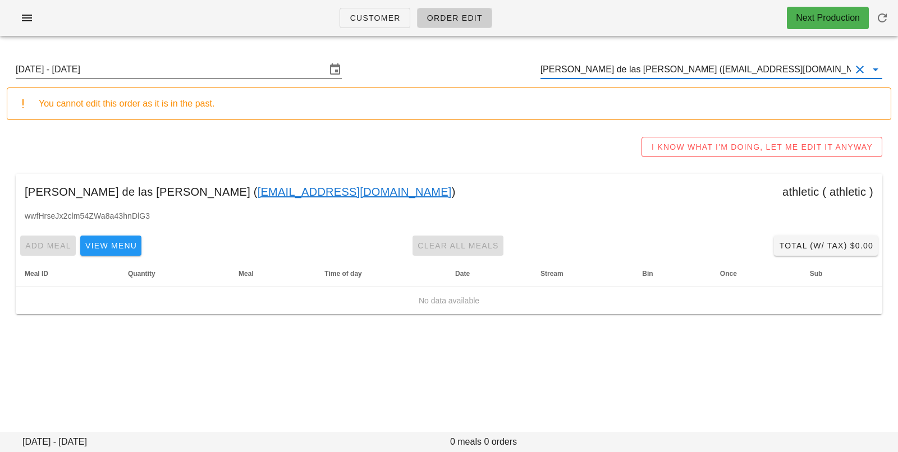
type input "[PERSON_NAME] de las [PERSON_NAME] ([EMAIL_ADDRESS][DOMAIN_NAME])"
click at [272, 65] on input "Sunday August 17 - Saturday August 23" at bounding box center [171, 70] width 310 height 18
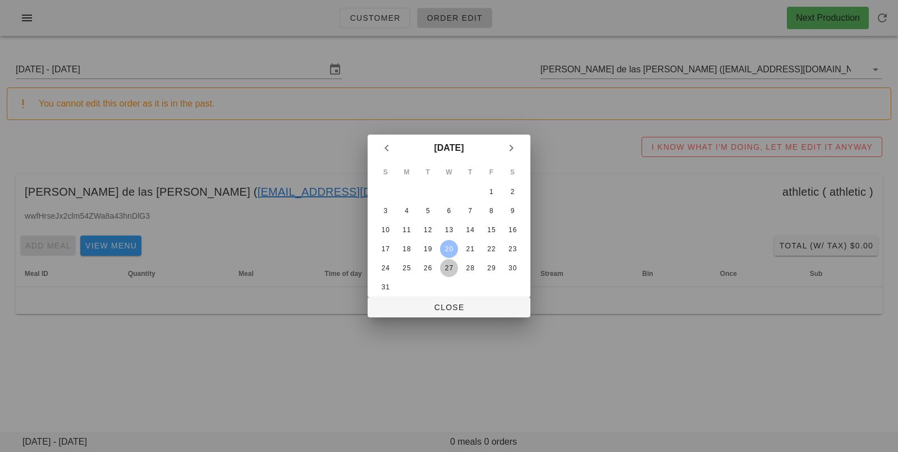
click at [445, 266] on div "27" at bounding box center [449, 268] width 18 height 8
drag, startPoint x: 429, startPoint y: 313, endPoint x: 207, endPoint y: 2, distance: 383.0
click at [429, 313] on button "Close" at bounding box center [449, 307] width 163 height 20
type input "Sunday August 24 - Saturday August 30"
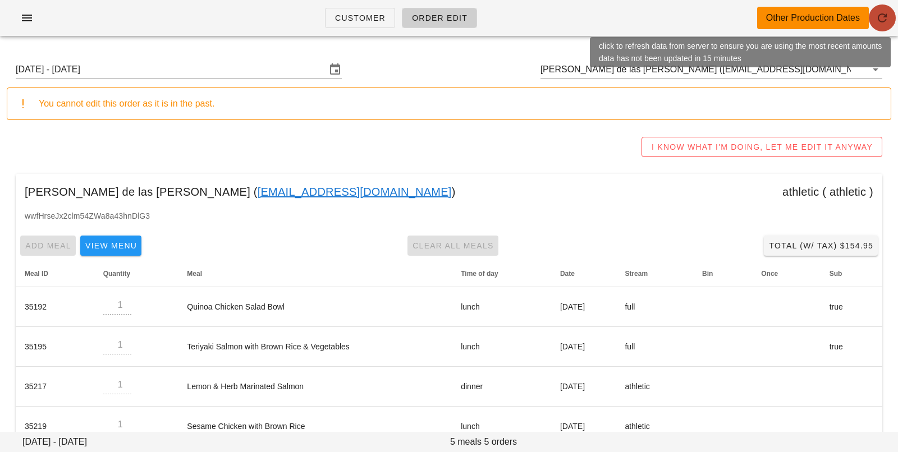
click at [883, 15] on icon "button" at bounding box center [882, 17] width 13 height 13
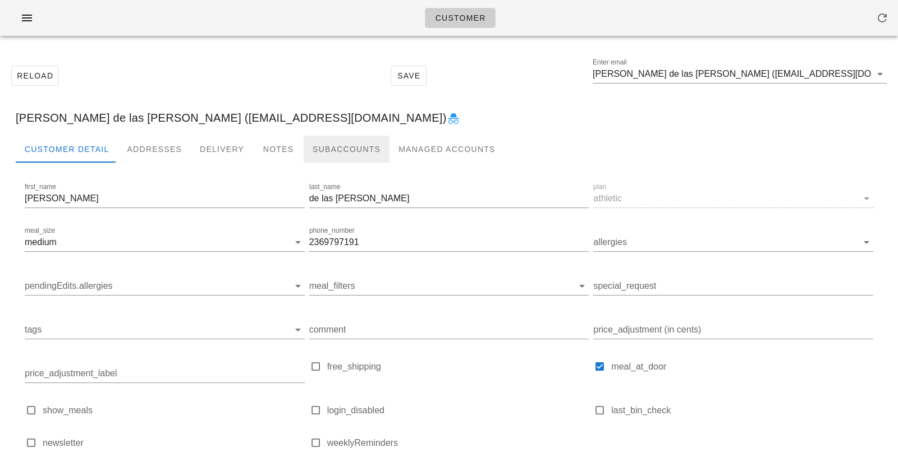
click at [315, 151] on div "Subaccounts" at bounding box center [347, 149] width 86 height 27
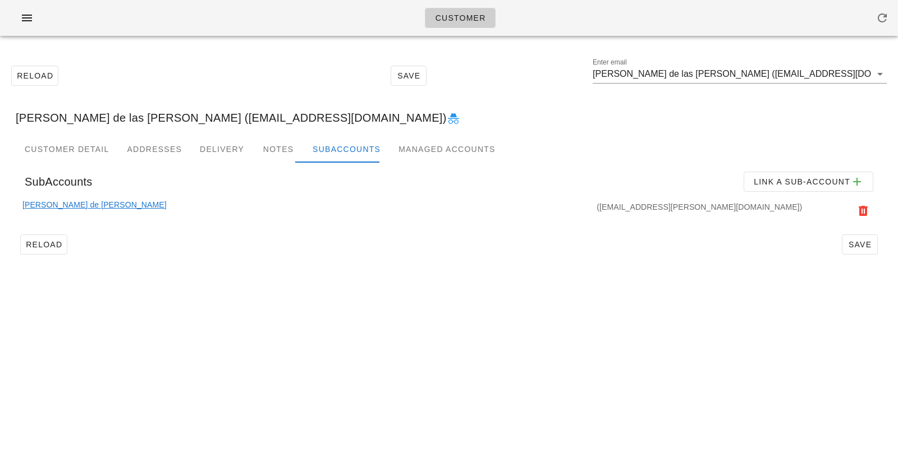
click at [167, 200] on div "([EMAIL_ADDRESS][PERSON_NAME][DOMAIN_NAME])" at bounding box center [486, 211] width 638 height 25
drag, startPoint x: 122, startPoint y: 202, endPoint x: 21, endPoint y: 199, distance: 101.1
click at [22, 199] on div "[PERSON_NAME] de [PERSON_NAME] ([PERSON_NAME][EMAIL_ADDRESS][PERSON_NAME][DOMAI…" at bounding box center [449, 214] width 867 height 31
copy link "[PERSON_NAME] de [PERSON_NAME]"
click at [619, 208] on div "([EMAIL_ADDRESS][PERSON_NAME][DOMAIN_NAME])" at bounding box center [486, 211] width 638 height 25
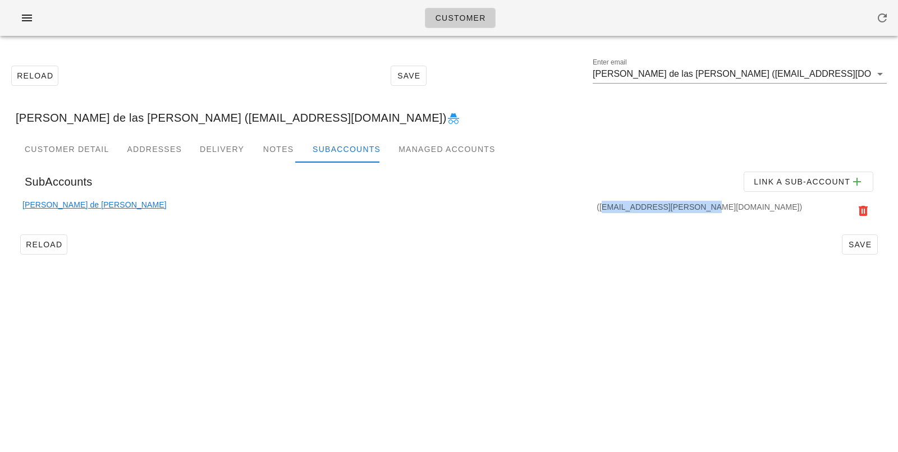
drag, startPoint x: 703, startPoint y: 207, endPoint x: 798, endPoint y: 208, distance: 94.3
click at [798, 208] on div "([EMAIL_ADDRESS][PERSON_NAME][DOMAIN_NAME])" at bounding box center [486, 211] width 638 height 25
copy div "[EMAIL_ADDRESS][PERSON_NAME][DOMAIN_NAME]"
click at [844, 75] on input "[PERSON_NAME] de las [PERSON_NAME] ([EMAIL_ADDRESS][DOMAIN_NAME])" at bounding box center [732, 74] width 278 height 18
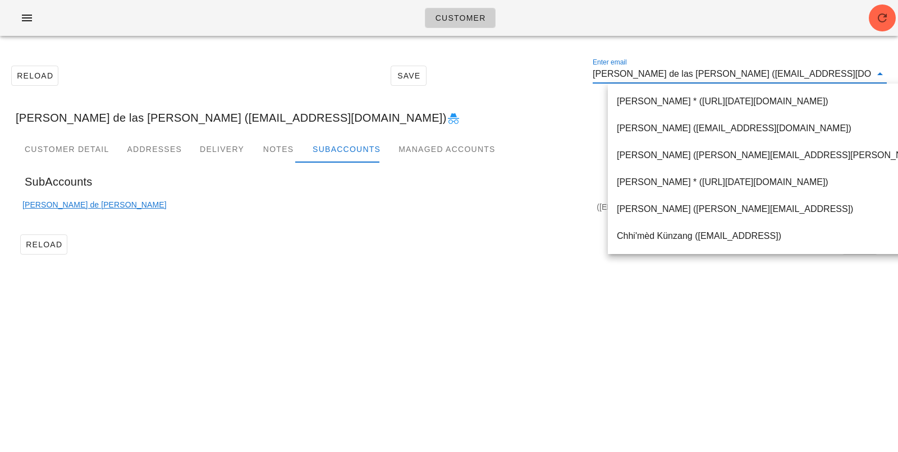
paste input "[EMAIL_ADDRESS][DOMAIN_NAME]"
type input "[EMAIL_ADDRESS][DOMAIN_NAME]"
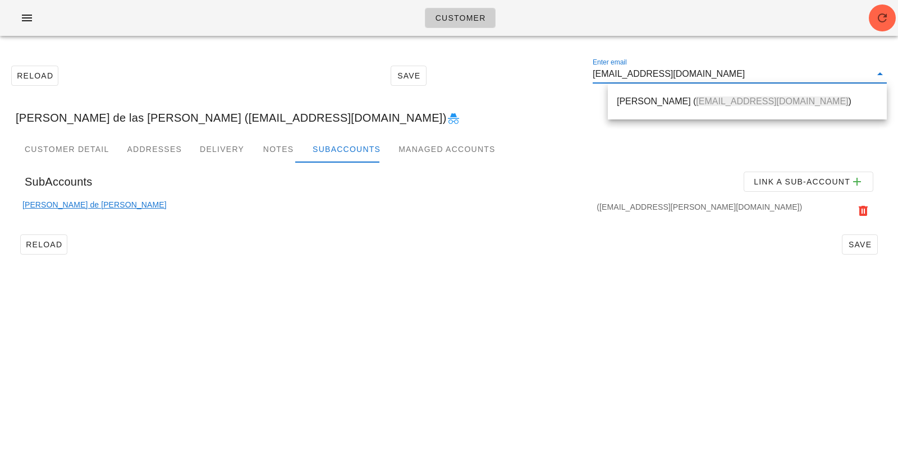
drag, startPoint x: 665, startPoint y: 103, endPoint x: 269, endPoint y: 1, distance: 408.1
click at [696, 103] on span "[EMAIL_ADDRESS][DOMAIN_NAME]" at bounding box center [772, 102] width 152 height 10
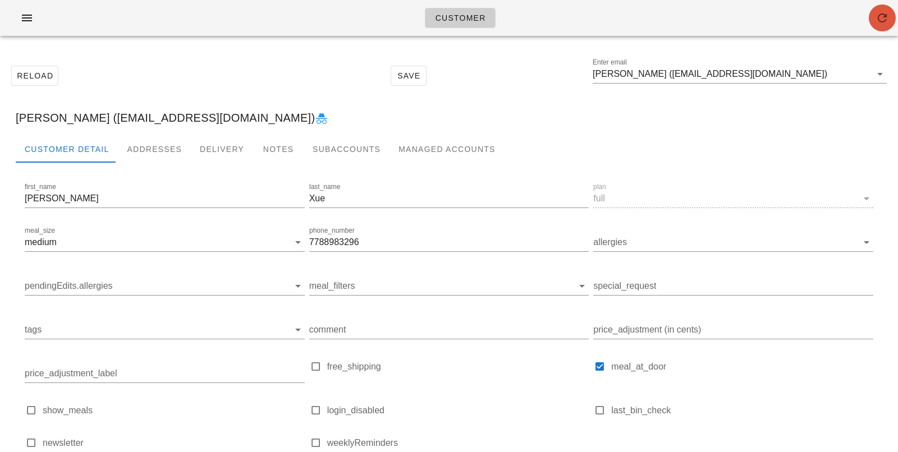
click at [881, 26] on button "button" at bounding box center [882, 17] width 27 height 27
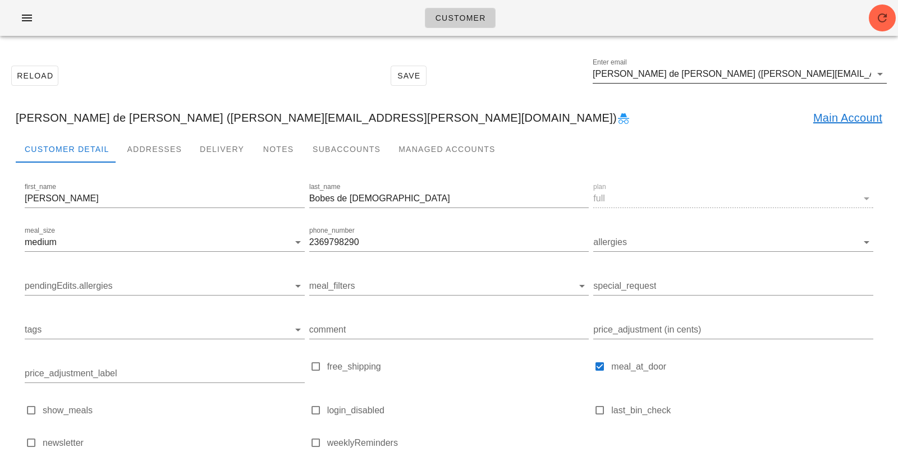
click at [843, 84] on div "Enter email Alejandro Bobes de Jesus (bobes.de.jesus@gmail.com)" at bounding box center [740, 80] width 294 height 30
click at [844, 74] on input "Alejandro Bobes de Jesus (bobes.de.jesus@gmail.com)" at bounding box center [732, 74] width 278 height 18
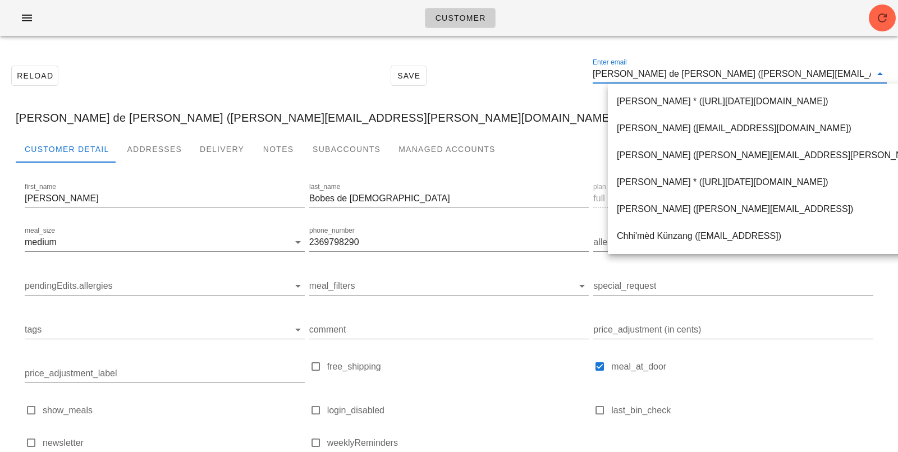
paste input "txuelive@live.com"
type input "txuelive@live.com"
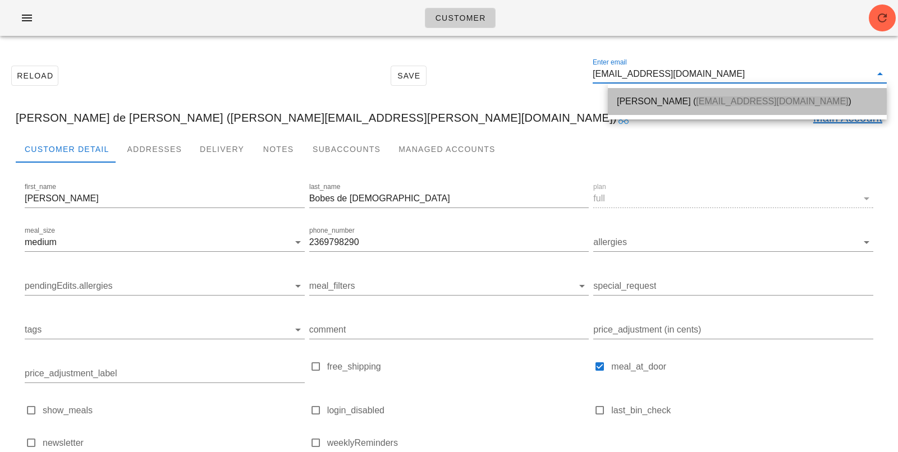
click at [634, 94] on div "Todd Xue ( txuelive@live.com )" at bounding box center [747, 101] width 261 height 24
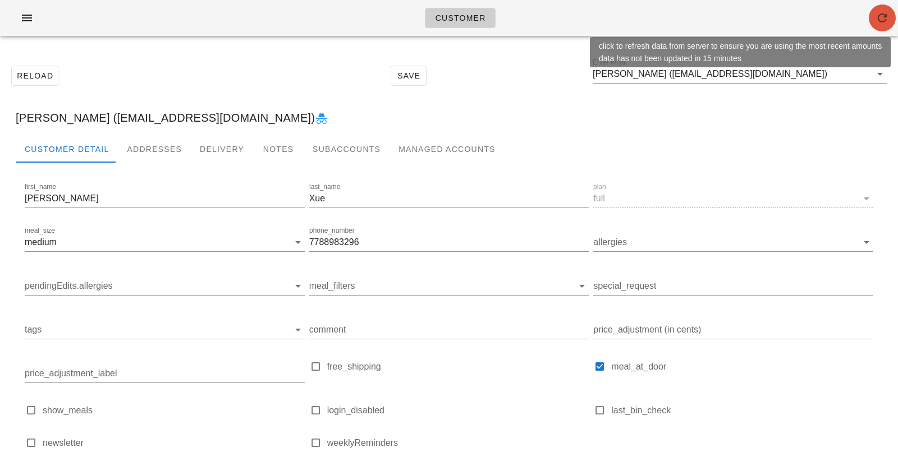
click at [884, 23] on icon "button" at bounding box center [882, 17] width 13 height 13
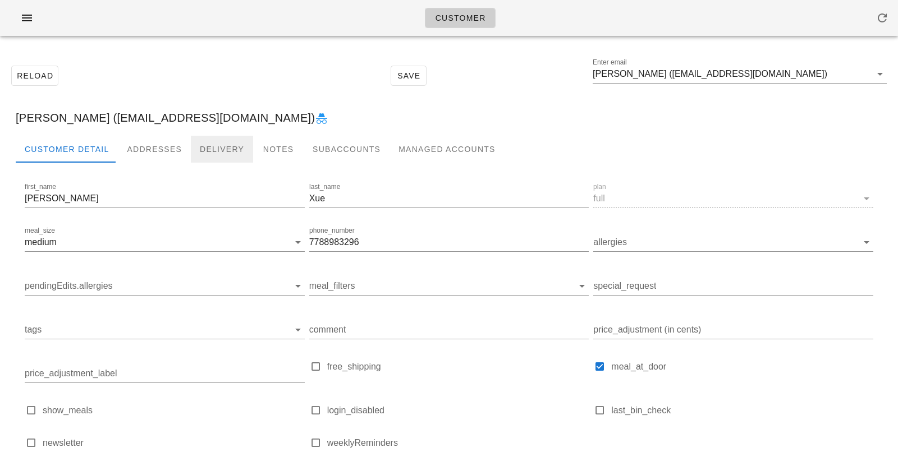
click at [191, 150] on div "Delivery" at bounding box center [222, 149] width 62 height 27
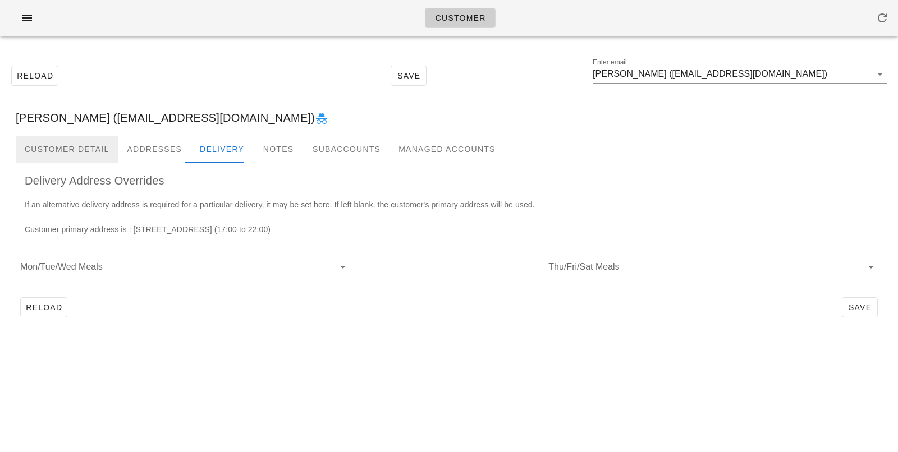
click at [97, 153] on div "Customer Detail" at bounding box center [67, 149] width 102 height 27
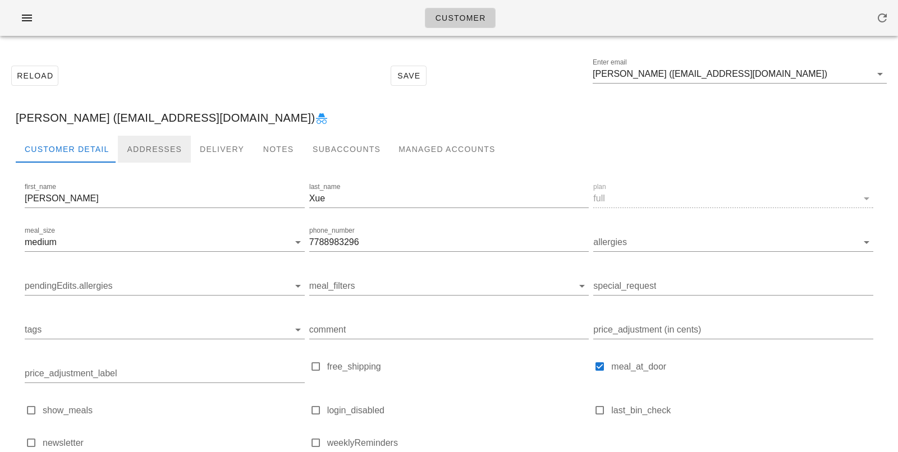
click at [126, 141] on div "Addresses" at bounding box center [154, 149] width 73 height 27
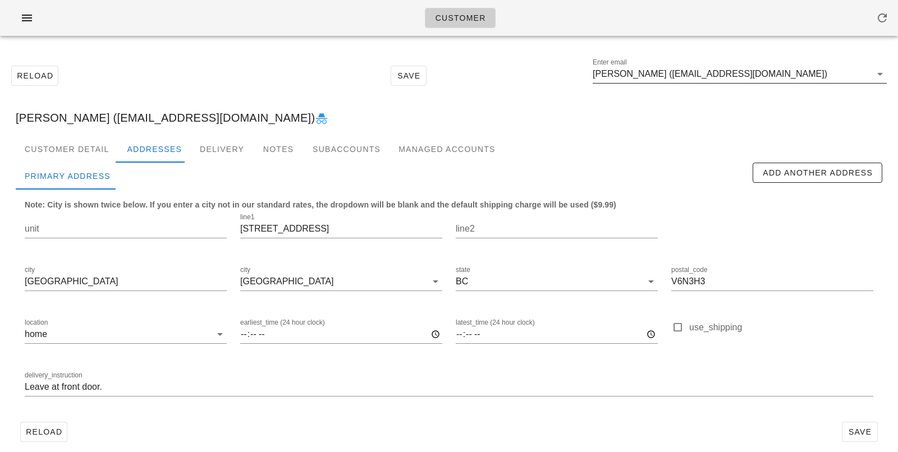
click at [644, 74] on input "Todd Xue (txuelive@live.com)" at bounding box center [732, 74] width 278 height 18
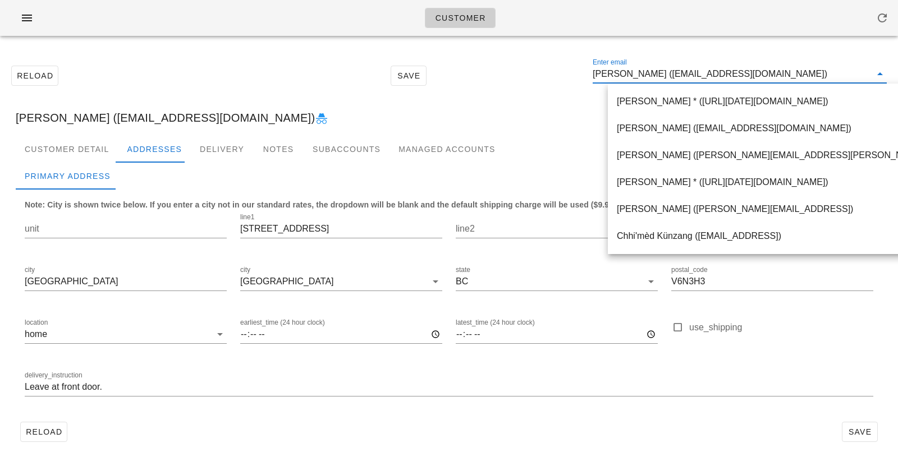
click at [646, 76] on input "Todd Xue (txuelive@live.com)" at bounding box center [732, 74] width 278 height 18
drag, startPoint x: 646, startPoint y: 74, endPoint x: 823, endPoint y: 83, distance: 177.0
click at [823, 83] on div "Enter email Todd Xue (txuelive@live.com)" at bounding box center [740, 74] width 294 height 18
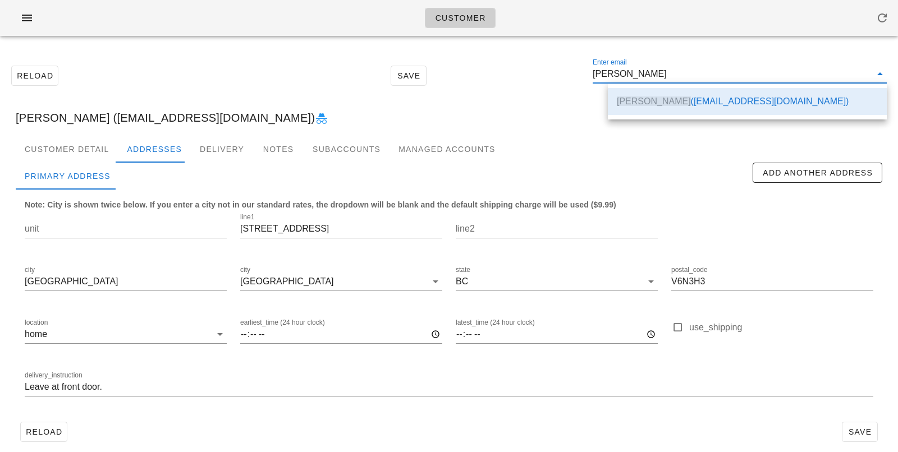
scroll to position [0, 0]
click at [400, 117] on div "Todd Xue (txuelive@live.com)" at bounding box center [449, 118] width 885 height 36
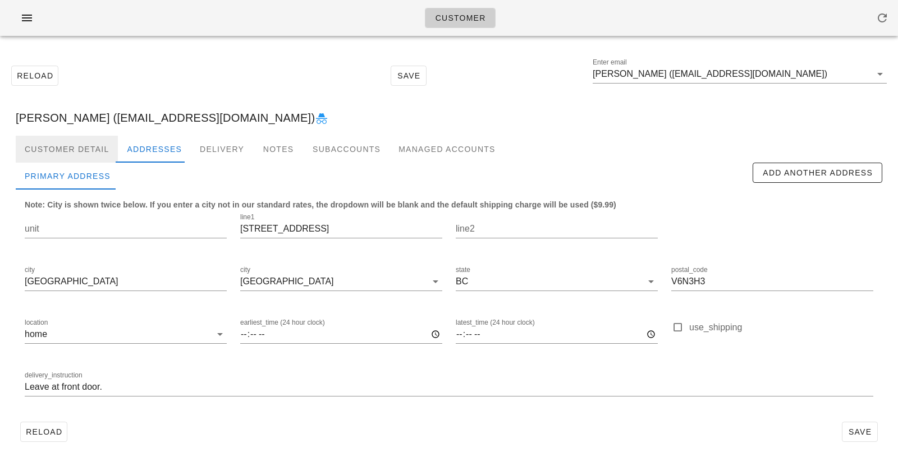
click at [94, 150] on div "Customer Detail" at bounding box center [67, 149] width 102 height 27
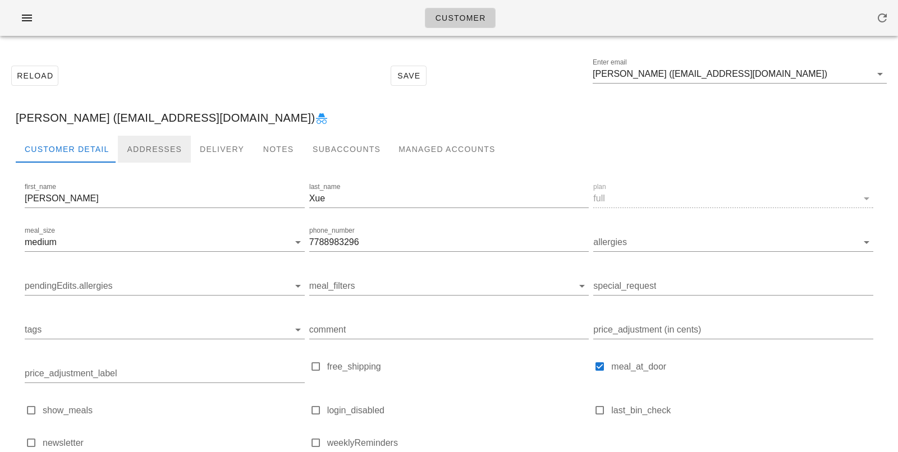
click at [141, 139] on div "Addresses" at bounding box center [154, 149] width 73 height 27
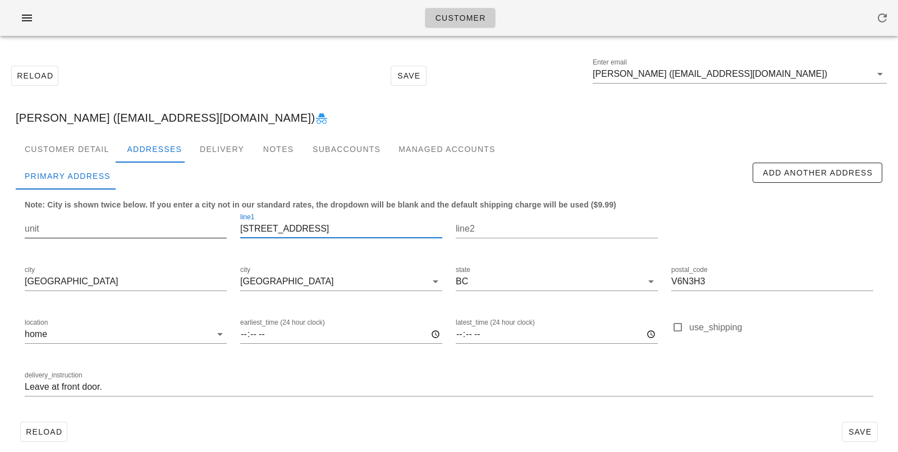
drag, startPoint x: 320, startPoint y: 230, endPoint x: 165, endPoint y: 222, distance: 155.1
click at [171, 223] on div "unit line1 3409 W 42nd Ave line2 city Vancouver city Vancouver state BC postal_…" at bounding box center [449, 309] width 862 height 211
drag, startPoint x: 738, startPoint y: 74, endPoint x: 364, endPoint y: 427, distance: 513.8
click at [738, 74] on input "Todd Xue (txuelive@live.com)" at bounding box center [732, 74] width 278 height 18
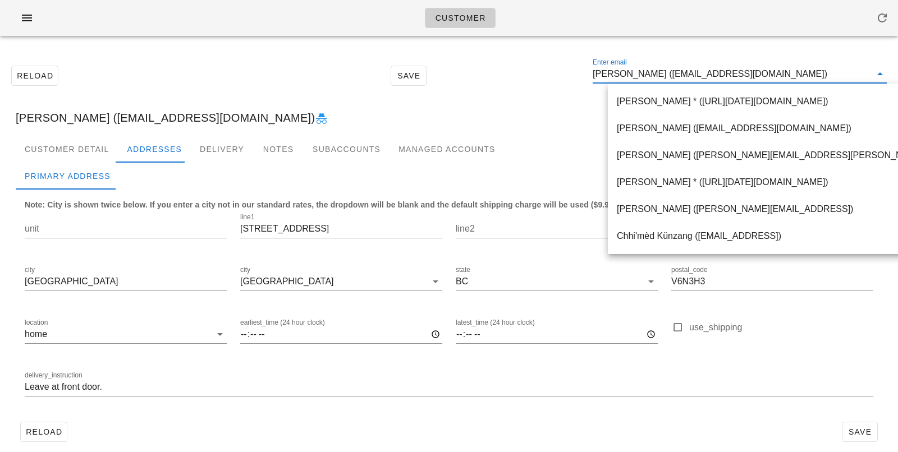
drag, startPoint x: 735, startPoint y: 74, endPoint x: 573, endPoint y: 65, distance: 161.9
click at [574, 67] on div "Reload Save Enter email Todd Xue (txuelive@live.com)" at bounding box center [449, 76] width 885 height 48
paste input "[EMAIL_ADDRESS][DOMAIN_NAME]"
type input "[EMAIL_ADDRESS][DOMAIN_NAME]"
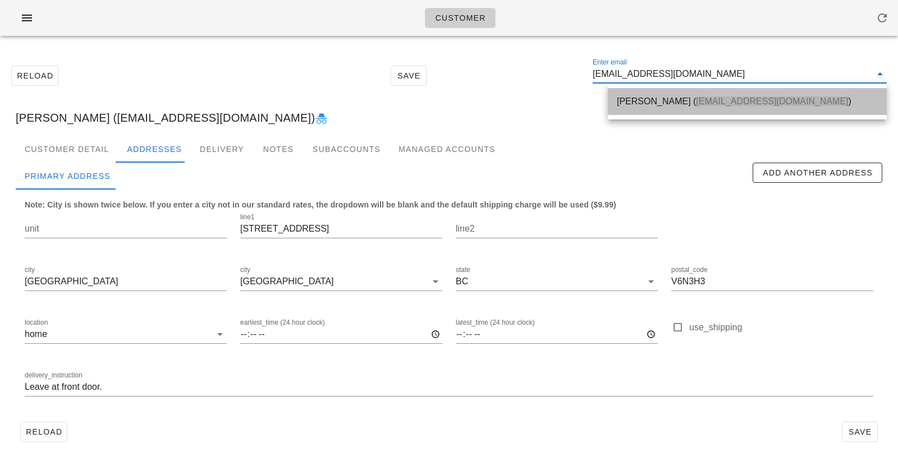
click at [622, 103] on div "Anisha Schellenberg ( virkanisha@gmail.com )" at bounding box center [747, 101] width 261 height 11
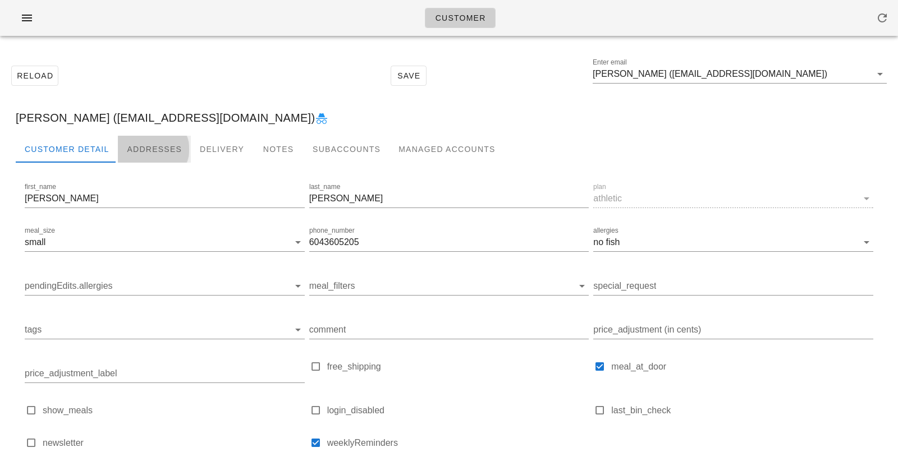
click at [158, 150] on div "Addresses" at bounding box center [154, 149] width 73 height 27
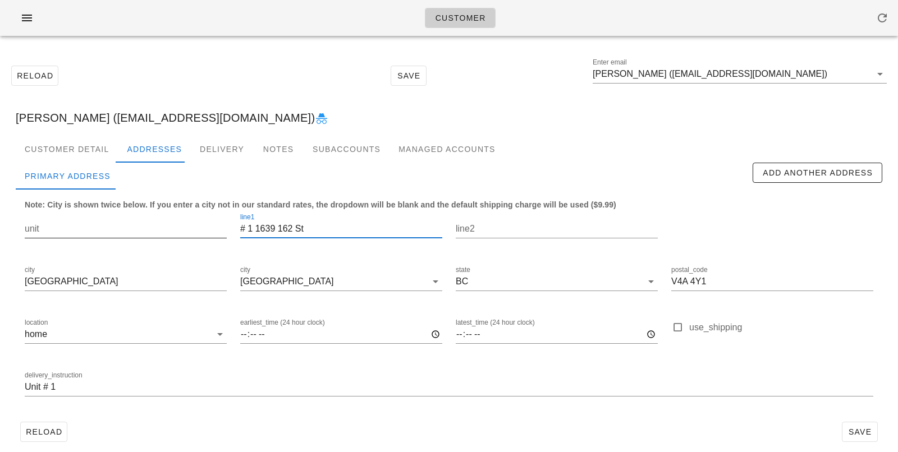
drag, startPoint x: 321, startPoint y: 231, endPoint x: 185, endPoint y: 214, distance: 137.4
click at [185, 214] on div "unit line1 # 1 1639 162 St line2 city Surrey city Surrey state BC postal_code V…" at bounding box center [449, 309] width 862 height 211
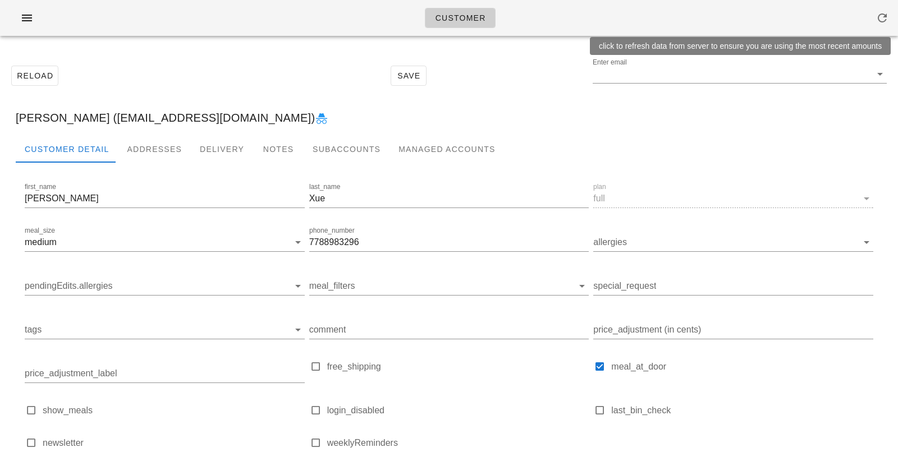
type input "[PERSON_NAME] ([EMAIL_ADDRESS][DOMAIN_NAME])"
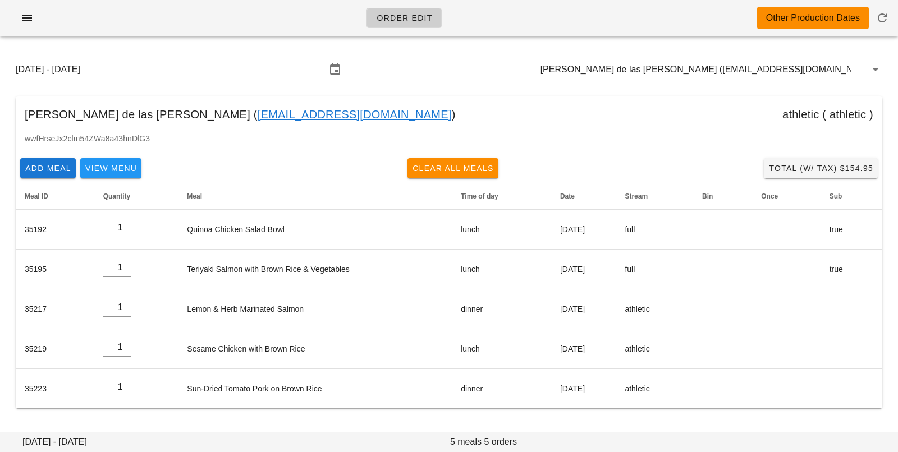
click at [766, 60] on div "[DATE] - [DATE] [PERSON_NAME] de las [PERSON_NAME] ([EMAIL_ADDRESS][DOMAIN_NAME…" at bounding box center [449, 70] width 885 height 36
click at [764, 70] on input "[PERSON_NAME] de las [PERSON_NAME] ([EMAIL_ADDRESS][DOMAIN_NAME])" at bounding box center [696, 70] width 310 height 18
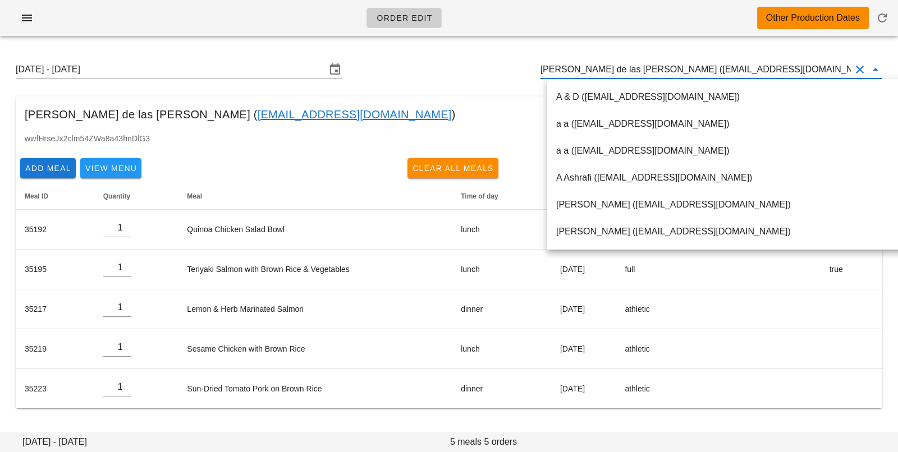
paste input "[EMAIL_ADDRESS][DOMAIN_NAME]"
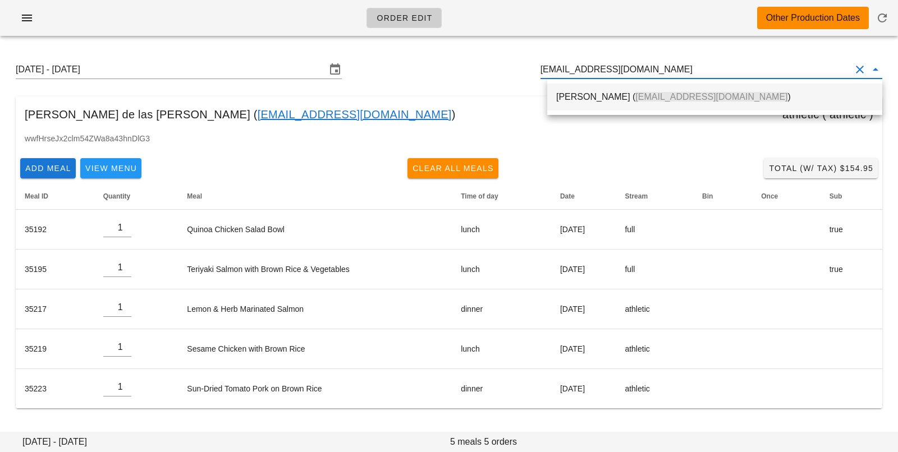
click at [646, 94] on span "txuelive@live.com" at bounding box center [711, 97] width 152 height 10
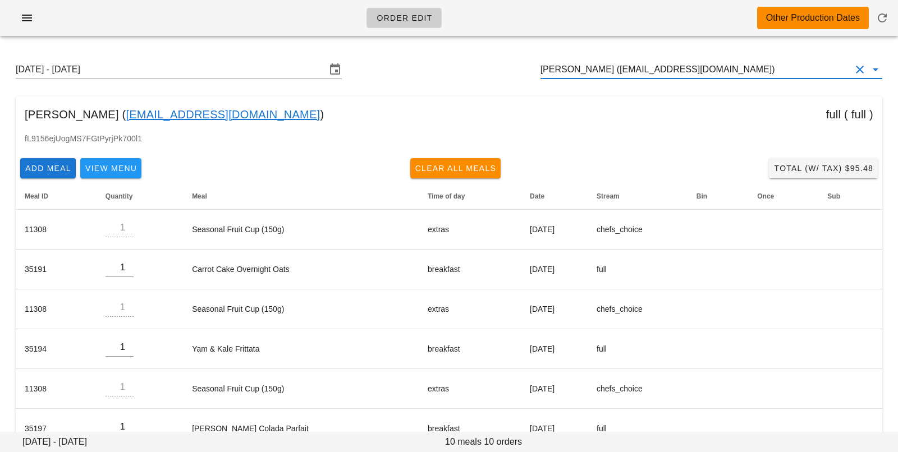
click at [674, 79] on div "Sunday August 24 - Saturday August 30 Todd Xue (txuelive@live.com)" at bounding box center [449, 70] width 885 height 36
drag, startPoint x: 675, startPoint y: 71, endPoint x: 477, endPoint y: 49, distance: 199.8
click at [484, 55] on div "Sunday August 24 - Saturday August 30 Todd Xue (txuelive@live.com)" at bounding box center [449, 70] width 885 height 36
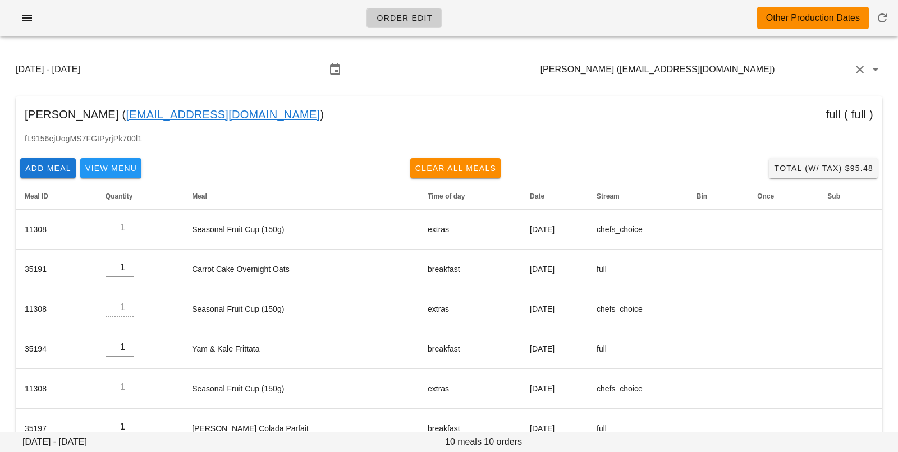
click at [704, 70] on input "Todd Xue (txuelive@live.com)" at bounding box center [696, 70] width 310 height 18
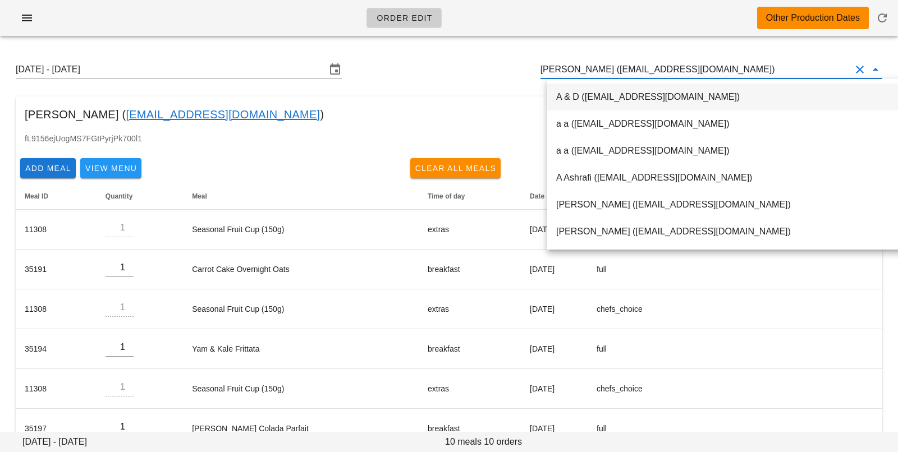
paste input "virkanisha@gmail.com"
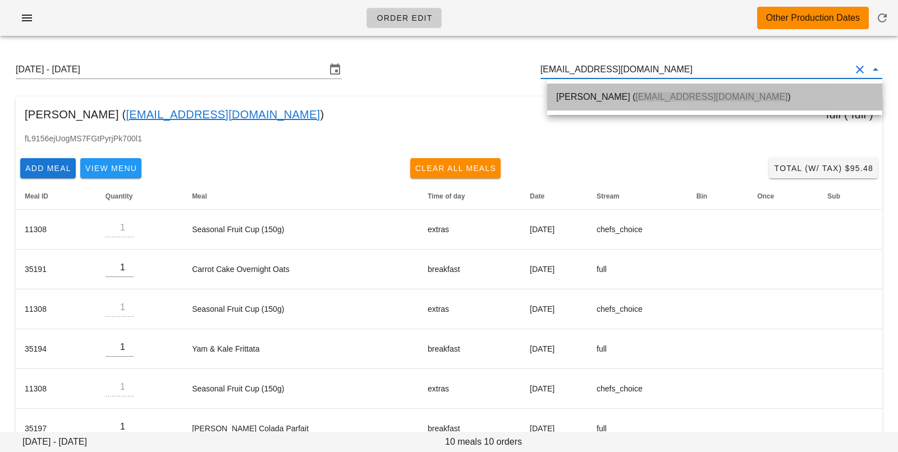
click at [644, 104] on div "Anisha Schellenberg ( virkanisha@gmail.com )" at bounding box center [714, 97] width 317 height 24
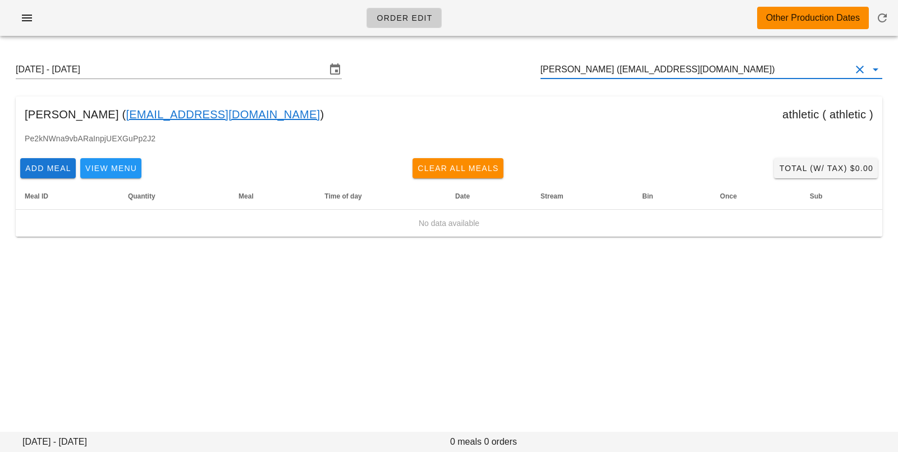
click at [617, 61] on input "[PERSON_NAME] ([EMAIL_ADDRESS][DOMAIN_NAME])" at bounding box center [696, 70] width 310 height 18
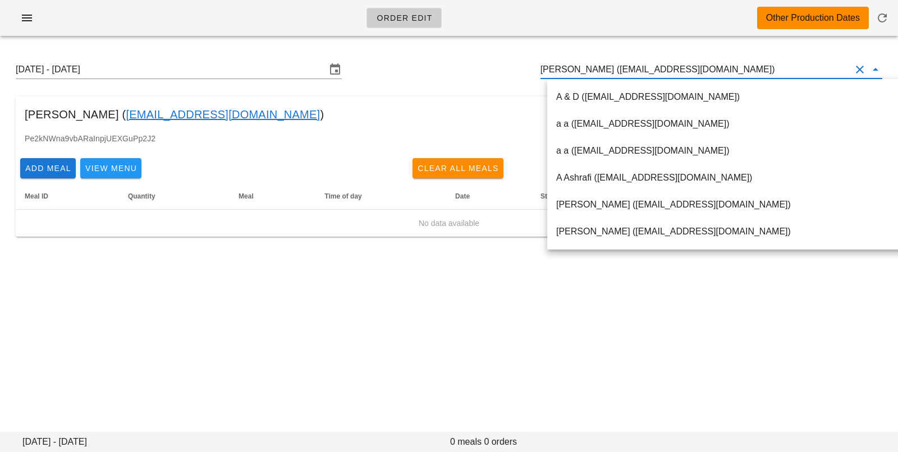
click at [618, 76] on input "[PERSON_NAME] ([EMAIL_ADDRESS][DOMAIN_NAME])" at bounding box center [696, 70] width 310 height 18
drag, startPoint x: 628, startPoint y: 72, endPoint x: 778, endPoint y: 64, distance: 150.7
click at [778, 65] on input "[PERSON_NAME] ([EMAIL_ADDRESS][DOMAIN_NAME])" at bounding box center [696, 70] width 310 height 18
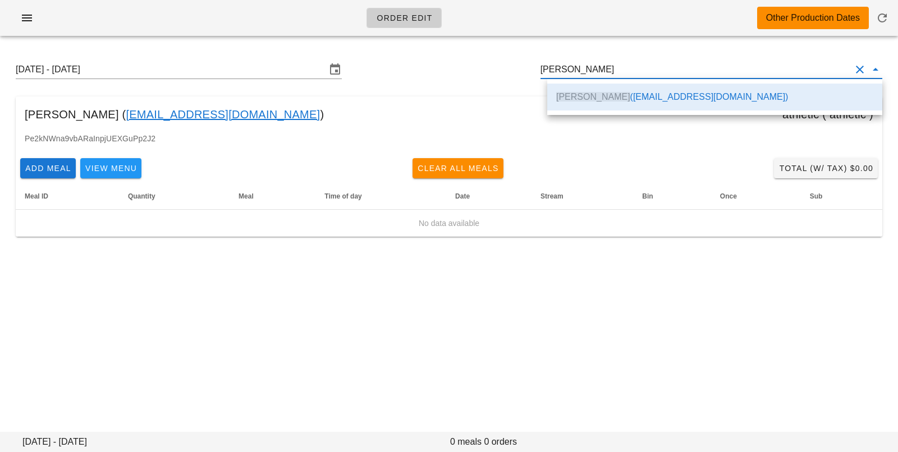
click at [354, 102] on div "Anisha Schellenberg ( virkanisha@gmail.com ) athletic ( athletic )" at bounding box center [449, 115] width 867 height 36
type input "[PERSON_NAME] ([EMAIL_ADDRESS][DOMAIN_NAME])"
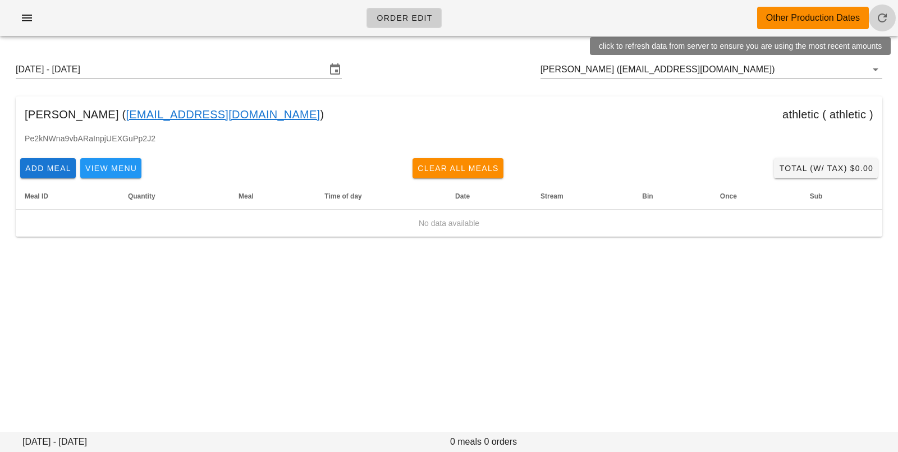
click at [881, 23] on icon "button" at bounding box center [882, 17] width 13 height 13
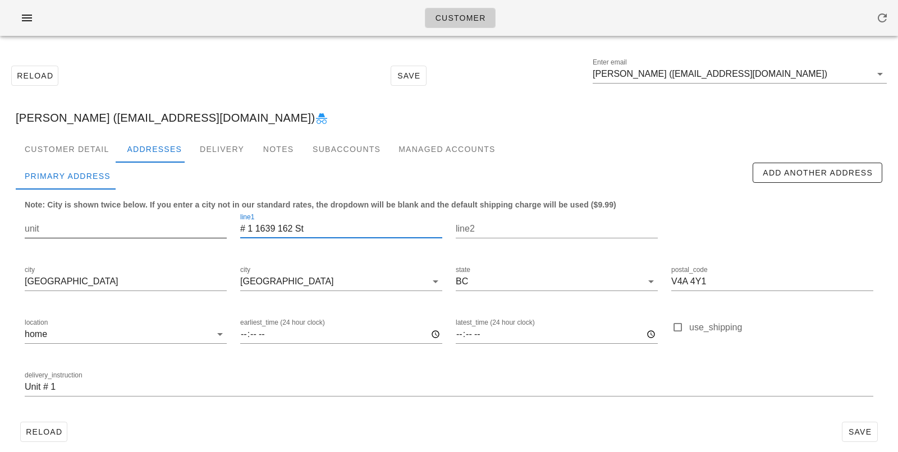
drag, startPoint x: 257, startPoint y: 227, endPoint x: 208, endPoint y: 222, distance: 49.0
click at [214, 226] on div "unit line1 # 1 1639 [STREET_ADDRESS] postal_code V4A 4Y1 location home earliest…" at bounding box center [449, 309] width 862 height 211
type input "1639 162 St"
click at [194, 233] on input "unit" at bounding box center [126, 229] width 202 height 18
paste input "# 1"
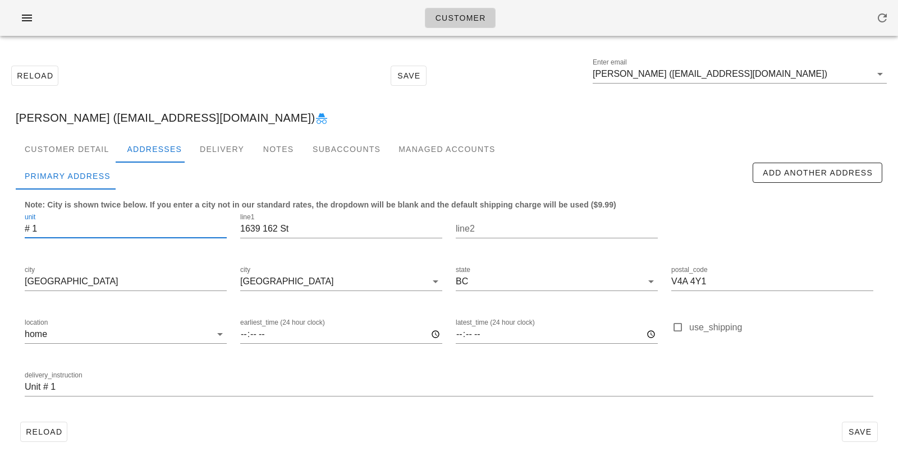
click at [31, 229] on input "# 1" at bounding box center [126, 229] width 202 height 18
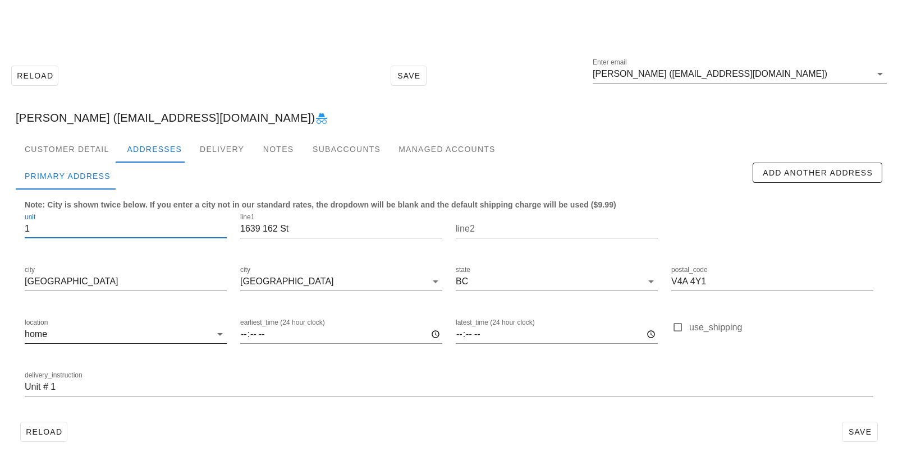
scroll to position [10, 0]
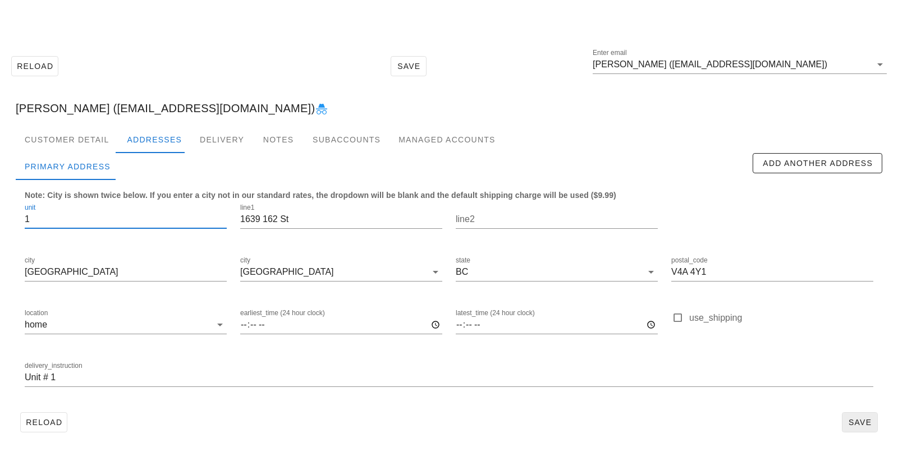
type input "1"
click at [850, 418] on span "Save" at bounding box center [860, 422] width 26 height 9
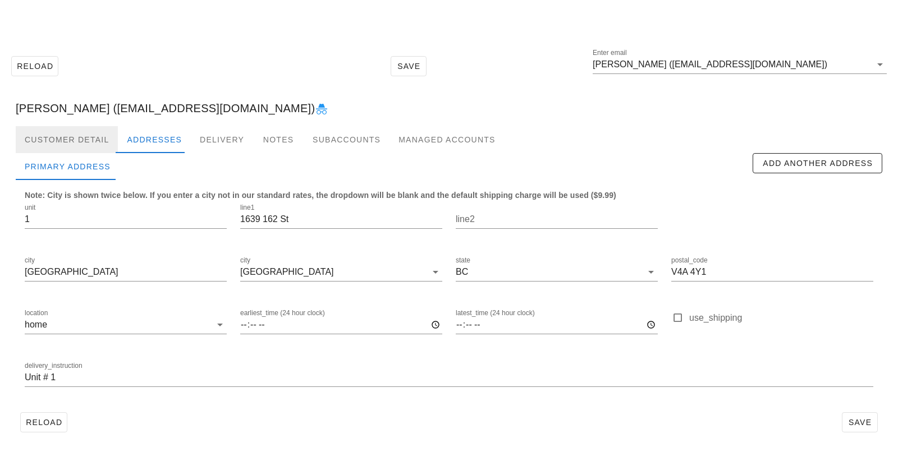
click at [82, 144] on div "Customer Detail" at bounding box center [67, 139] width 102 height 27
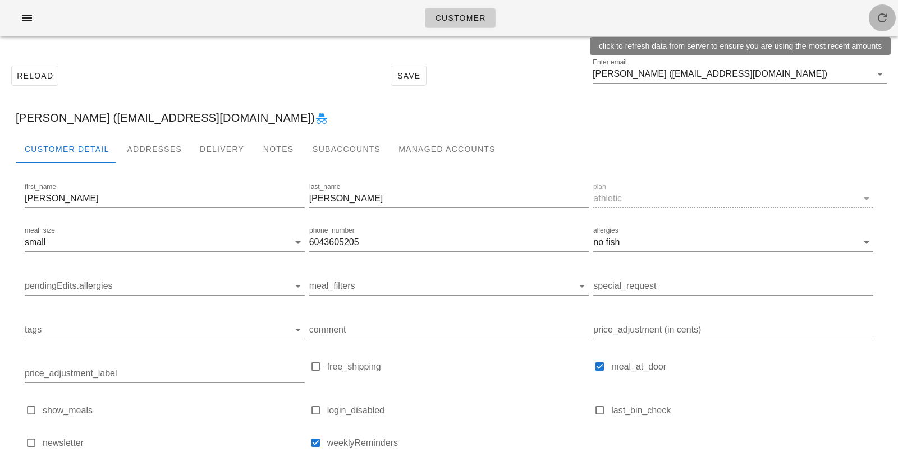
click at [881, 15] on icon "button" at bounding box center [882, 17] width 13 height 13
